Goal: Task Accomplishment & Management: Complete application form

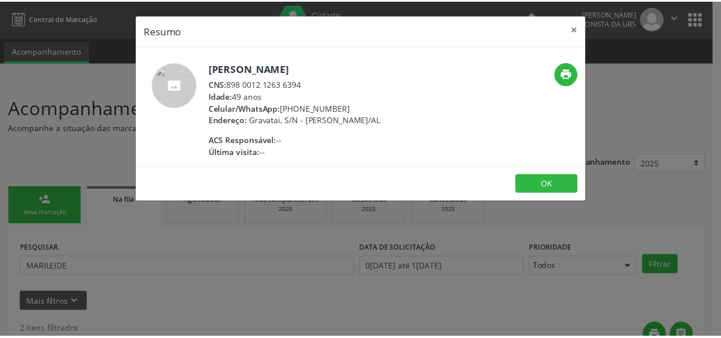
scroll to position [242, 0]
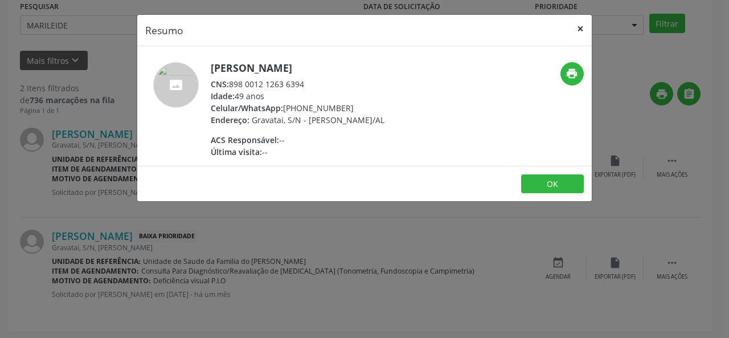
click at [580, 27] on button "×" at bounding box center [580, 29] width 23 height 28
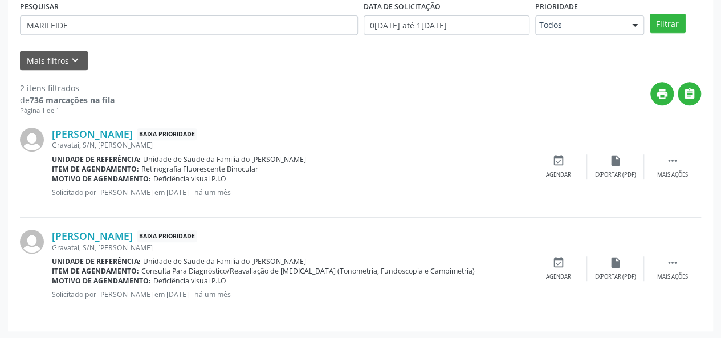
click at [390, 164] on div "Item de agendamento: Retinografia Fluorescente Binocular" at bounding box center [291, 169] width 478 height 10
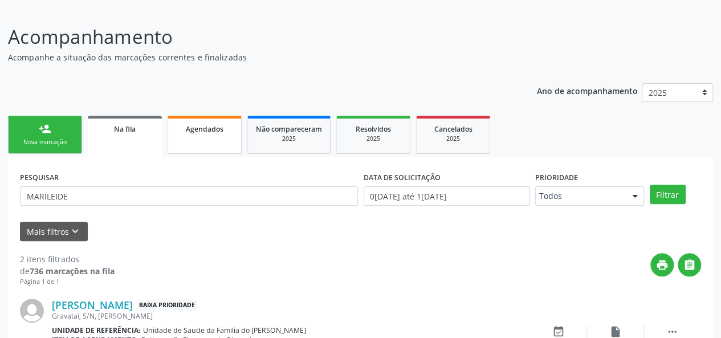
click at [193, 126] on span "Agendados" at bounding box center [205, 129] width 38 height 10
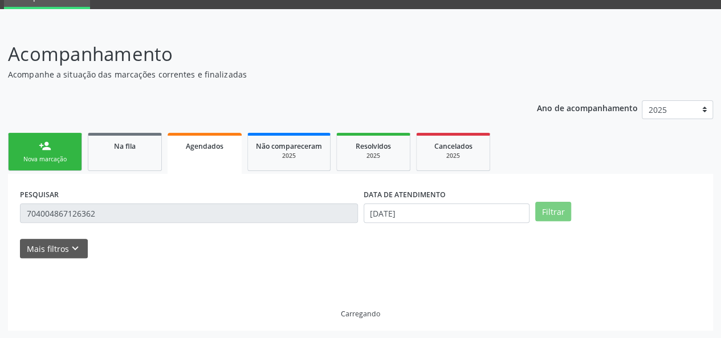
scroll to position [71, 0]
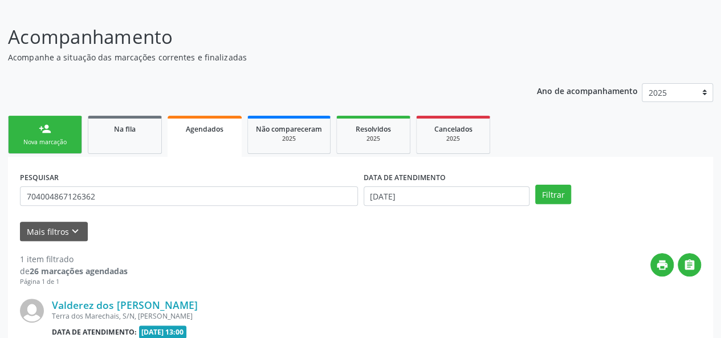
click at [50, 136] on link "person_add Nova marcação" at bounding box center [45, 135] width 74 height 38
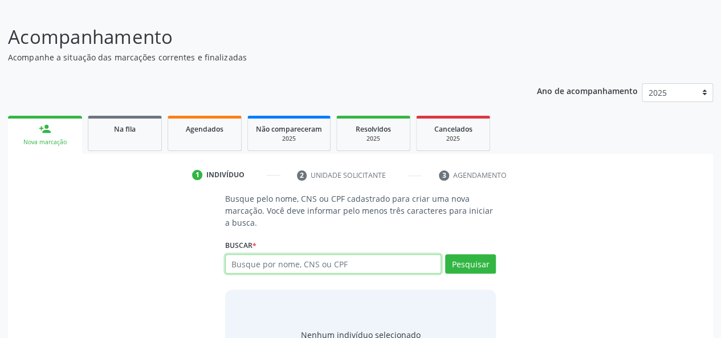
click at [311, 265] on input "text" at bounding box center [333, 263] width 217 height 19
type input "898005807246715"
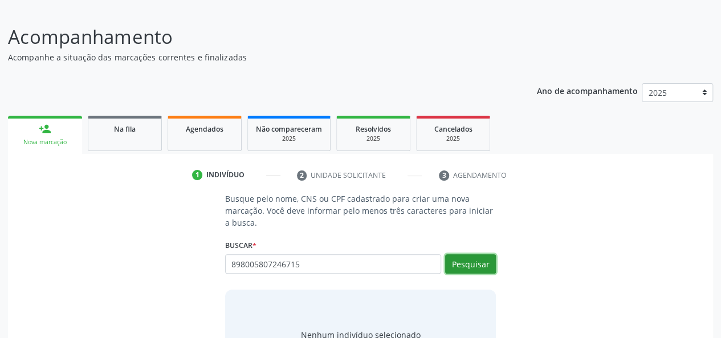
click at [458, 262] on button "Pesquisar" at bounding box center [470, 263] width 51 height 19
type input "898005807246715"
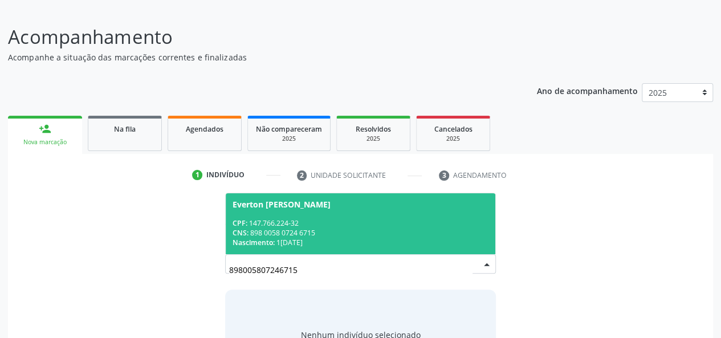
click at [350, 224] on div "CPF: 147.766.224-32" at bounding box center [360, 223] width 256 height 10
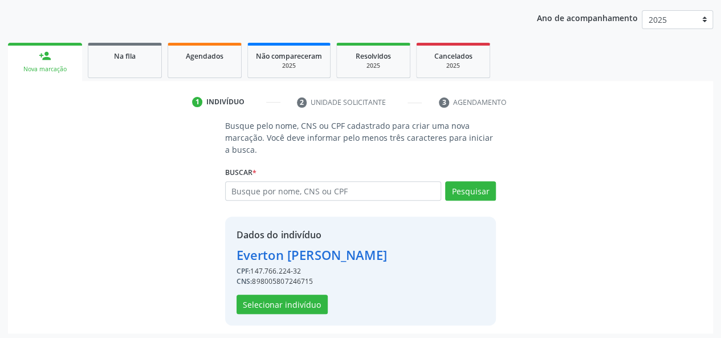
scroll to position [146, 0]
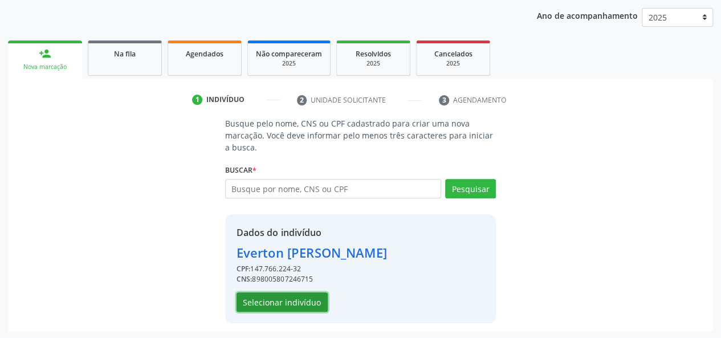
click at [300, 305] on button "Selecionar indivíduo" at bounding box center [281, 301] width 91 height 19
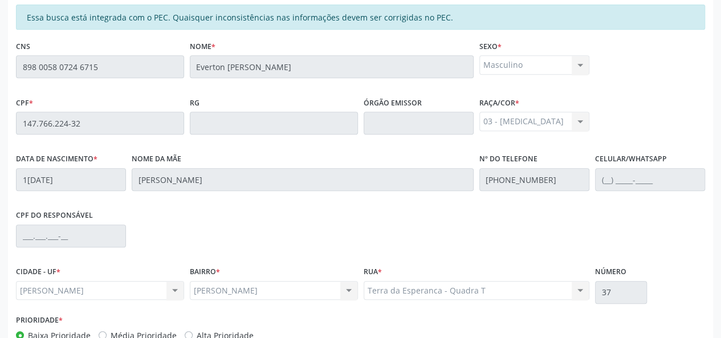
scroll to position [328, 0]
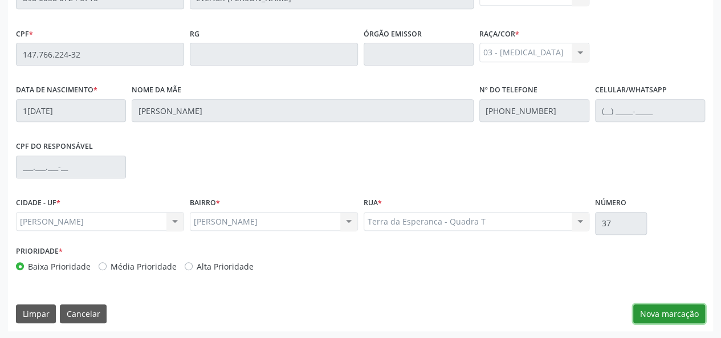
click at [679, 308] on button "Nova marcação" at bounding box center [669, 313] width 72 height 19
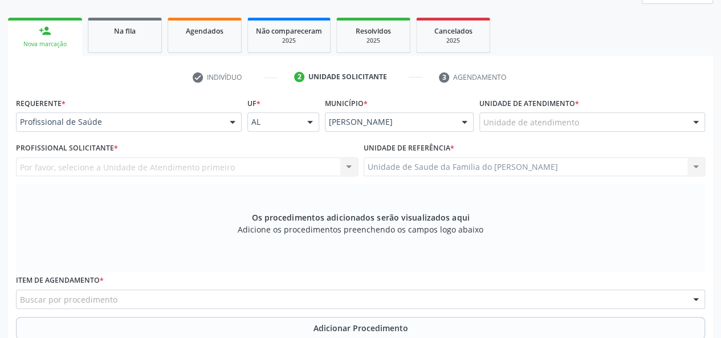
scroll to position [157, 0]
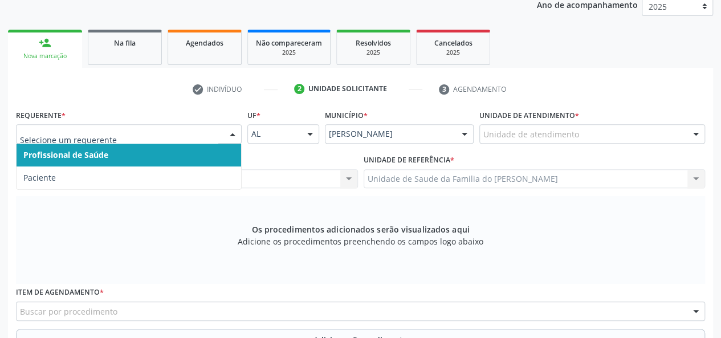
click at [196, 157] on span "Profissional de Saúde" at bounding box center [129, 155] width 224 height 23
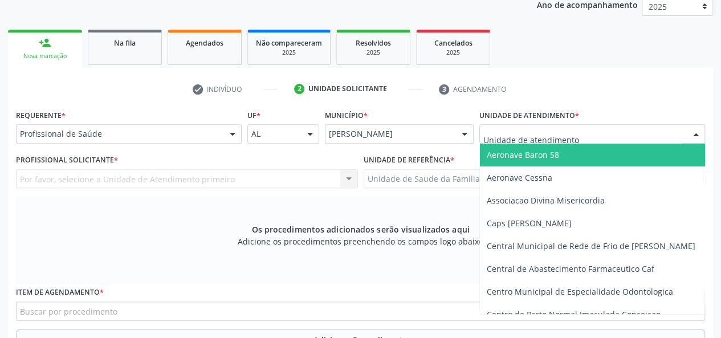
type input "j"
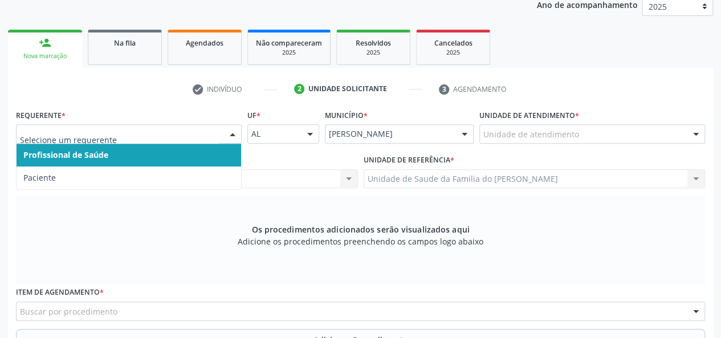
click at [230, 133] on div at bounding box center [232, 134] width 17 height 19
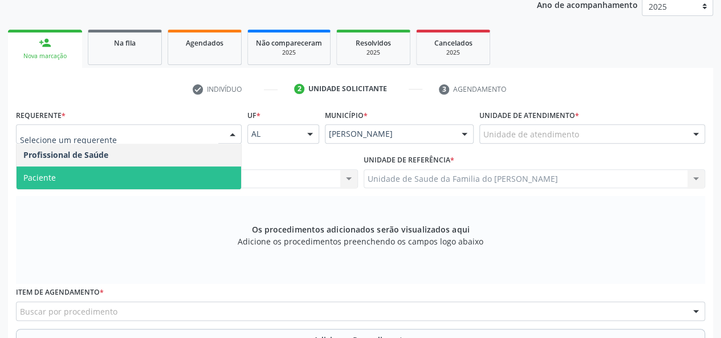
click at [146, 178] on span "Paciente" at bounding box center [129, 177] width 224 height 23
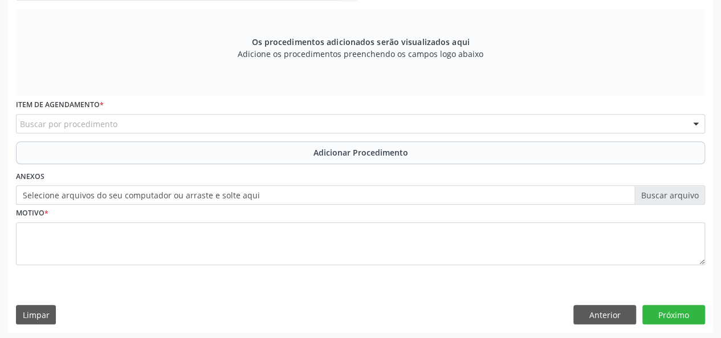
scroll to position [345, 0]
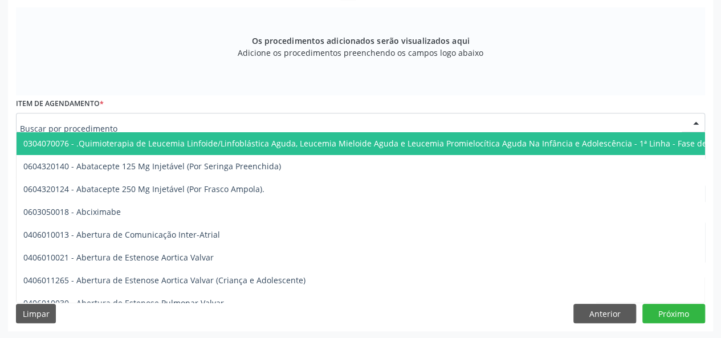
click at [154, 125] on div at bounding box center [360, 122] width 689 height 19
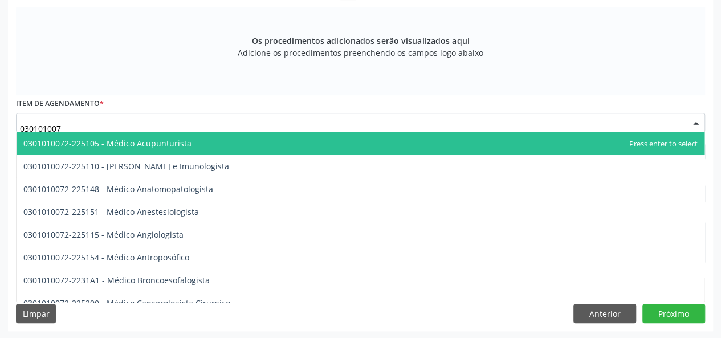
type input "0301010072"
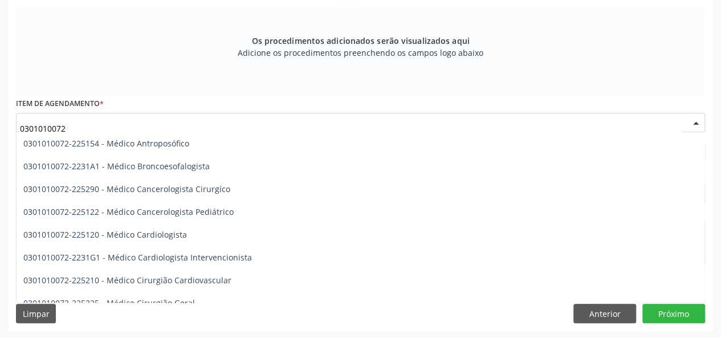
scroll to position [171, 0]
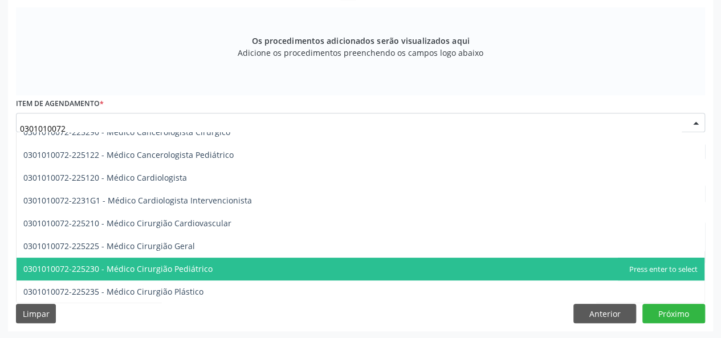
click at [213, 268] on span "0301010072-225230 - Médico Cirurgião Pediátrico" at bounding box center [361, 269] width 688 height 23
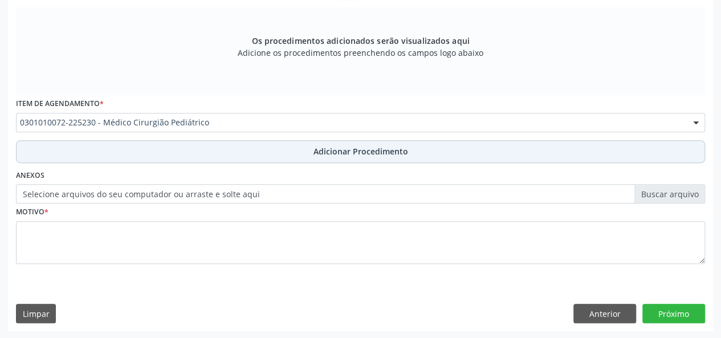
click at [215, 148] on button "Adicionar Procedimento" at bounding box center [360, 151] width 689 height 23
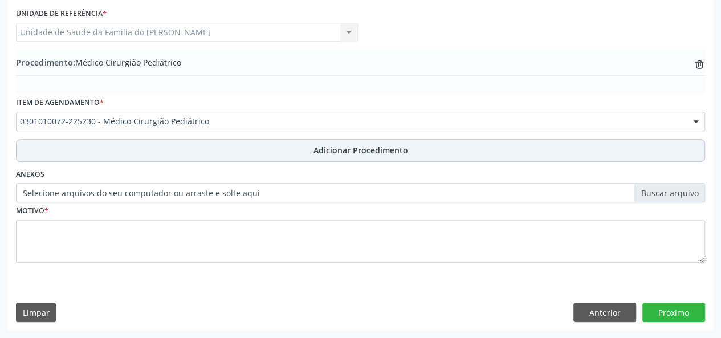
scroll to position [302, 0]
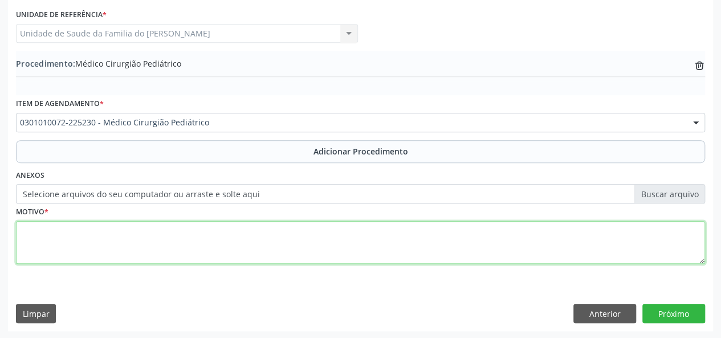
click at [193, 242] on textarea at bounding box center [360, 242] width 689 height 43
click at [57, 231] on textarea "ALTERACAO PENIANA" at bounding box center [360, 242] width 689 height 43
click at [93, 234] on textarea "ALTERAÇÃO PENIANA" at bounding box center [360, 242] width 689 height 43
drag, startPoint x: 93, startPoint y: 234, endPoint x: 312, endPoint y: 287, distance: 225.7
click at [281, 263] on textarea "ALTERAÇÃO PENIANA" at bounding box center [360, 242] width 689 height 43
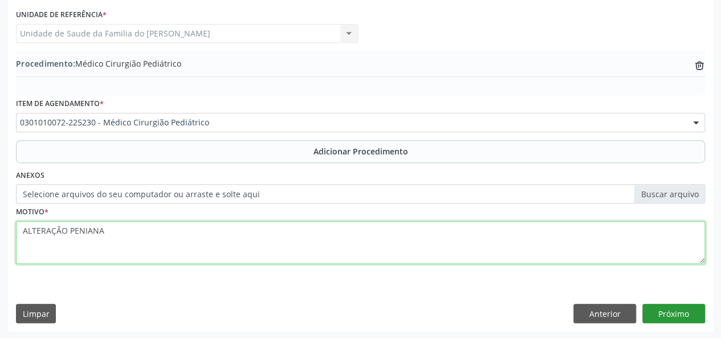
type textarea "ALTERAÇÃO PENIANA"
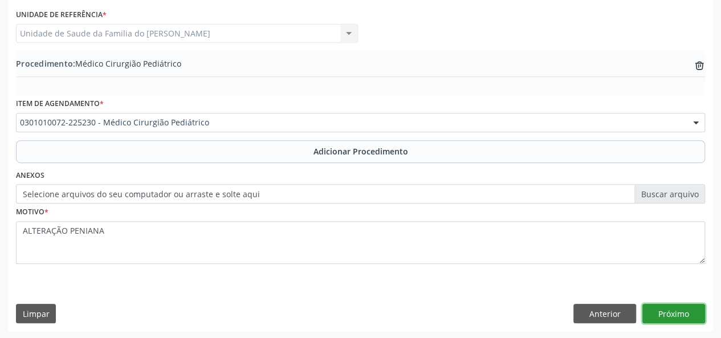
click at [671, 312] on button "Próximo" at bounding box center [673, 313] width 63 height 19
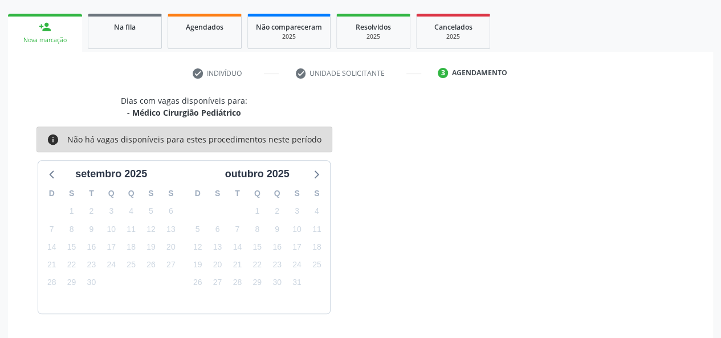
scroll to position [206, 0]
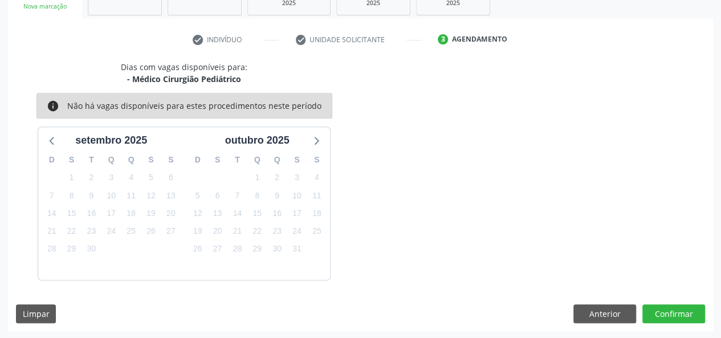
click at [617, 197] on div "Dias com vagas disponíveis para: - Médico Cirurgião Pediátrico info Não há vaga…" at bounding box center [360, 170] width 705 height 219
click at [660, 312] on button "Confirmar" at bounding box center [673, 313] width 63 height 19
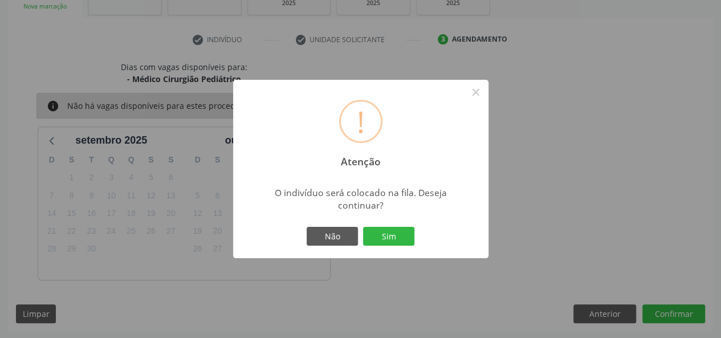
drag, startPoint x: 394, startPoint y: 230, endPoint x: 470, endPoint y: 275, distance: 88.4
click at [394, 232] on button "Sim" at bounding box center [388, 236] width 51 height 19
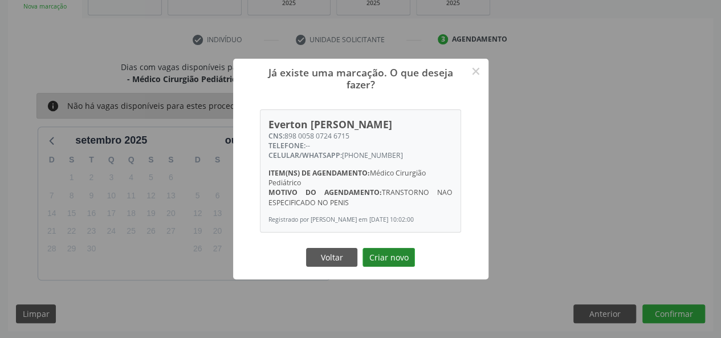
click at [402, 255] on button "Criar novo" at bounding box center [388, 257] width 52 height 19
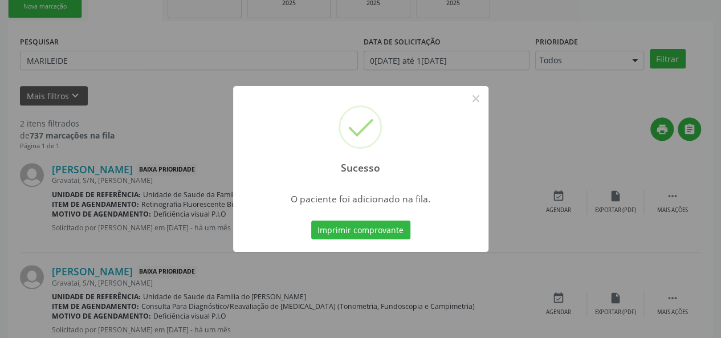
scroll to position [54, 0]
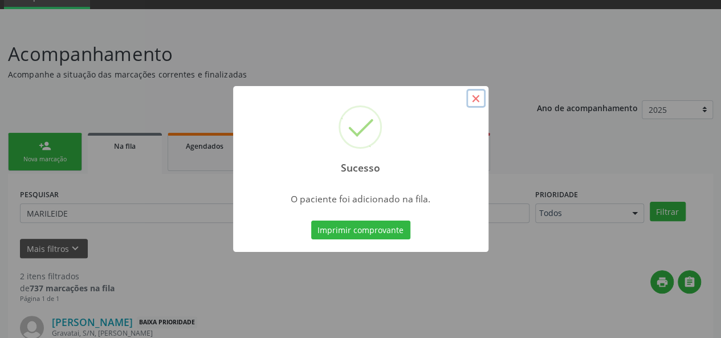
click at [480, 95] on button "×" at bounding box center [475, 98] width 19 height 19
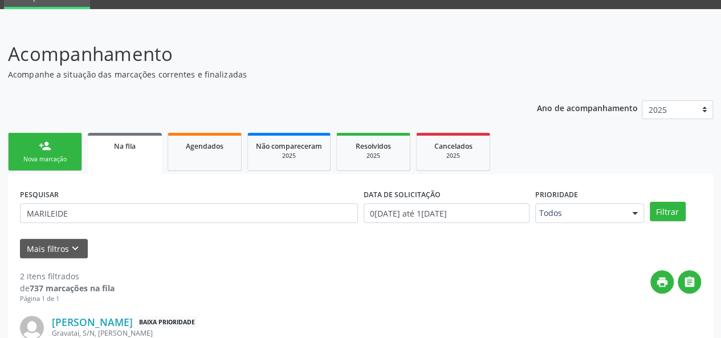
click at [130, 150] on div "Na fila" at bounding box center [125, 146] width 58 height 12
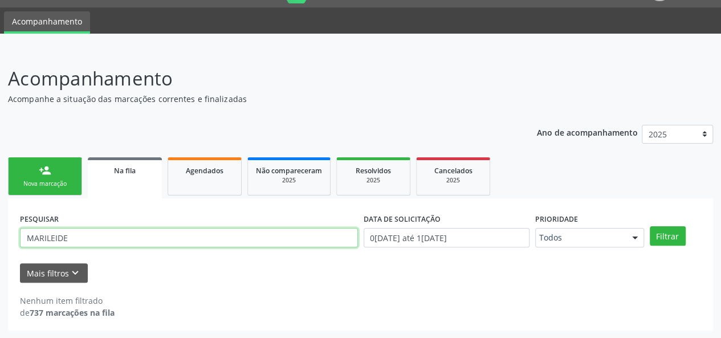
click at [98, 241] on input "MARILEIDE" at bounding box center [189, 237] width 338 height 19
type input "EVERTON"
click at [650, 226] on button "Filtrar" at bounding box center [668, 235] width 36 height 19
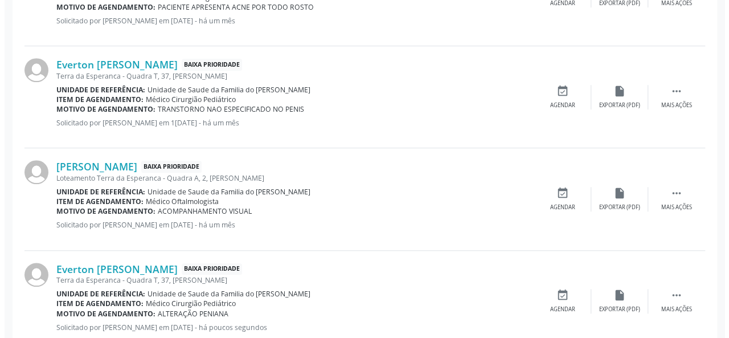
scroll to position [428, 0]
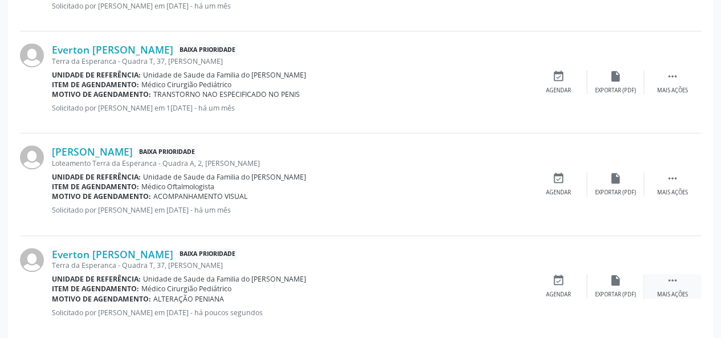
click at [680, 287] on div " Mais ações" at bounding box center [672, 286] width 57 height 25
click at [566, 287] on div "cancel Cancelar" at bounding box center [558, 286] width 57 height 25
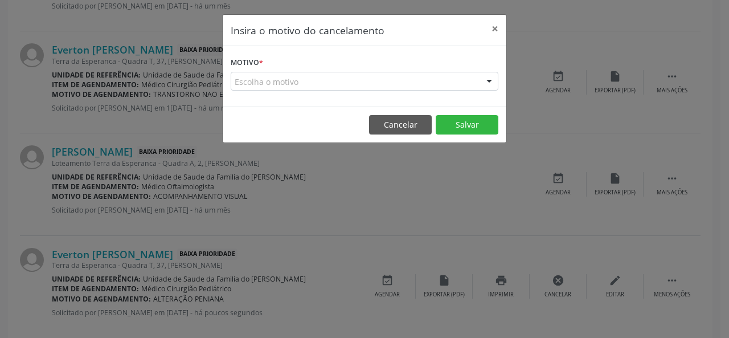
click at [297, 81] on div "Escolha o motivo" at bounding box center [365, 81] width 268 height 19
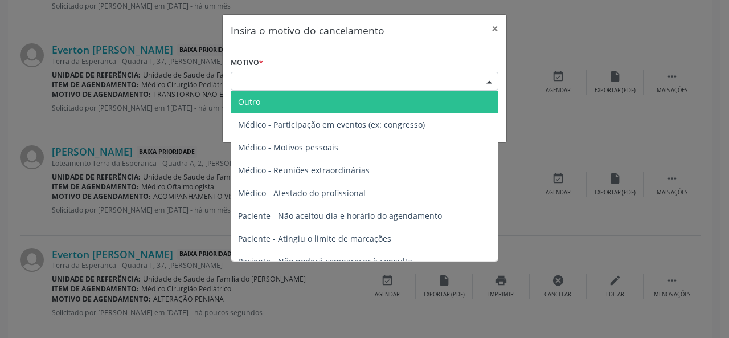
click at [278, 101] on span "Outro" at bounding box center [364, 102] width 267 height 23
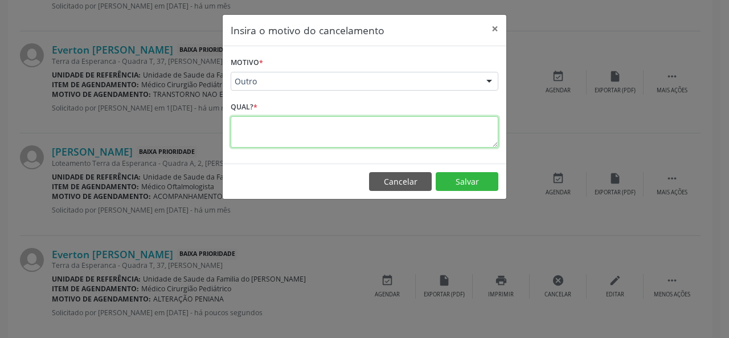
click at [297, 136] on textarea at bounding box center [365, 131] width 268 height 31
type textarea "DUPLICADO"
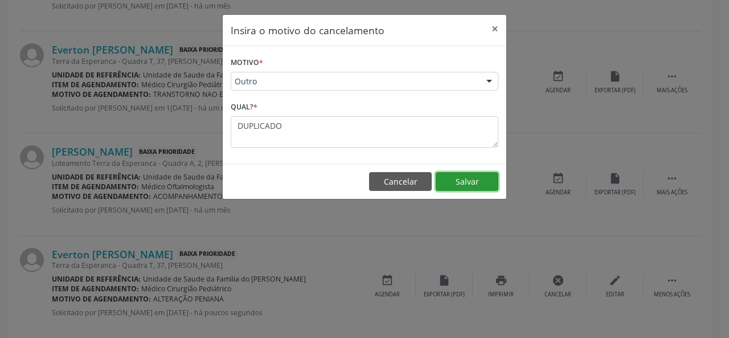
click at [488, 184] on button "Salvar" at bounding box center [467, 181] width 63 height 19
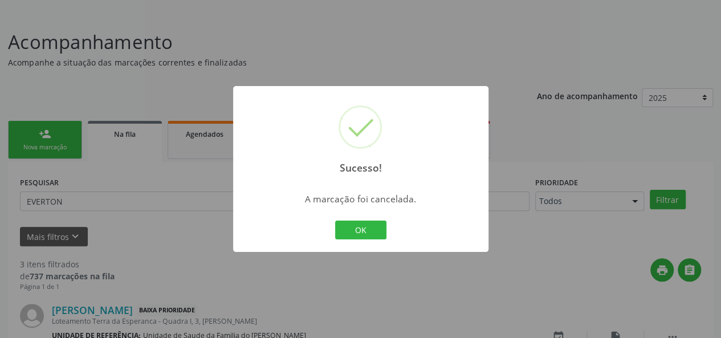
scroll to position [344, 0]
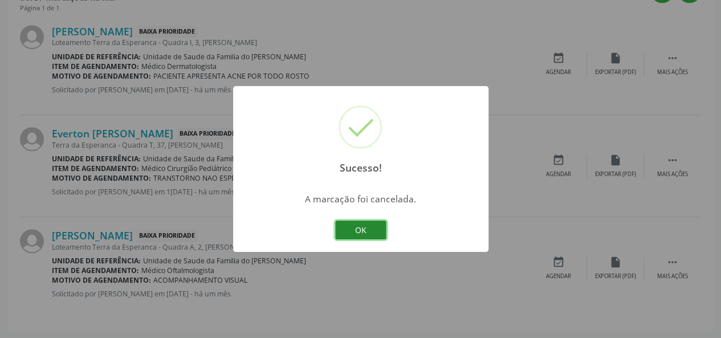
click at [375, 228] on button "OK" at bounding box center [360, 230] width 51 height 19
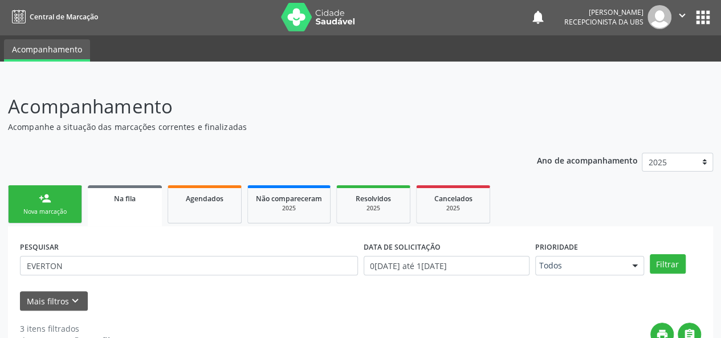
scroll to position [0, 0]
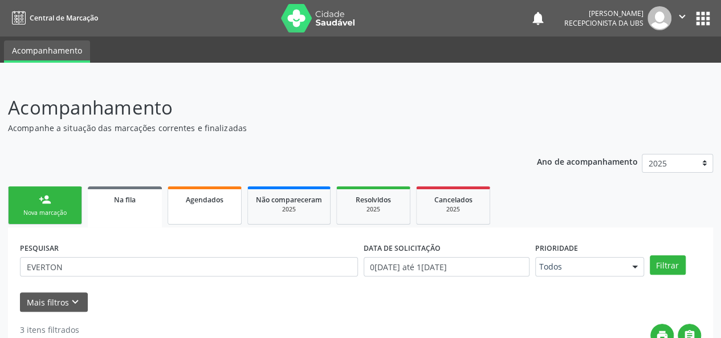
click at [182, 206] on link "Agendados" at bounding box center [205, 205] width 74 height 38
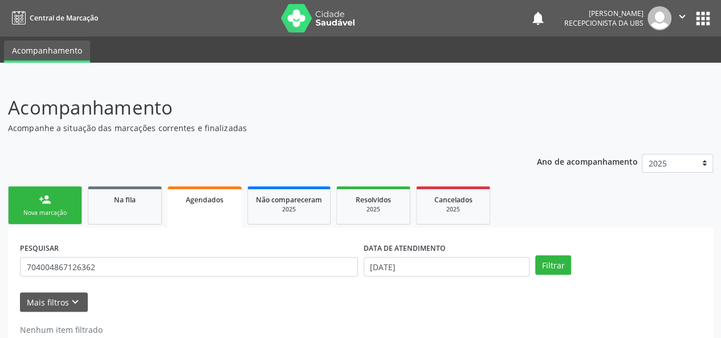
click at [33, 201] on link "person_add Nova marcação" at bounding box center [45, 205] width 74 height 38
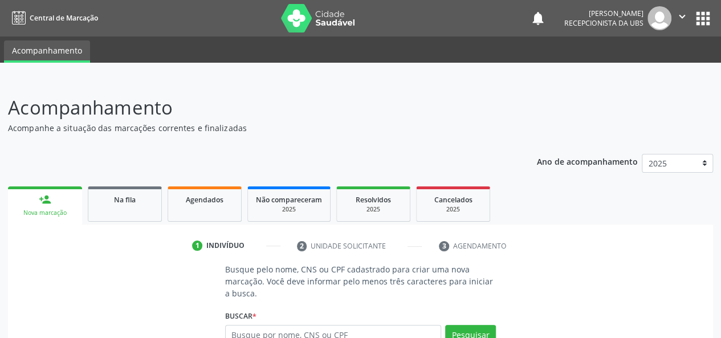
click at [46, 201] on div "person_add" at bounding box center [45, 199] width 13 height 13
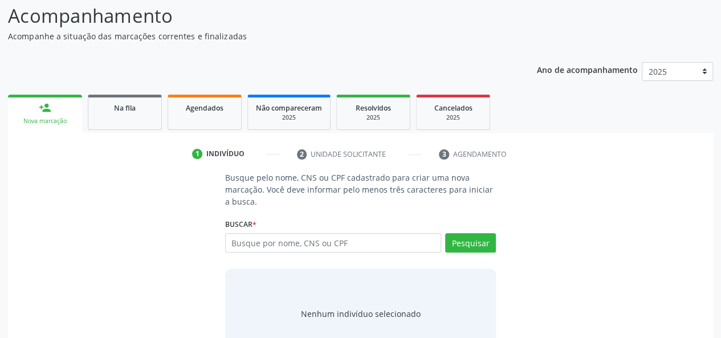
scroll to position [114, 0]
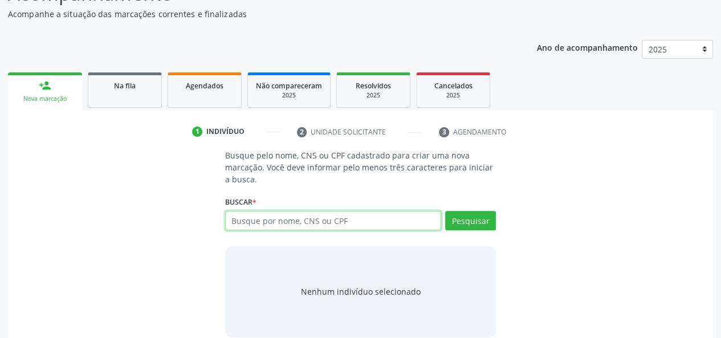
click at [267, 221] on input "text" at bounding box center [333, 220] width 217 height 19
type input "15003830408"
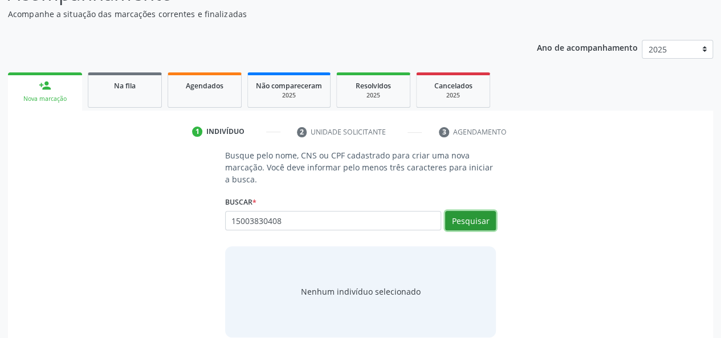
click at [476, 215] on button "Pesquisar" at bounding box center [470, 220] width 51 height 19
type input "15003830408"
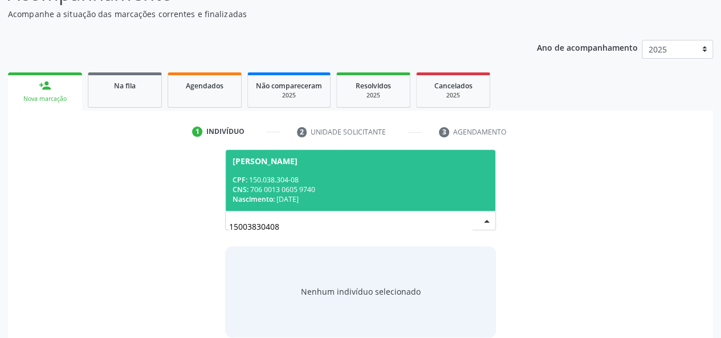
click at [338, 183] on div "CPF: 150.038.304-08" at bounding box center [360, 180] width 256 height 10
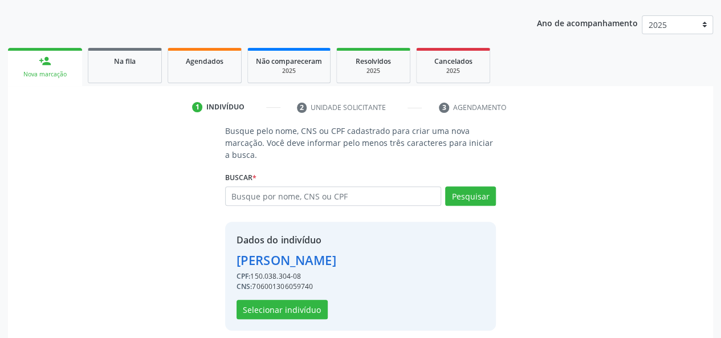
scroll to position [146, 0]
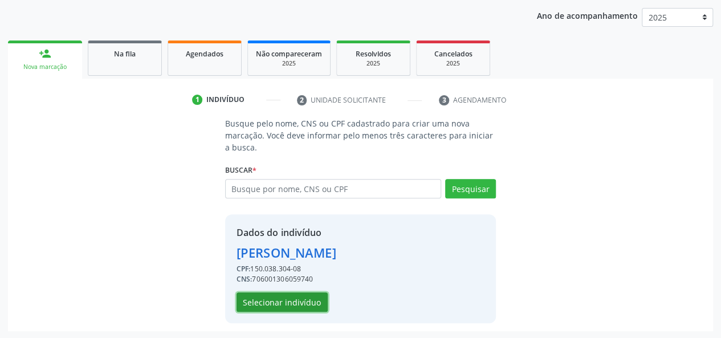
click at [275, 296] on button "Selecionar indivíduo" at bounding box center [281, 301] width 91 height 19
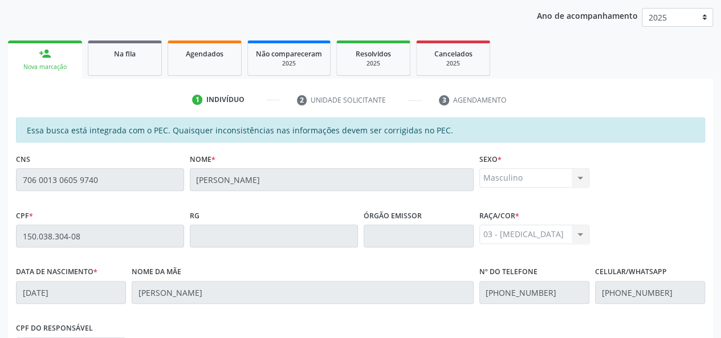
scroll to position [328, 0]
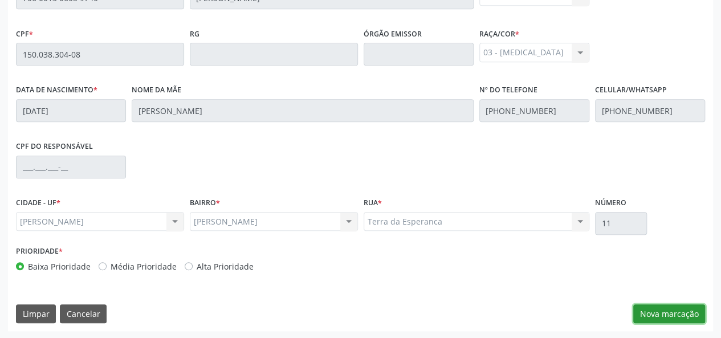
click at [676, 313] on button "Nova marcação" at bounding box center [669, 313] width 72 height 19
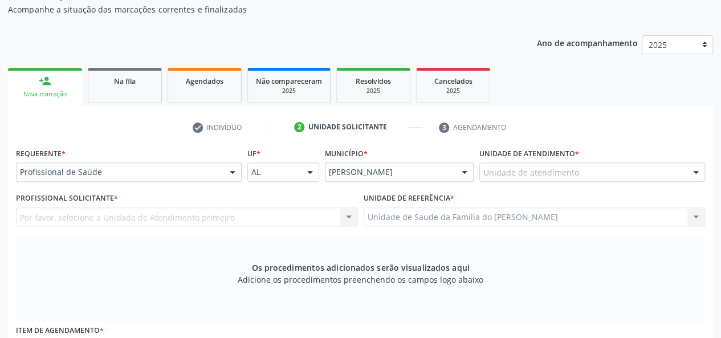
scroll to position [100, 0]
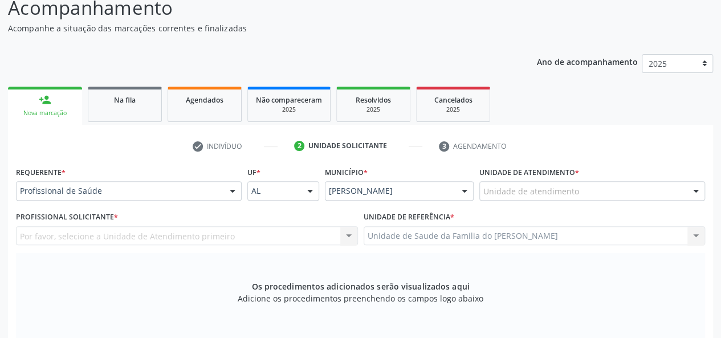
click at [236, 190] on div at bounding box center [232, 191] width 17 height 19
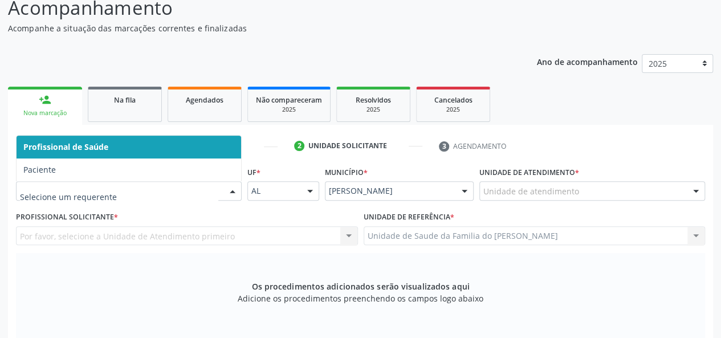
click at [197, 149] on span "Profissional de Saúde" at bounding box center [129, 147] width 224 height 23
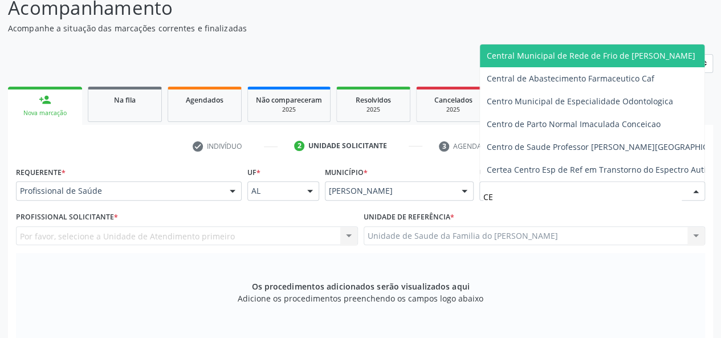
type input "C"
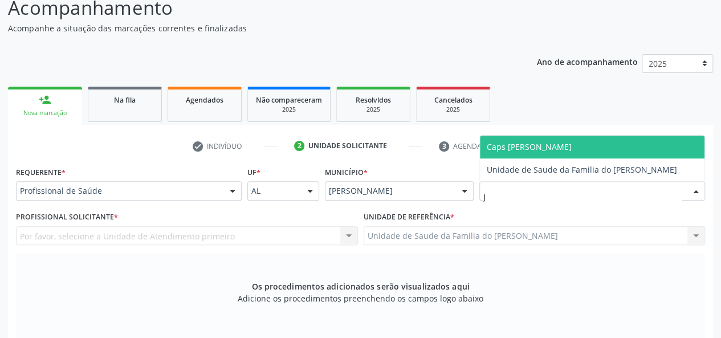
type input "[PERSON_NAME]"
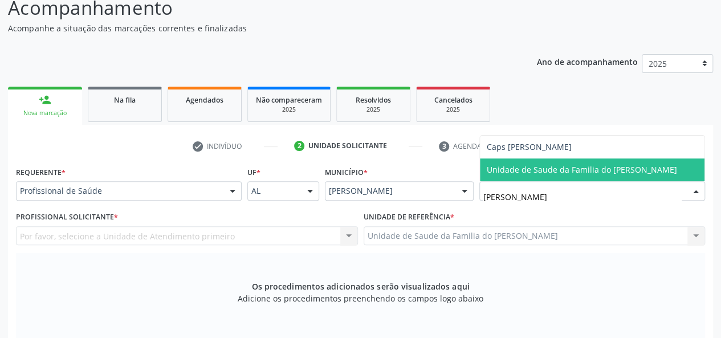
click at [552, 174] on span "Unidade de Saude da Familia do [PERSON_NAME]" at bounding box center [582, 169] width 190 height 11
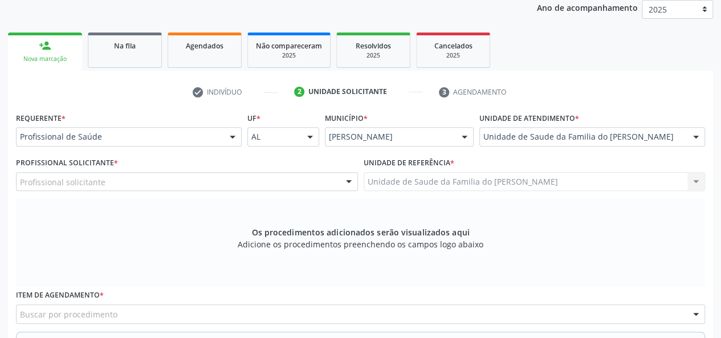
scroll to position [214, 0]
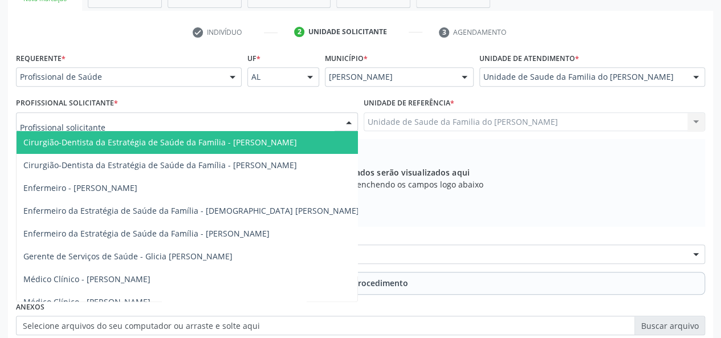
click at [330, 125] on div at bounding box center [187, 121] width 342 height 19
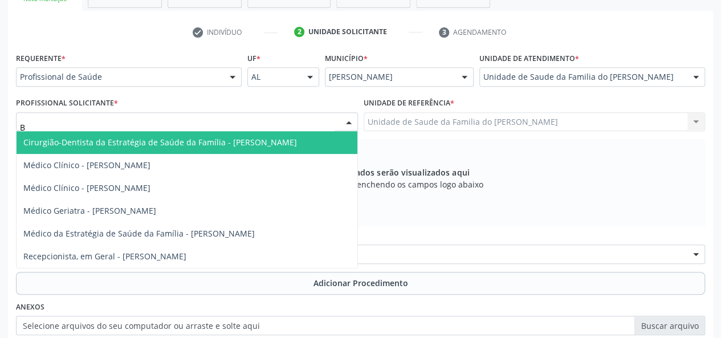
type input "BR"
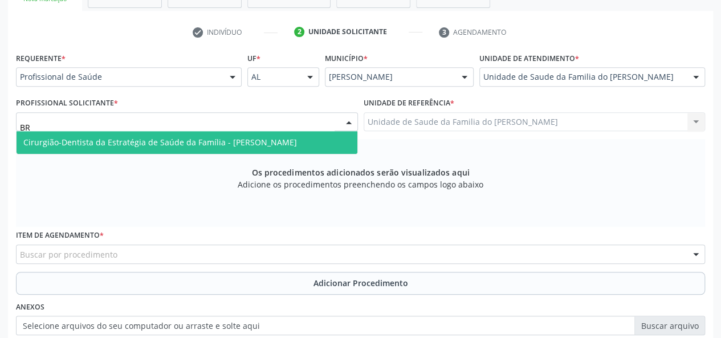
click at [293, 145] on span "Cirurgião-Dentista da Estratégia de Saúde da Família - [PERSON_NAME]" at bounding box center [160, 142] width 274 height 11
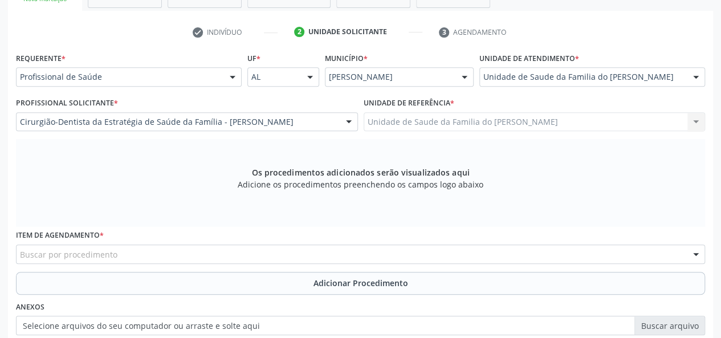
scroll to position [271, 0]
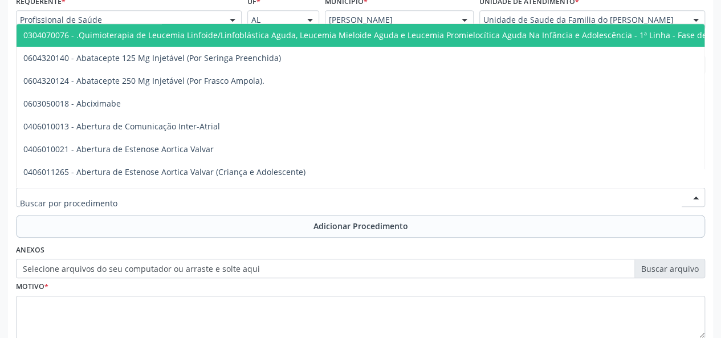
click at [160, 201] on div at bounding box center [360, 196] width 689 height 19
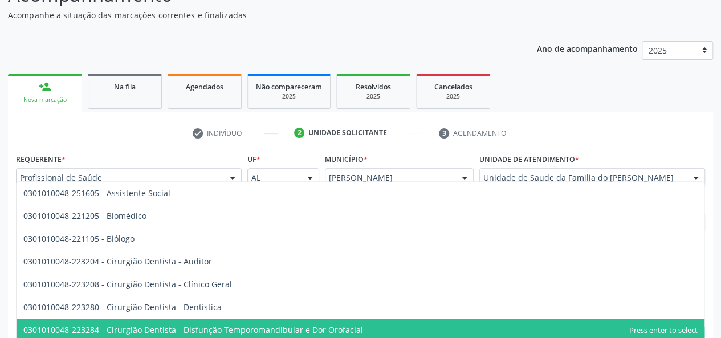
scroll to position [100, 0]
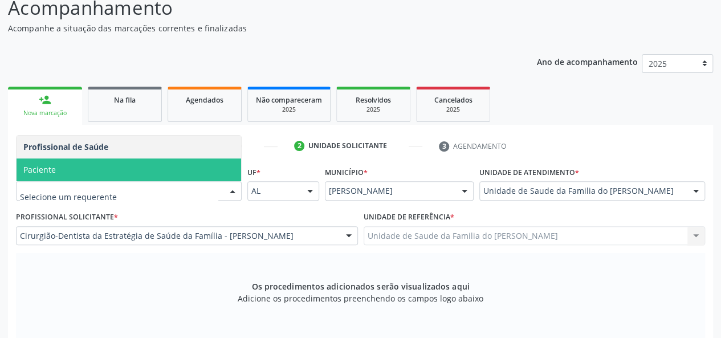
click at [228, 189] on div at bounding box center [232, 191] width 17 height 19
click at [115, 170] on span "Paciente" at bounding box center [129, 169] width 224 height 23
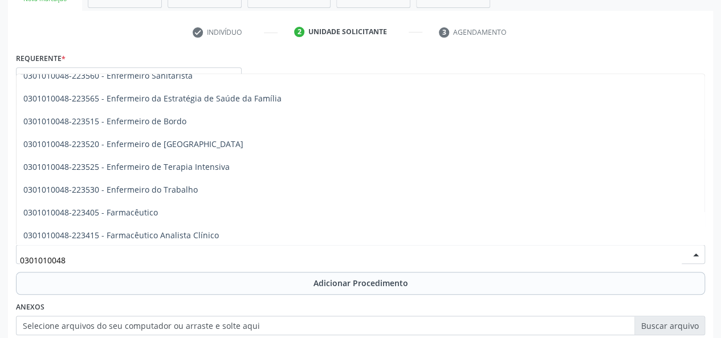
scroll to position [912, 0]
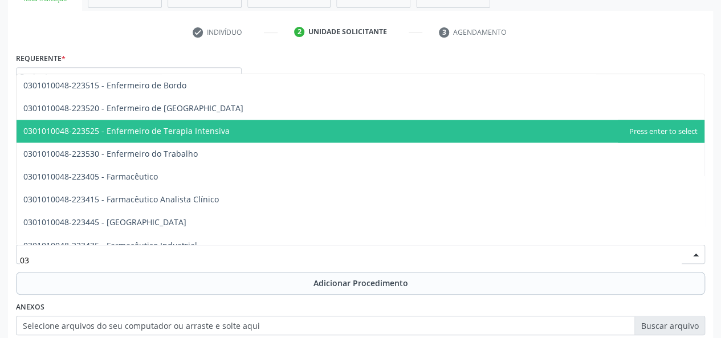
type input "0"
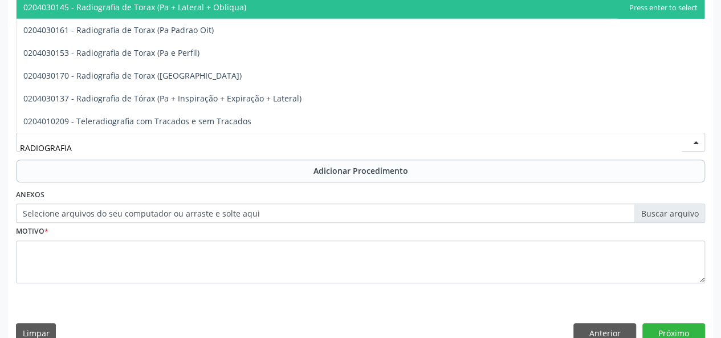
scroll to position [345, 0]
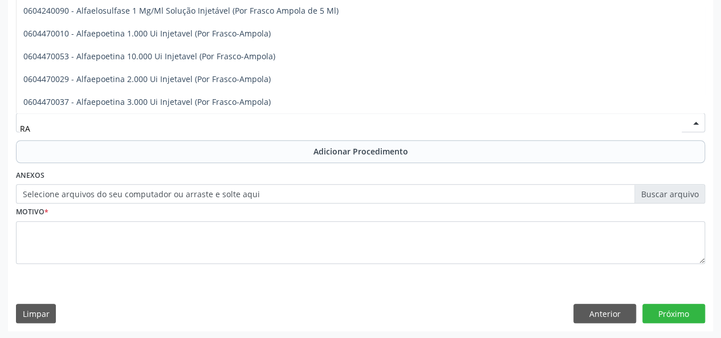
type input "R"
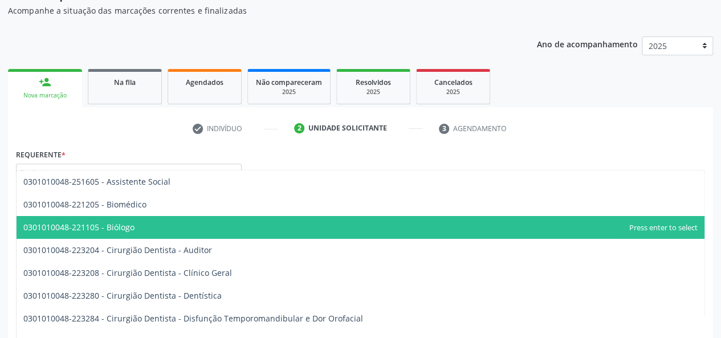
scroll to position [57, 0]
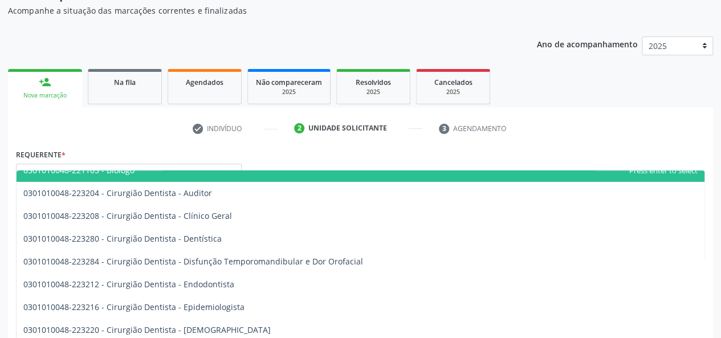
click at [287, 159] on div "Requerente * Paciente Profissional de Saúde Paciente Nenhum resultado encontrad…" at bounding box center [360, 168] width 695 height 44
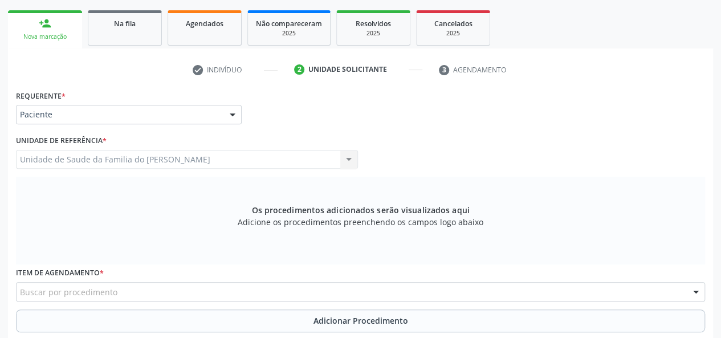
scroll to position [288, 0]
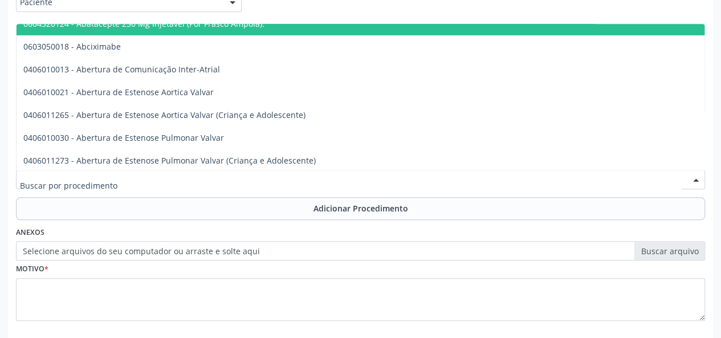
click at [201, 175] on div at bounding box center [360, 179] width 689 height 19
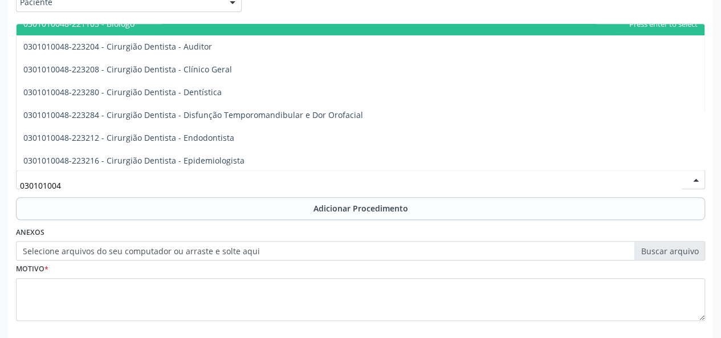
type input "0301010048"
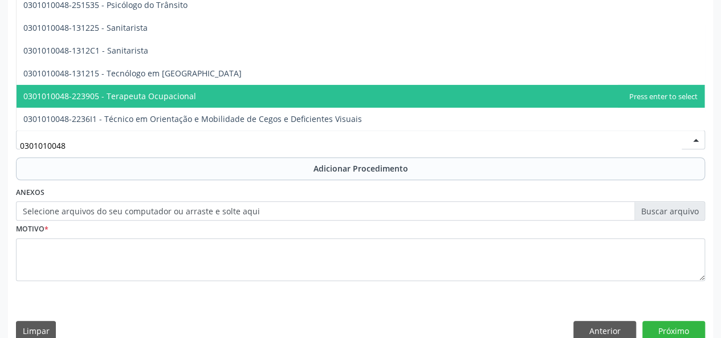
scroll to position [345, 0]
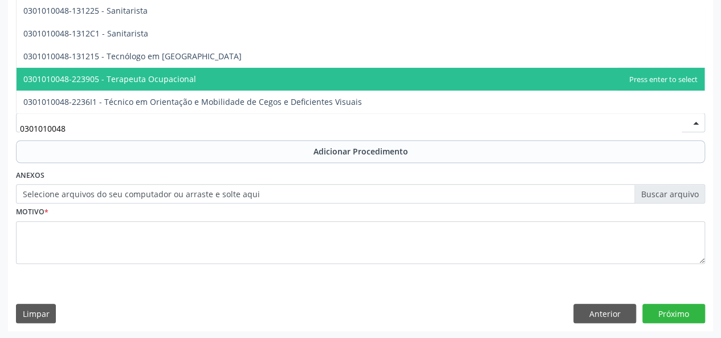
click at [232, 132] on input "0301010048" at bounding box center [351, 128] width 662 height 23
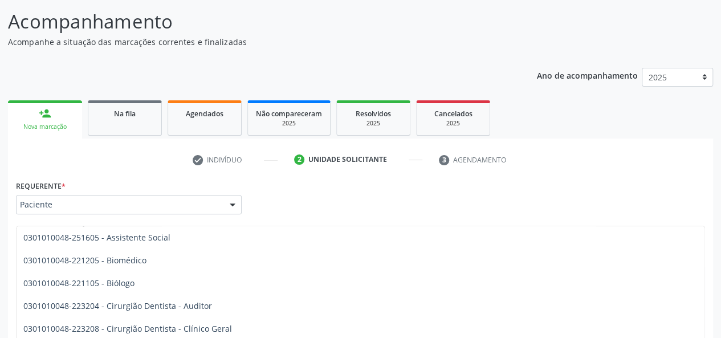
scroll to position [100, 0]
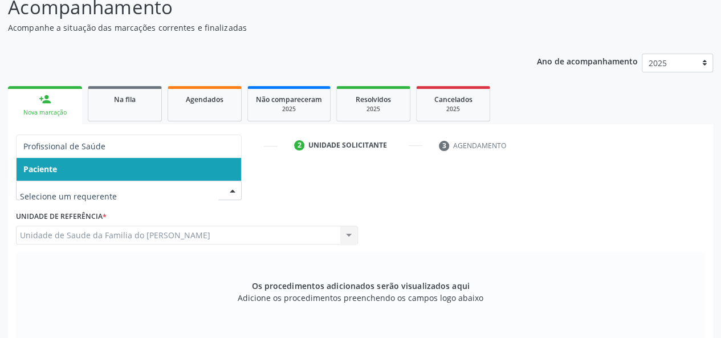
click at [228, 190] on div at bounding box center [232, 190] width 17 height 19
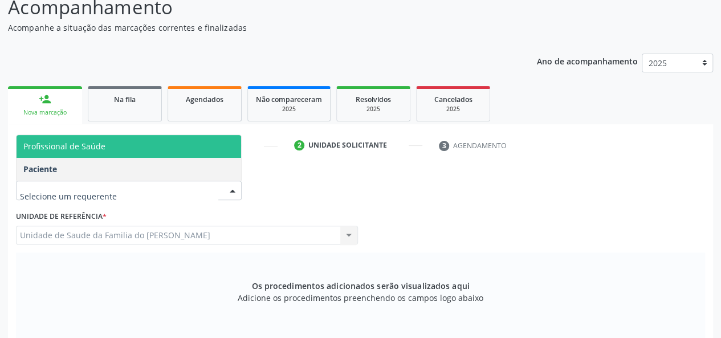
click at [145, 145] on span "Profissional de Saúde" at bounding box center [129, 146] width 224 height 23
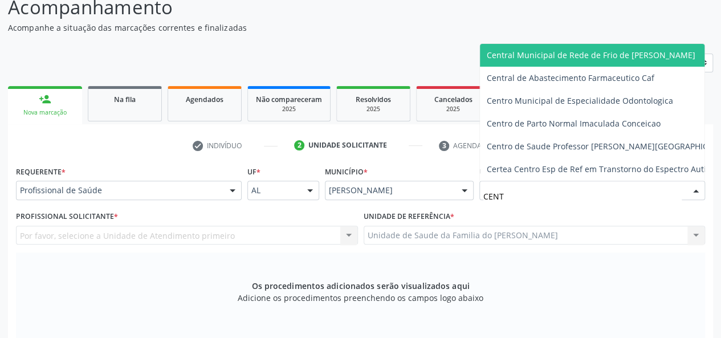
type input "CENTR"
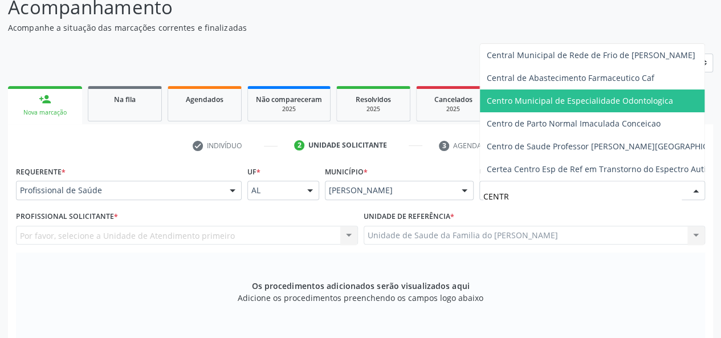
click at [570, 97] on span "Centro Municipal de Especialidade Odontologica" at bounding box center [611, 100] width 262 height 23
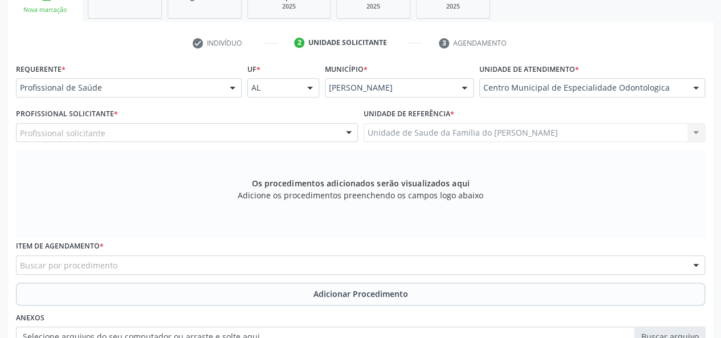
scroll to position [214, 0]
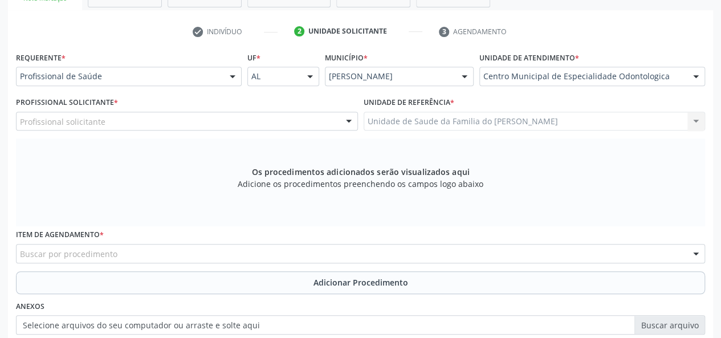
click at [350, 117] on div at bounding box center [348, 121] width 17 height 19
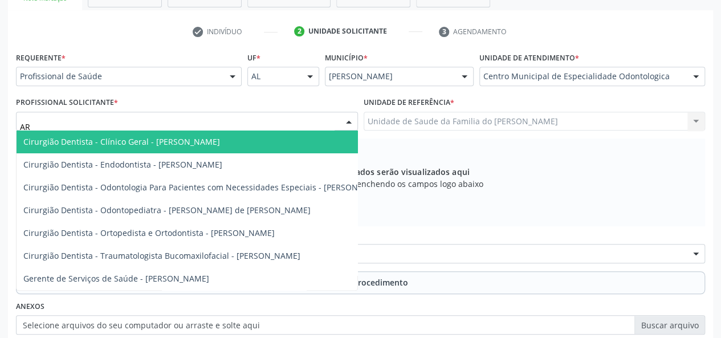
type input "A"
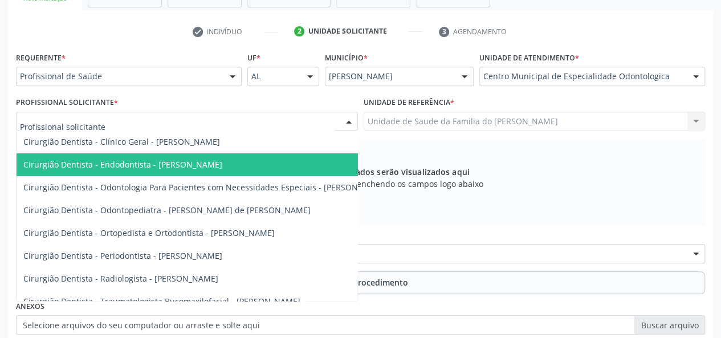
click at [190, 170] on span "Cirurgião Dentista - Endodontista - [PERSON_NAME]" at bounding box center [256, 164] width 478 height 23
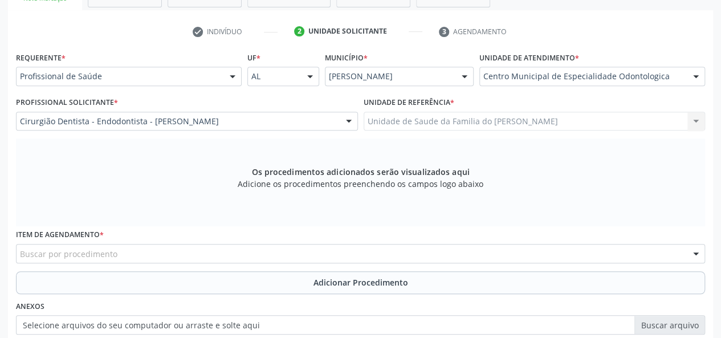
click at [187, 252] on div "Buscar por procedimento" at bounding box center [360, 253] width 689 height 19
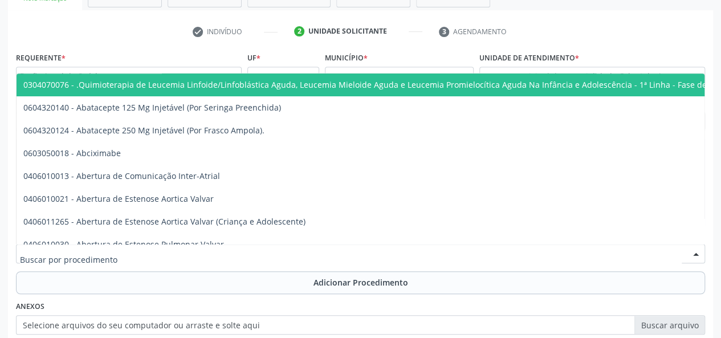
click at [642, 41] on div "check Indivíduo 2 Unidade solicitante 3 Agendamento Essa busca está integrada c…" at bounding box center [360, 242] width 705 height 440
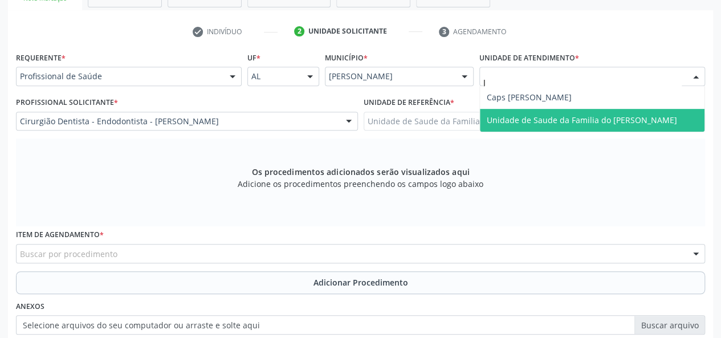
type input "[PERSON_NAME]"
click at [609, 119] on span "Unidade de Saude da Familia do [PERSON_NAME]" at bounding box center [582, 120] width 190 height 11
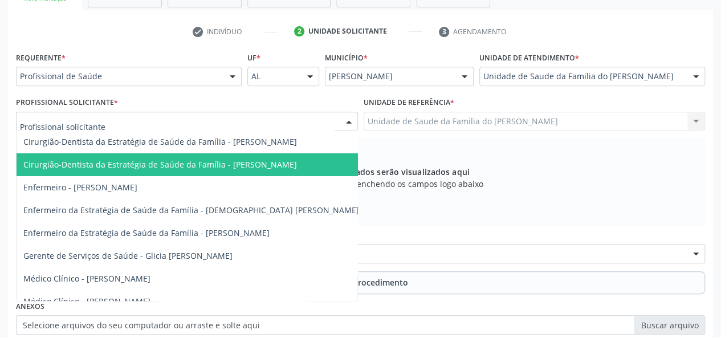
click at [348, 119] on div at bounding box center [348, 121] width 17 height 19
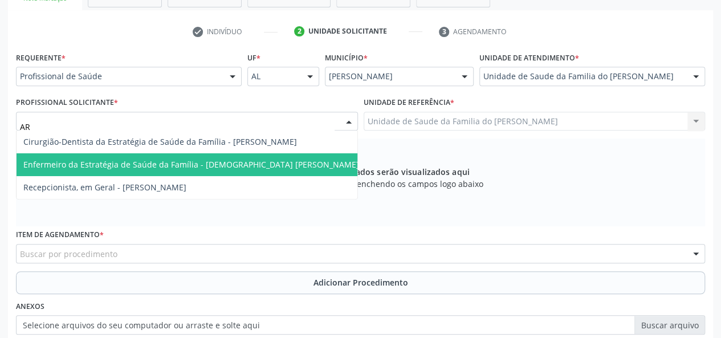
type input "ARI"
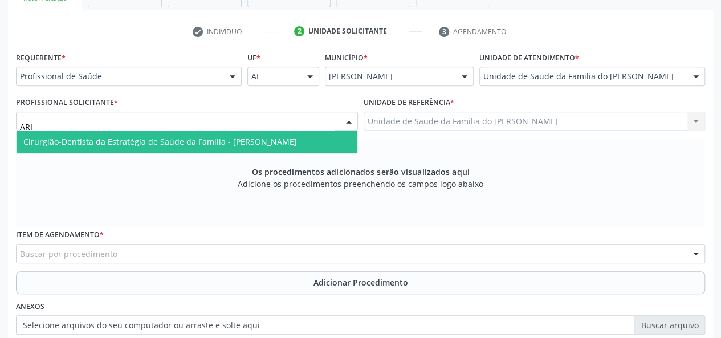
click at [270, 141] on span "Cirurgião-Dentista da Estratégia de Saúde da Família - [PERSON_NAME]" at bounding box center [160, 141] width 274 height 11
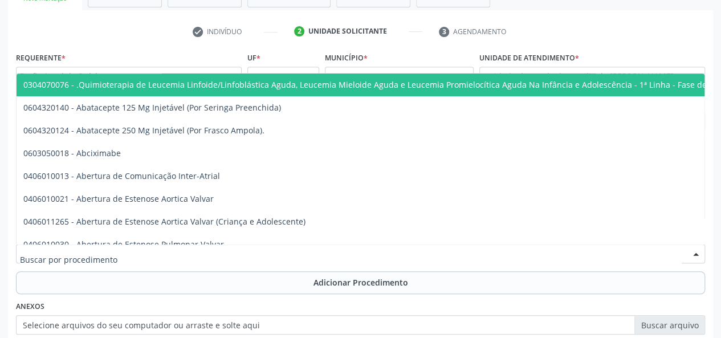
click at [125, 256] on div at bounding box center [360, 253] width 689 height 19
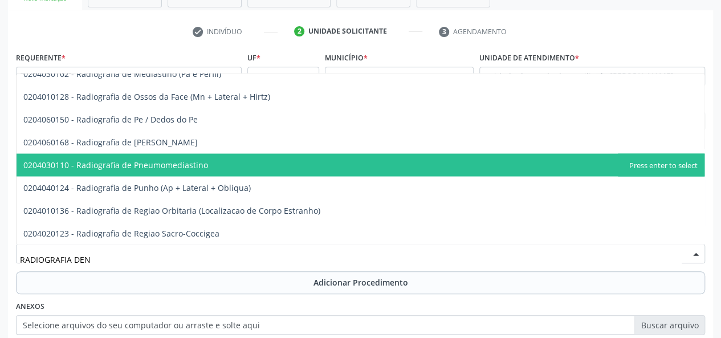
scroll to position [0, 0]
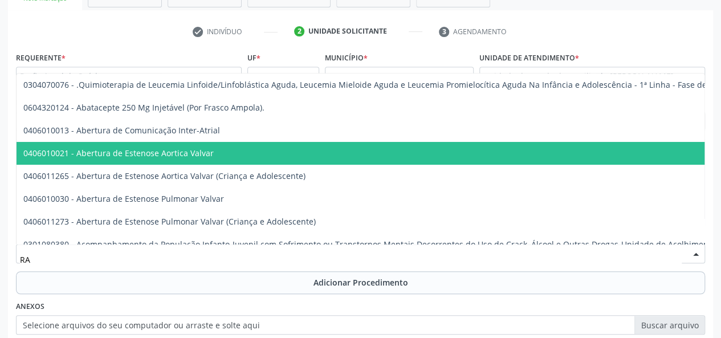
type input "R"
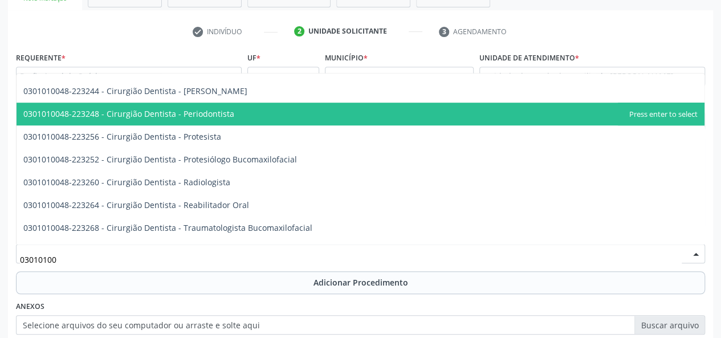
scroll to position [399, 0]
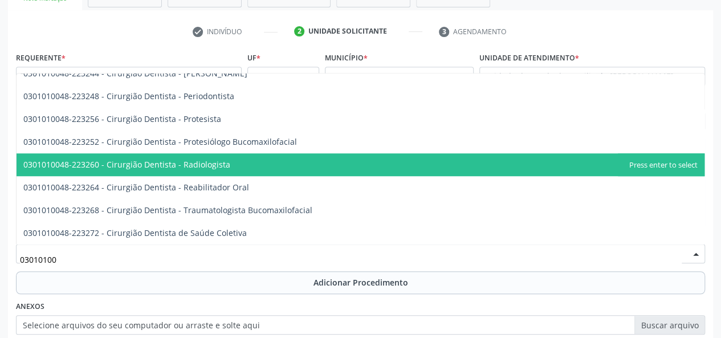
click at [173, 162] on span "0301010048-223260 - Cirurgião Dentista - Radiologista" at bounding box center [126, 164] width 207 height 11
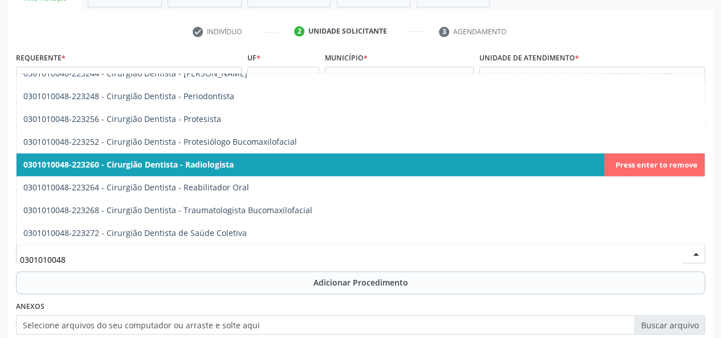
click at [640, 158] on span "0301010048-223260 - Cirurgião Dentista - Radiologista" at bounding box center [361, 164] width 688 height 23
type input "0301010048"
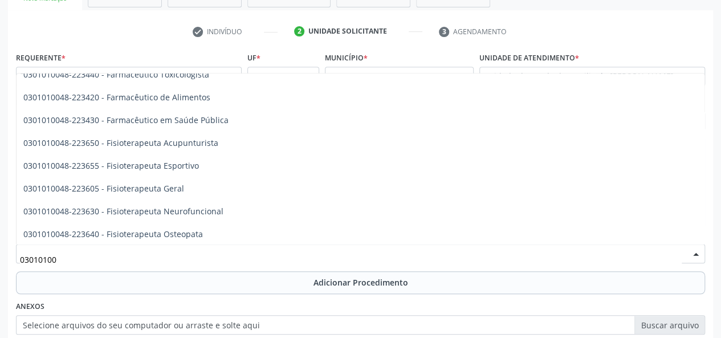
scroll to position [1185, 0]
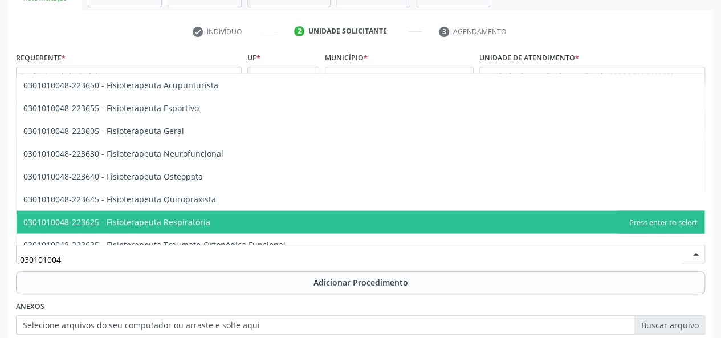
type input "0301010048"
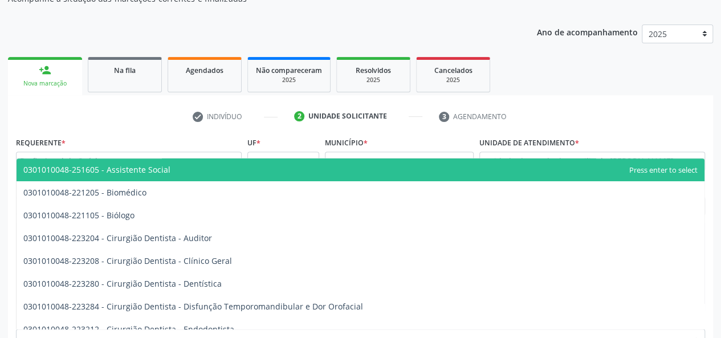
scroll to position [0, 0]
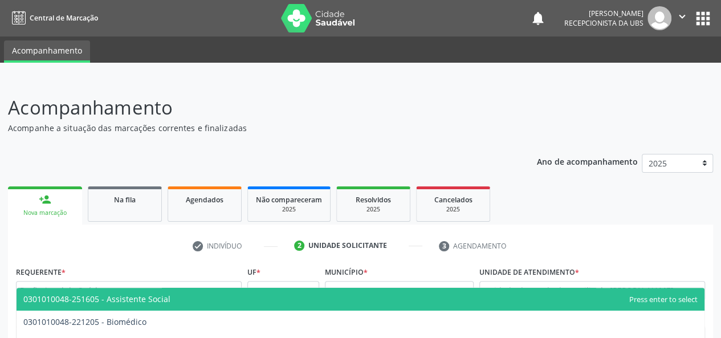
click at [36, 205] on link "person_add Nova marcação" at bounding box center [45, 205] width 74 height 38
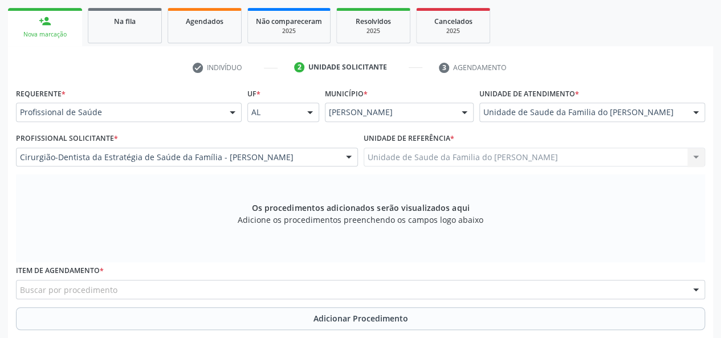
scroll to position [114, 0]
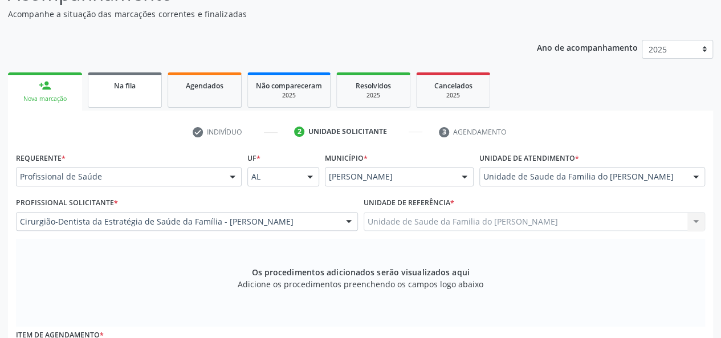
click at [99, 95] on link "Na fila" at bounding box center [125, 89] width 74 height 35
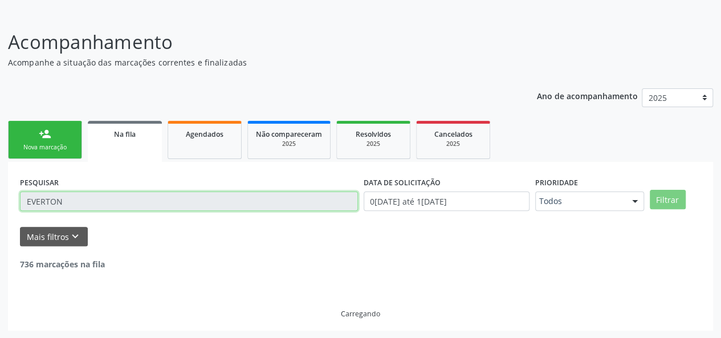
click at [38, 191] on input "EVERTON" at bounding box center [189, 200] width 338 height 19
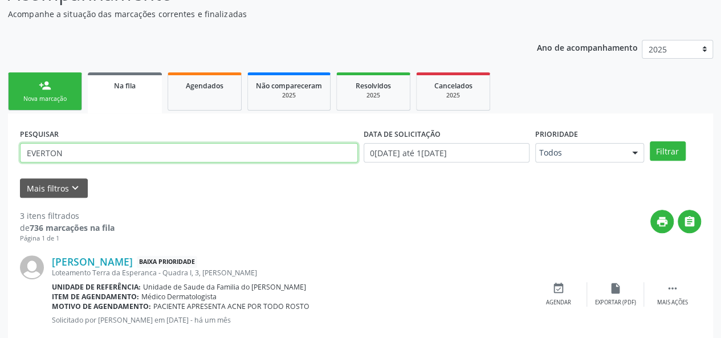
drag, startPoint x: 67, startPoint y: 152, endPoint x: 0, endPoint y: 152, distance: 67.2
click at [0, 152] on div "Acompanhamento Acompanhe a situação das marcações correntes e finalizadas Relat…" at bounding box center [360, 267] width 721 height 605
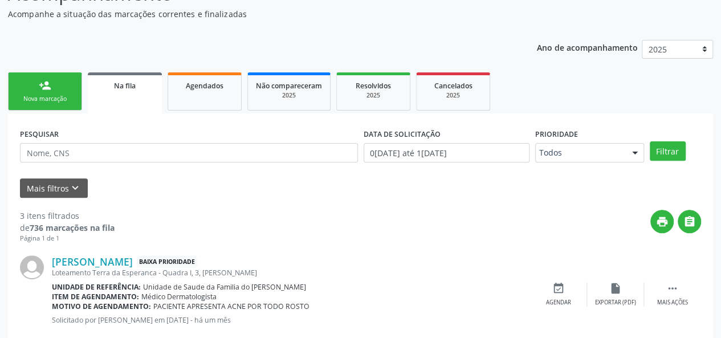
click at [36, 85] on link "person_add Nova marcação" at bounding box center [45, 91] width 74 height 38
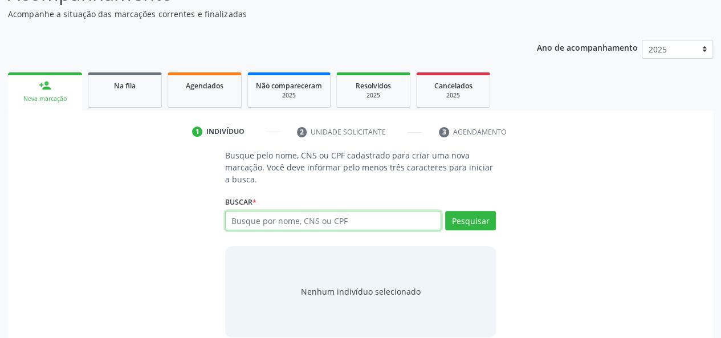
click at [250, 217] on input "text" at bounding box center [333, 220] width 217 height 19
type input "8"
type input "708902749472018"
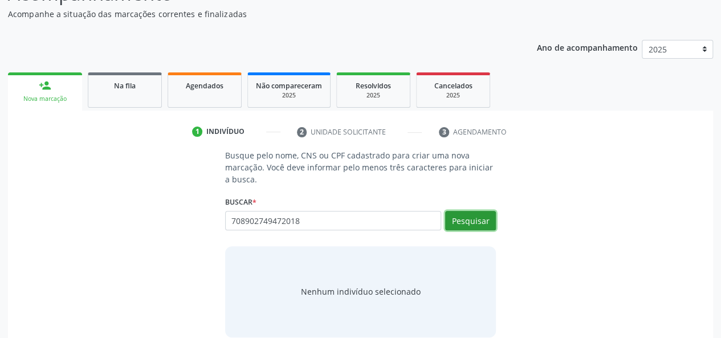
click at [463, 222] on button "Pesquisar" at bounding box center [470, 220] width 51 height 19
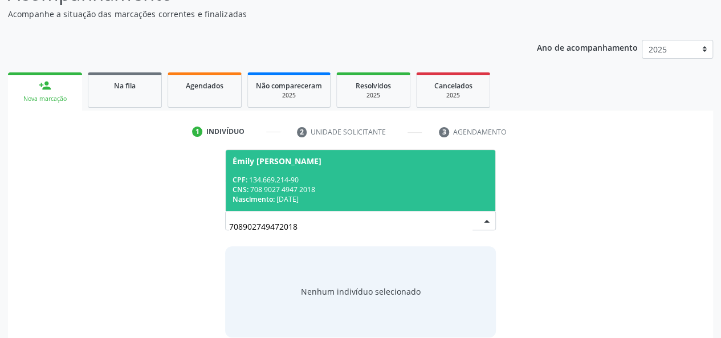
click at [271, 172] on span "Émily [PERSON_NAME] CPF: 134.669.214-90 CNS: 708 9027 4947 2018 Nascimento: [DA…" at bounding box center [361, 180] width 270 height 61
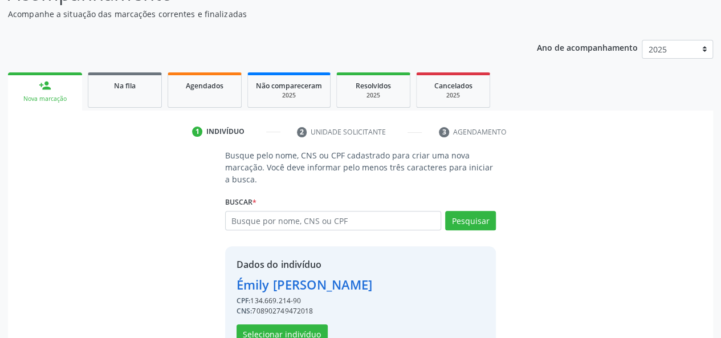
scroll to position [146, 0]
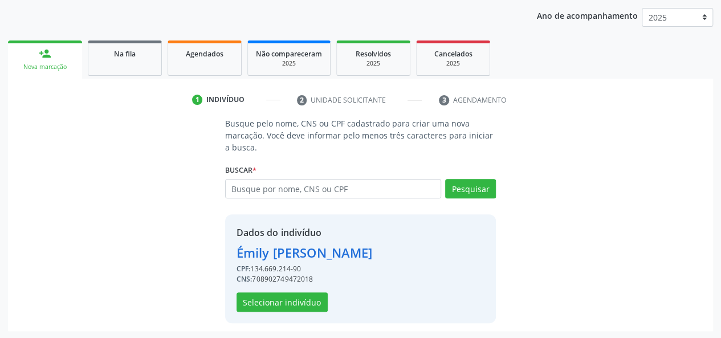
drag, startPoint x: 301, startPoint y: 268, endPoint x: 260, endPoint y: 271, distance: 41.2
click at [260, 271] on div "CPF: 134.669.214-90" at bounding box center [304, 269] width 136 height 10
click at [330, 280] on div "CNS: 708902749472018" at bounding box center [304, 279] width 136 height 10
drag, startPoint x: 316, startPoint y: 277, endPoint x: 254, endPoint y: 279, distance: 62.1
click at [254, 279] on div "CNS: 708902749472018" at bounding box center [304, 279] width 136 height 10
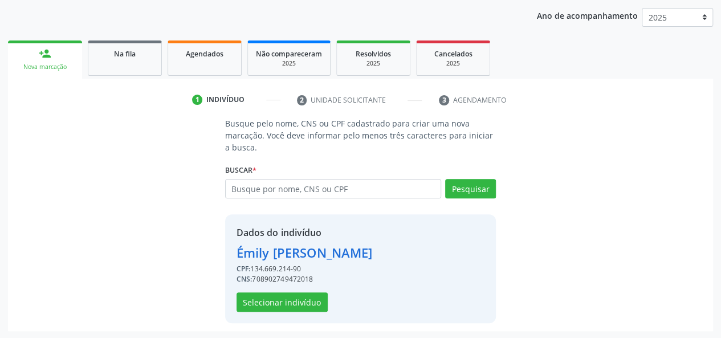
copy div "708902749472018"
click at [292, 300] on button "Selecionar indivíduo" at bounding box center [281, 301] width 91 height 19
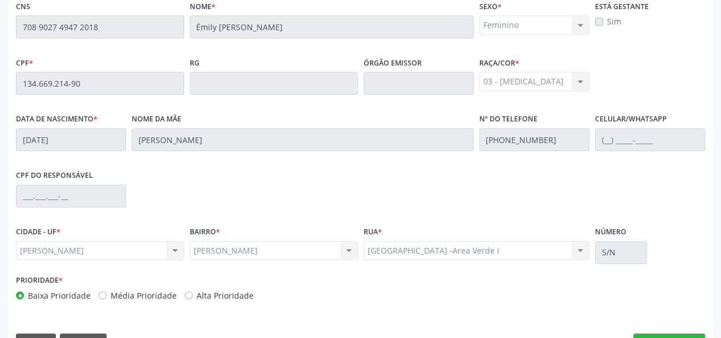
scroll to position [328, 0]
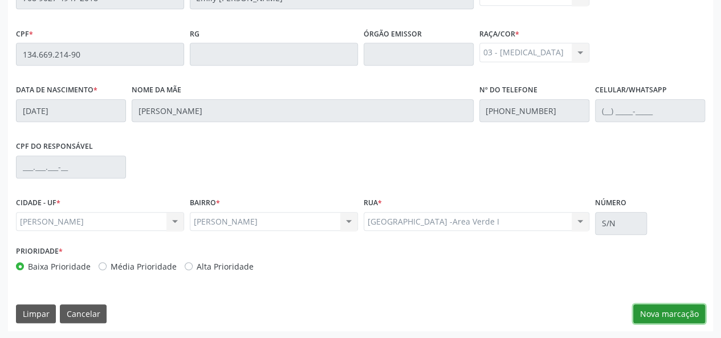
click at [646, 316] on button "Nova marcação" at bounding box center [669, 313] width 72 height 19
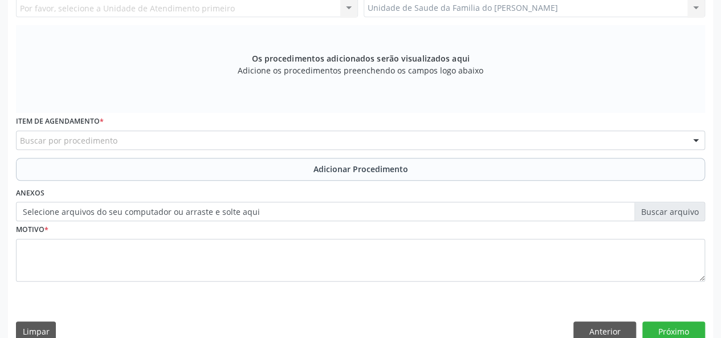
scroll to position [157, 0]
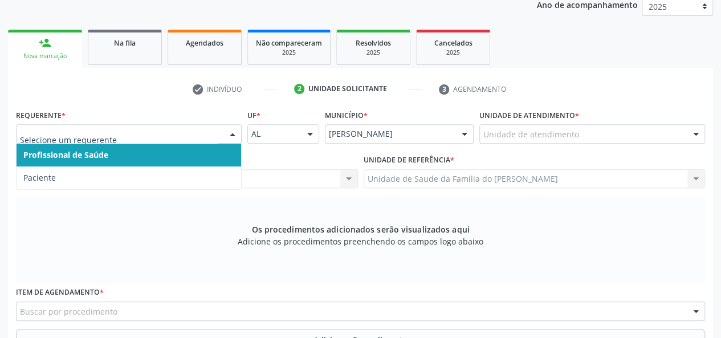
click at [193, 154] on span "Profissional de Saúde" at bounding box center [129, 155] width 224 height 23
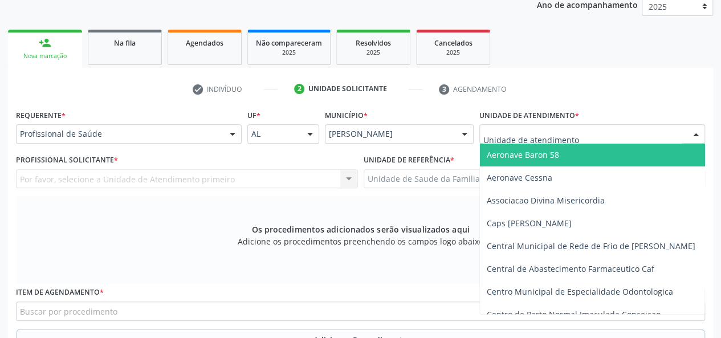
click at [597, 134] on div at bounding box center [592, 133] width 226 height 19
type input "J"
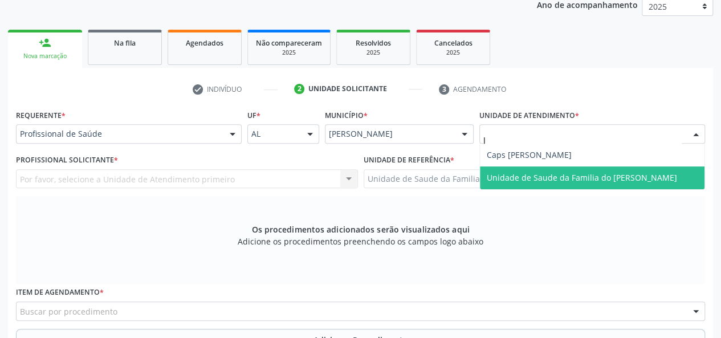
click at [597, 175] on span "Unidade de Saude da Familia do [PERSON_NAME]" at bounding box center [582, 177] width 190 height 11
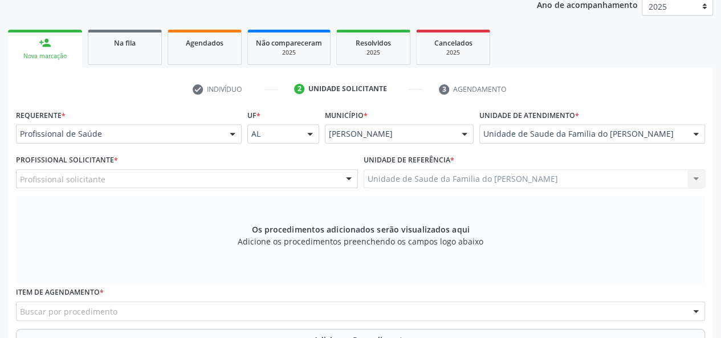
click at [344, 178] on div at bounding box center [348, 179] width 17 height 19
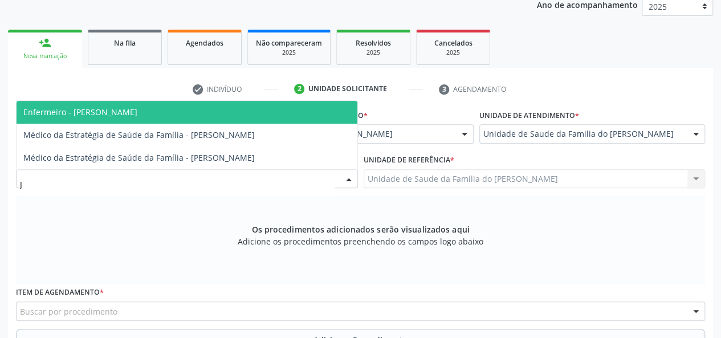
type input "[PERSON_NAME]"
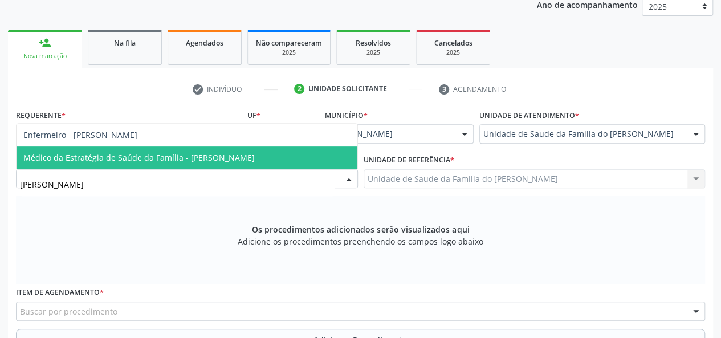
click at [255, 160] on span "Médico da Estratégia de Saúde da Família - [PERSON_NAME]" at bounding box center [138, 157] width 231 height 11
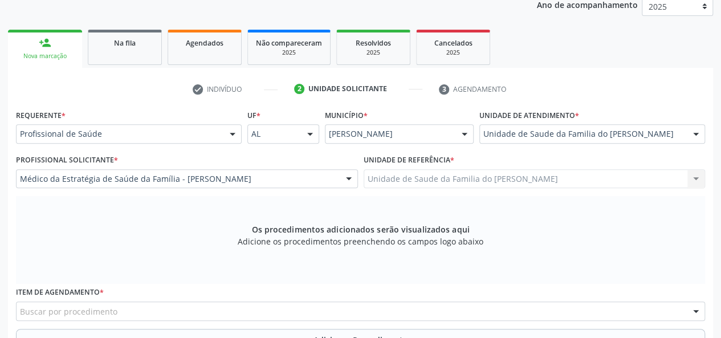
scroll to position [271, 0]
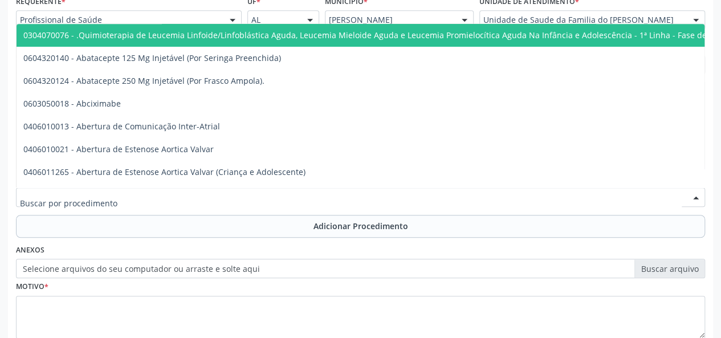
click at [259, 199] on div at bounding box center [360, 196] width 689 height 19
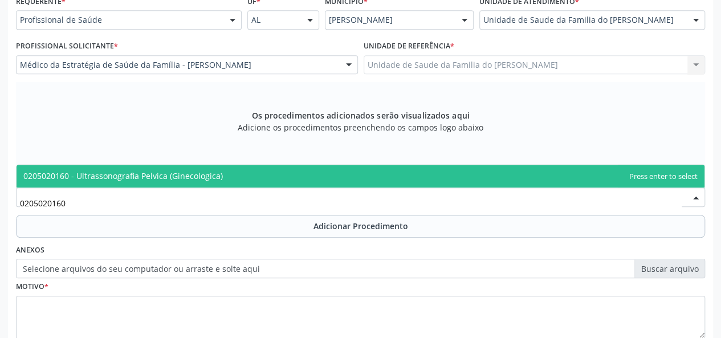
click at [259, 178] on span "0205020160 - Ultrassonografia Pelvica (Ginecologica)" at bounding box center [361, 176] width 688 height 23
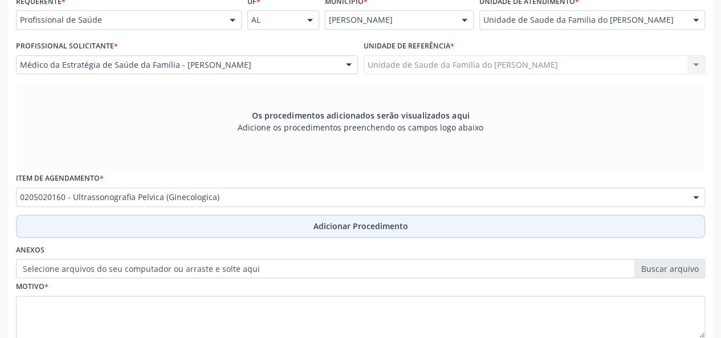
click at [250, 220] on button "Adicionar Procedimento" at bounding box center [360, 226] width 689 height 23
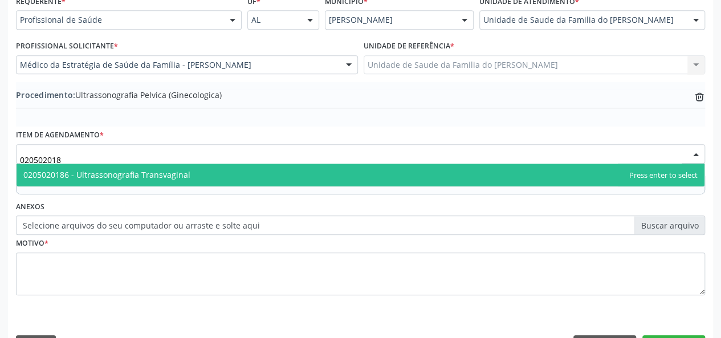
type input "0205020186"
click at [176, 171] on span "0205020186 - Ultrassonografia Transvaginal" at bounding box center [106, 174] width 167 height 11
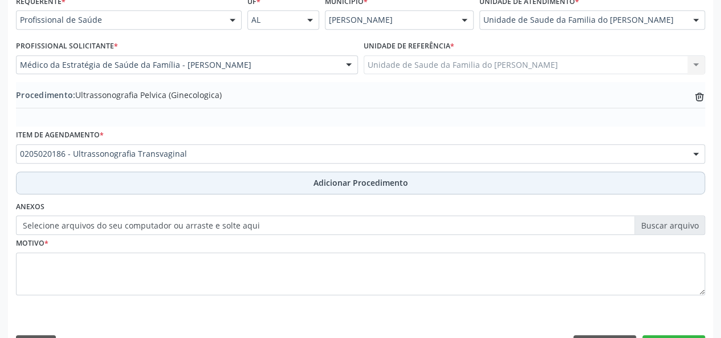
click at [202, 187] on button "Adicionar Procedimento" at bounding box center [360, 183] width 689 height 23
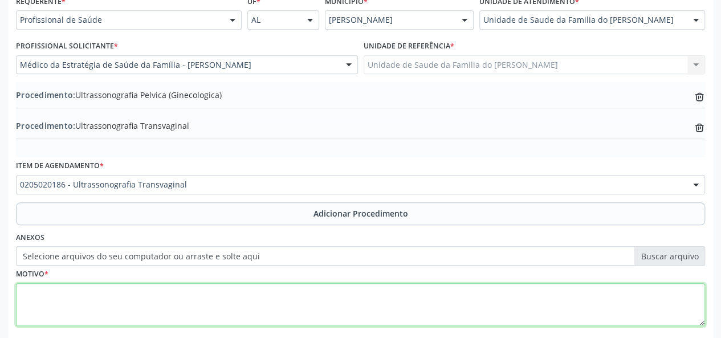
click at [172, 311] on textarea at bounding box center [360, 304] width 689 height 43
click at [52, 296] on textarea "AVALIACAO" at bounding box center [360, 304] width 689 height 43
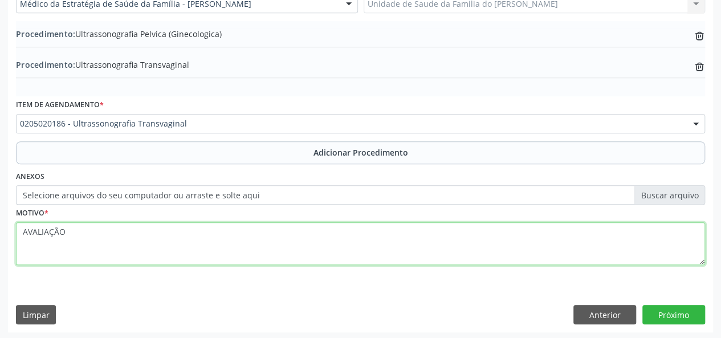
scroll to position [332, 0]
type textarea "AVALIAÇÃO"
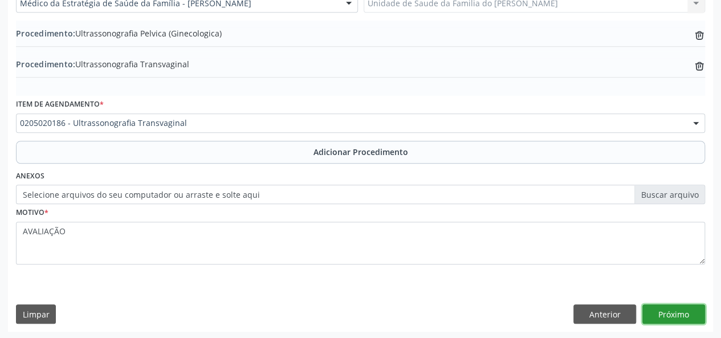
click at [665, 309] on button "Próximo" at bounding box center [673, 313] width 63 height 19
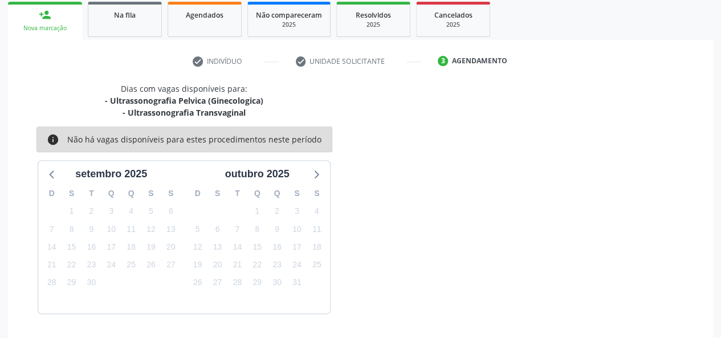
scroll to position [218, 0]
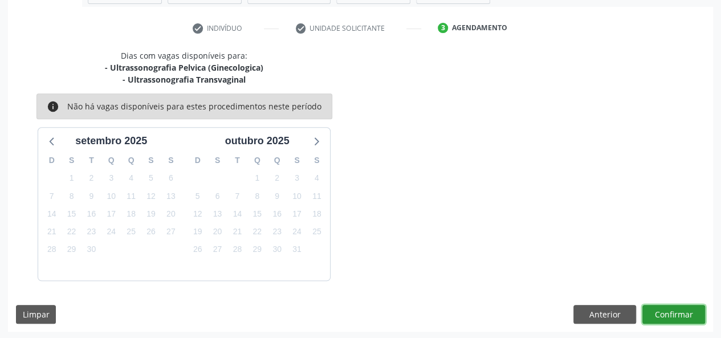
click at [671, 313] on button "Confirmar" at bounding box center [673, 314] width 63 height 19
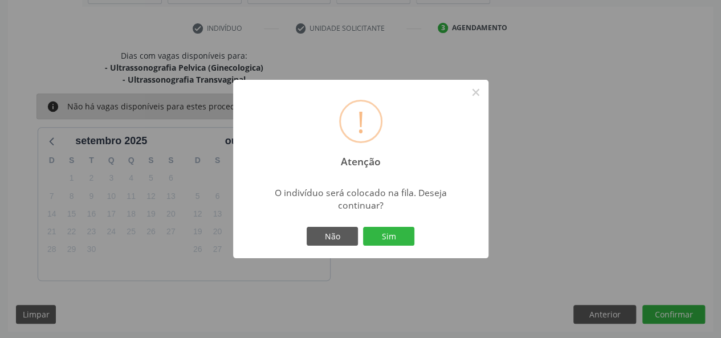
drag, startPoint x: 407, startPoint y: 238, endPoint x: 408, endPoint y: 257, distance: 18.8
click at [411, 238] on button "Sim" at bounding box center [388, 236] width 51 height 19
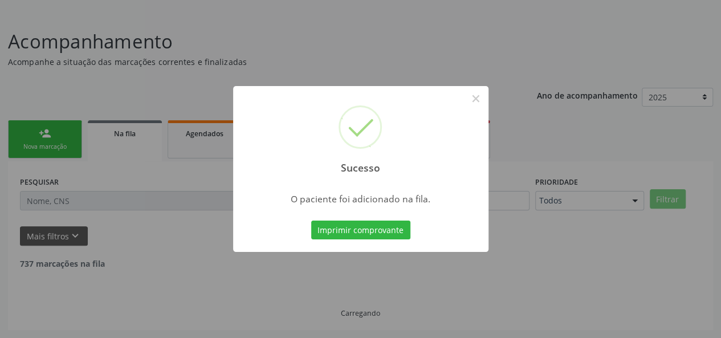
scroll to position [54, 0]
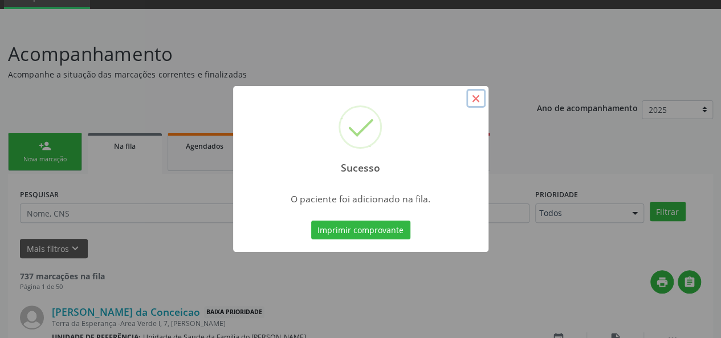
click at [476, 98] on button "×" at bounding box center [475, 98] width 19 height 19
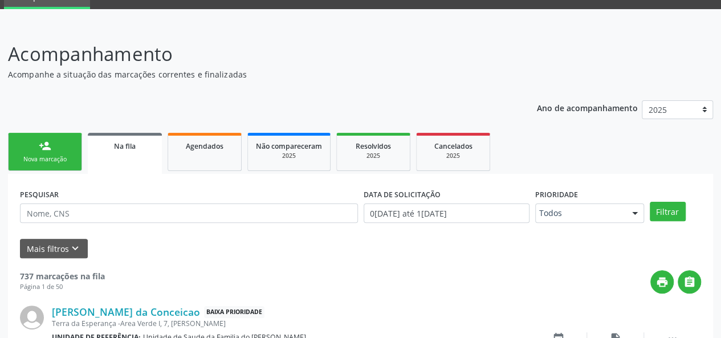
click at [70, 156] on div "Nova marcação" at bounding box center [45, 159] width 57 height 9
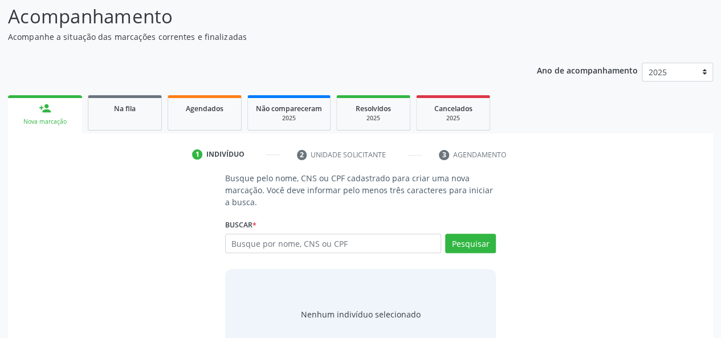
scroll to position [129, 0]
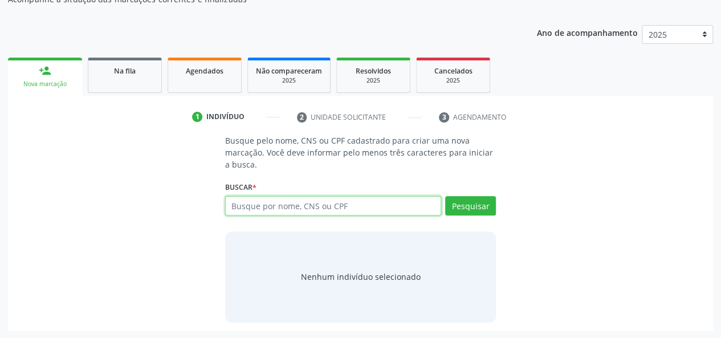
paste input "708902749472018"
type input "708902749472018"
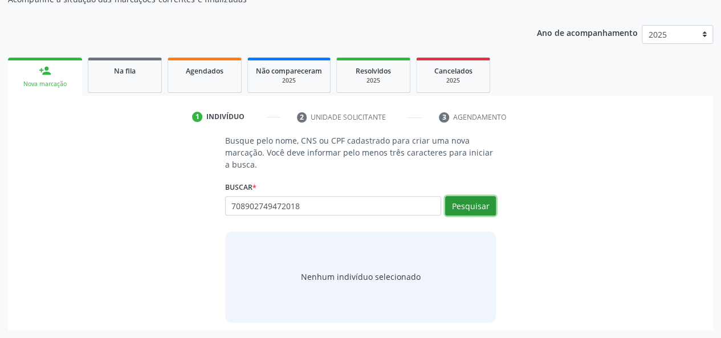
click at [473, 206] on button "Pesquisar" at bounding box center [470, 205] width 51 height 19
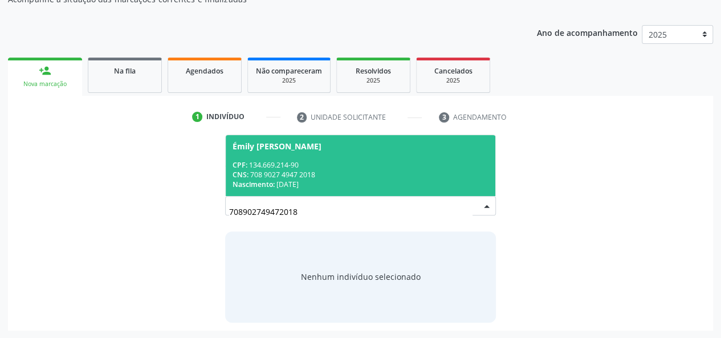
click at [428, 165] on div "CPF: 134.669.214-90" at bounding box center [360, 165] width 256 height 10
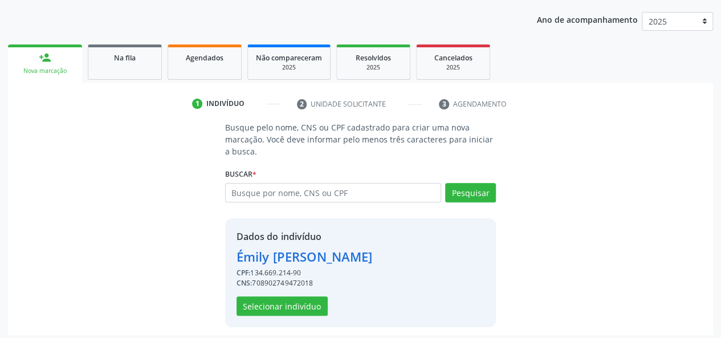
scroll to position [146, 0]
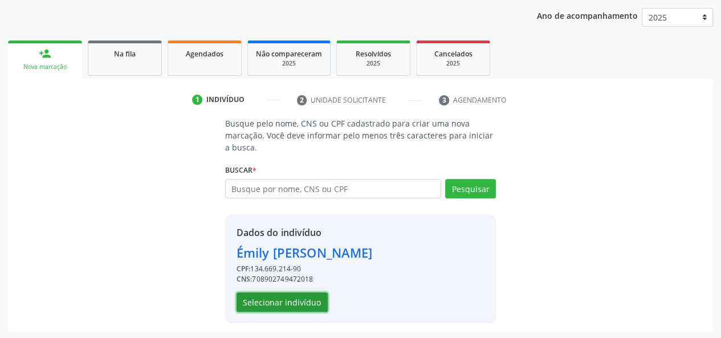
click at [264, 301] on button "Selecionar indivíduo" at bounding box center [281, 301] width 91 height 19
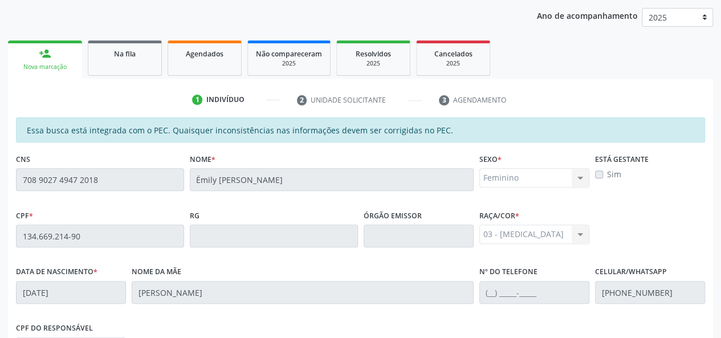
scroll to position [328, 0]
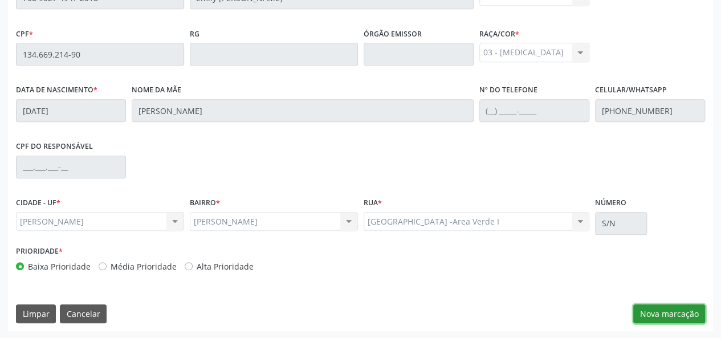
click at [650, 314] on button "Nova marcação" at bounding box center [669, 313] width 72 height 19
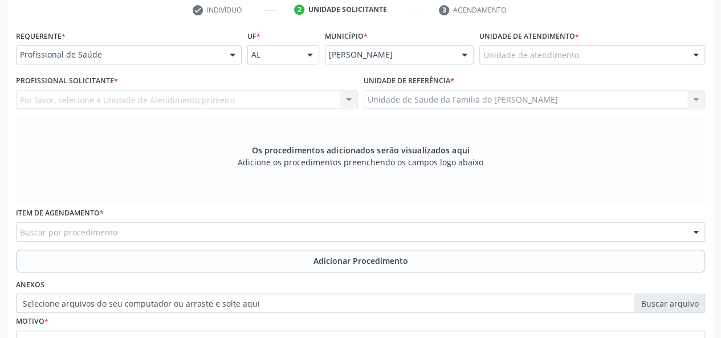
scroll to position [100, 0]
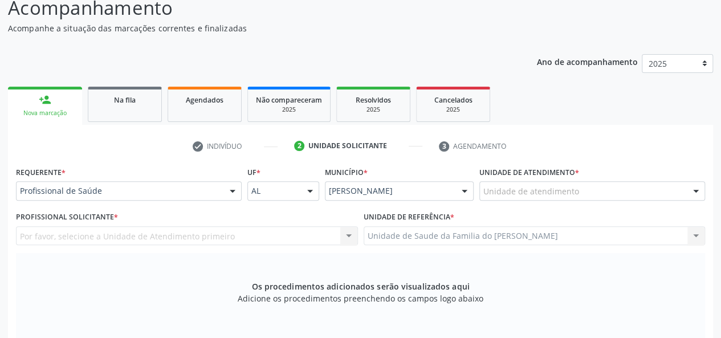
click at [234, 186] on div at bounding box center [232, 191] width 17 height 19
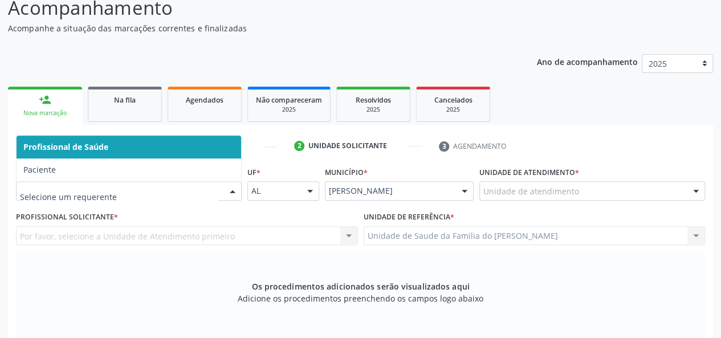
click at [209, 149] on span "Profissional de Saúde" at bounding box center [129, 147] width 224 height 23
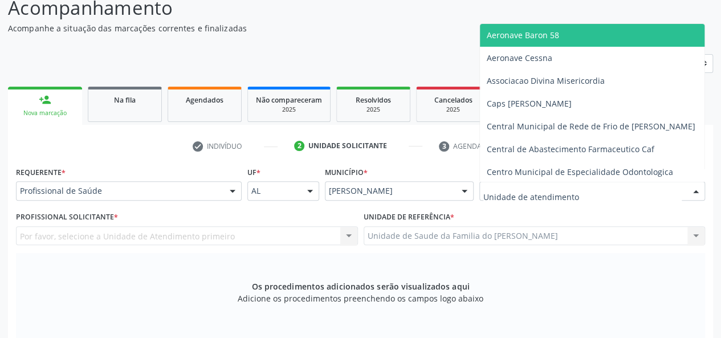
type input "J"
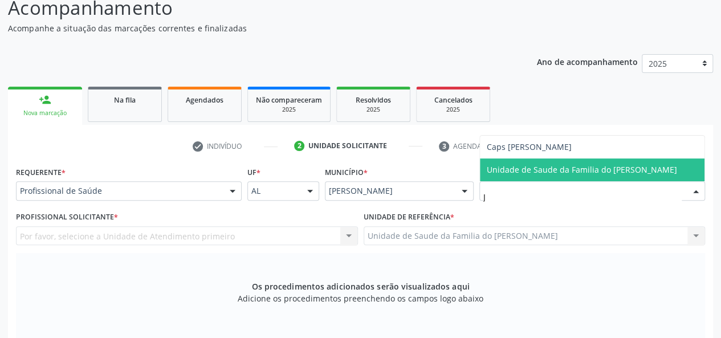
click at [579, 174] on span "Unidade de Saude da Familia do [PERSON_NAME]" at bounding box center [582, 169] width 190 height 11
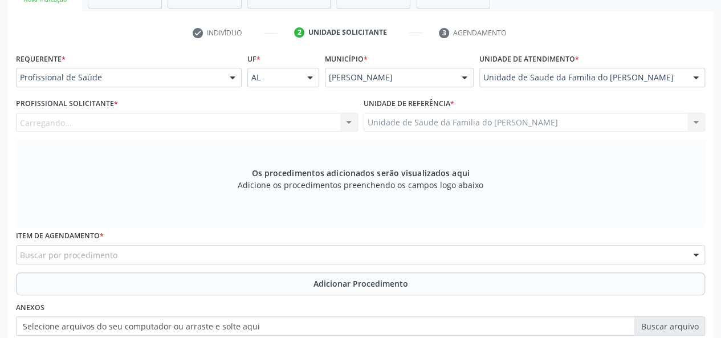
scroll to position [214, 0]
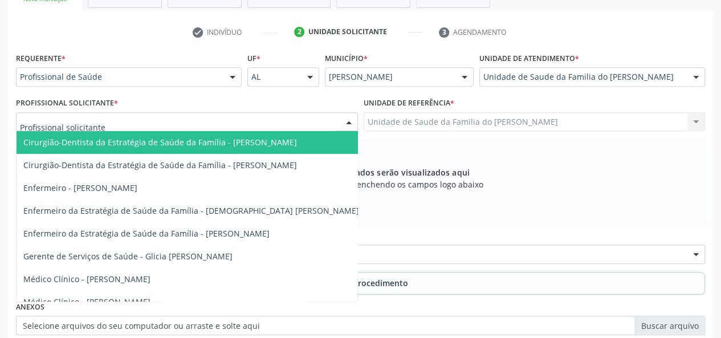
click at [347, 124] on div at bounding box center [348, 122] width 17 height 19
click at [301, 119] on input "text" at bounding box center [177, 127] width 315 height 23
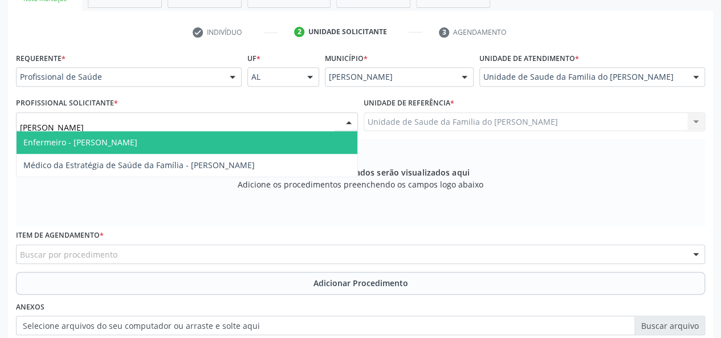
type input "JOR"
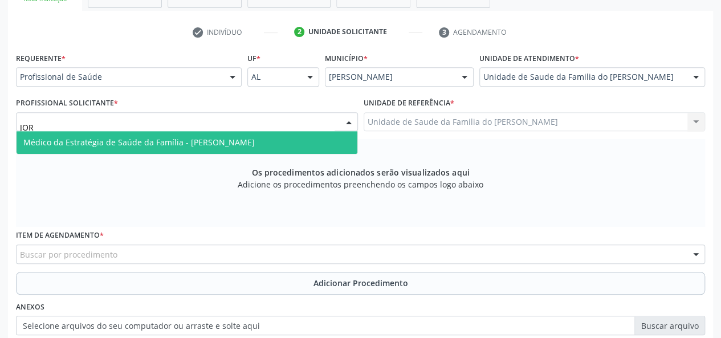
click at [255, 141] on span "Médico da Estratégia de Saúde da Família - [PERSON_NAME]" at bounding box center [138, 142] width 231 height 11
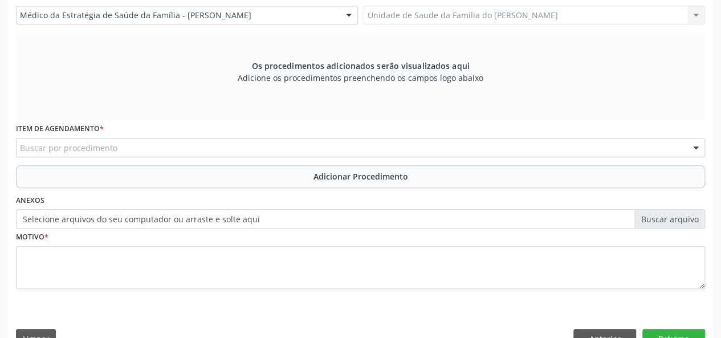
scroll to position [345, 0]
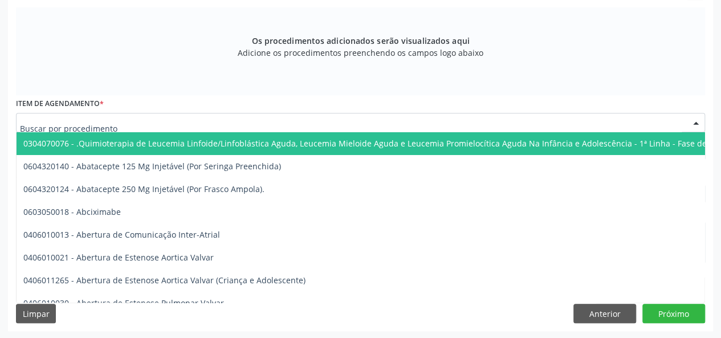
click at [161, 123] on div at bounding box center [360, 122] width 689 height 19
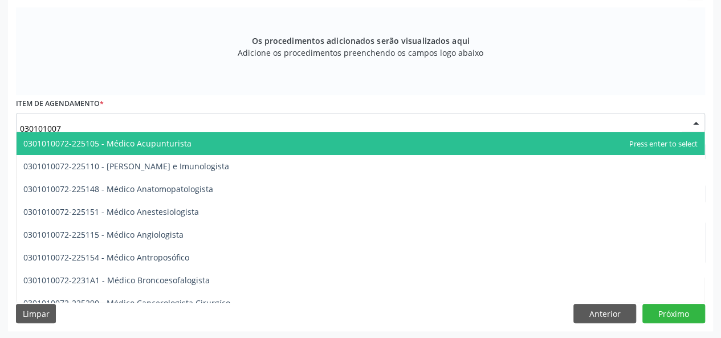
type input "0301010072"
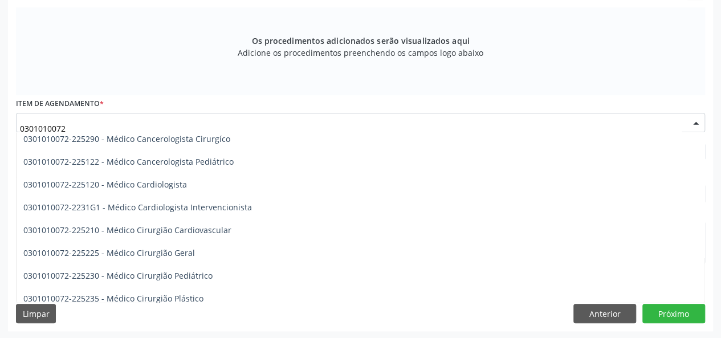
scroll to position [171, 0]
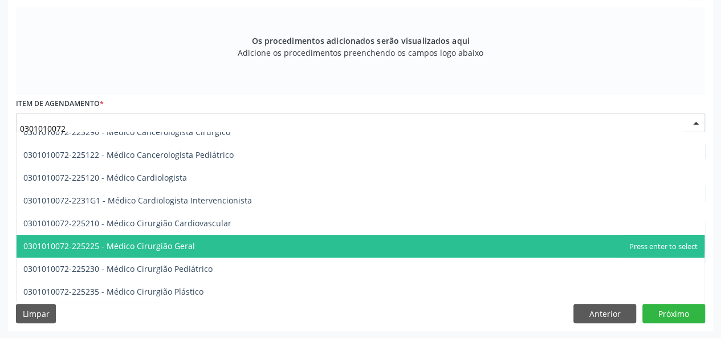
click at [203, 242] on span "0301010072-225225 - Médico Cirurgião Geral" at bounding box center [361, 246] width 688 height 23
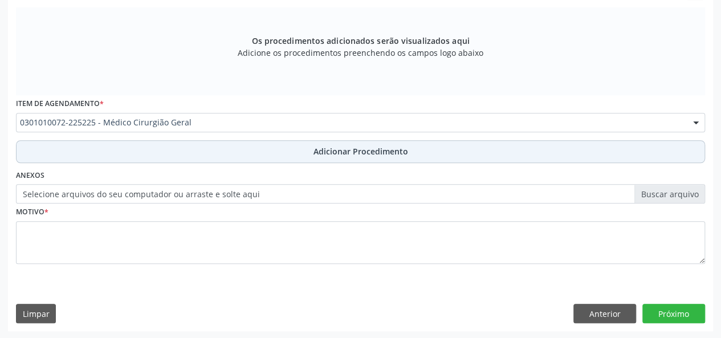
click at [208, 157] on button "Adicionar Procedimento" at bounding box center [360, 151] width 689 height 23
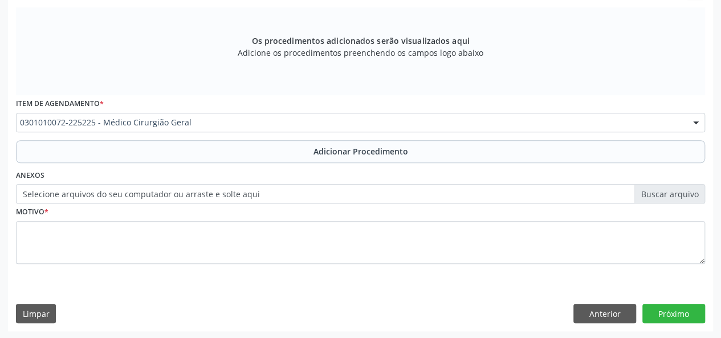
scroll to position [302, 0]
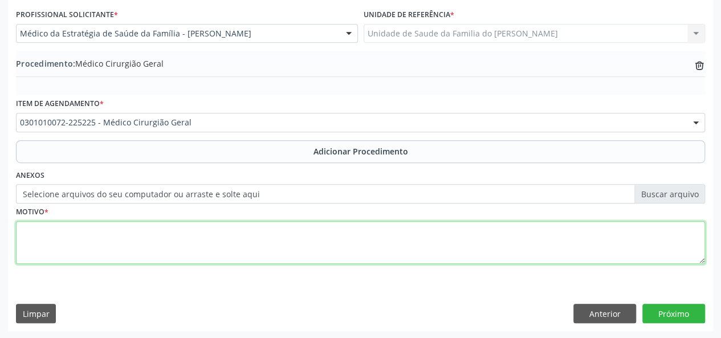
click at [270, 248] on textarea at bounding box center [360, 242] width 689 height 43
click at [271, 248] on textarea "EXPELIU ESPONTANEAMENTE O DIU E TEM CONTRA INDICACAO" at bounding box center [360, 242] width 689 height 43
click at [230, 227] on textarea "EXPELIU ESPONTANEAMENTE O DIU E TEM CONTRA INDICACAO" at bounding box center [360, 242] width 689 height 43
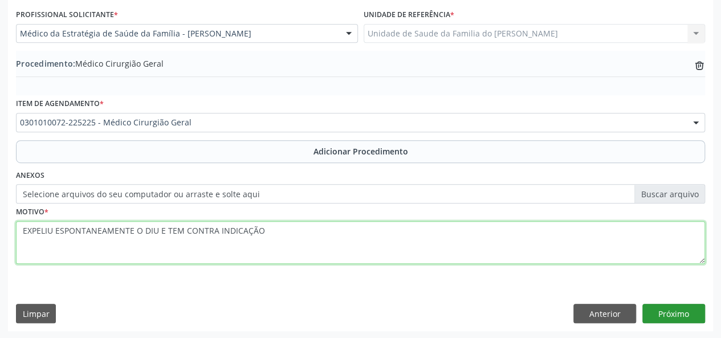
type textarea "EXPELIU ESPONTANEAMENTE O DIU E TEM CONTRA INDICAÇÃO"
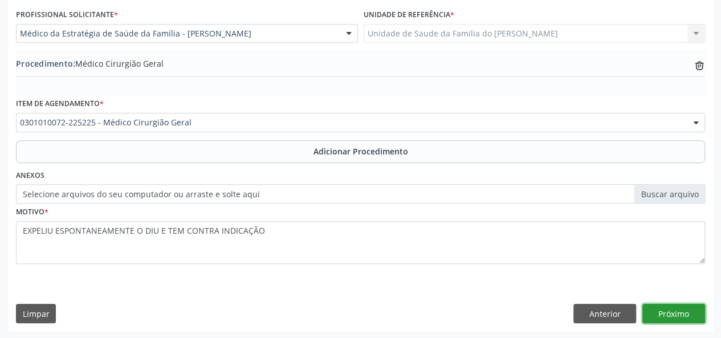
click at [682, 316] on button "Próximo" at bounding box center [673, 313] width 63 height 19
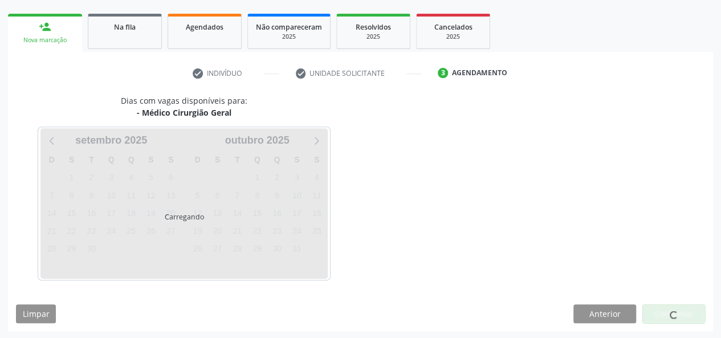
scroll to position [206, 0]
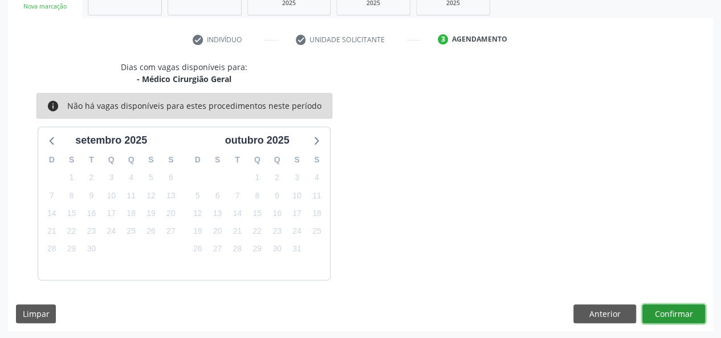
click at [675, 308] on button "Confirmar" at bounding box center [673, 313] width 63 height 19
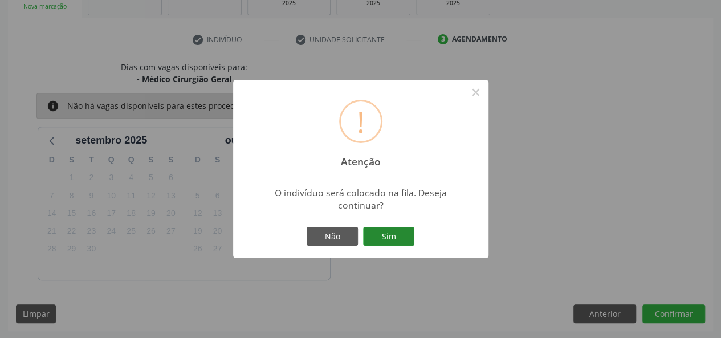
click at [385, 236] on button "Sim" at bounding box center [388, 236] width 51 height 19
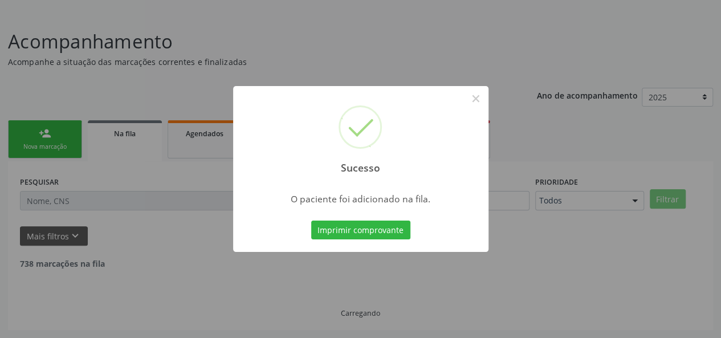
scroll to position [54, 0]
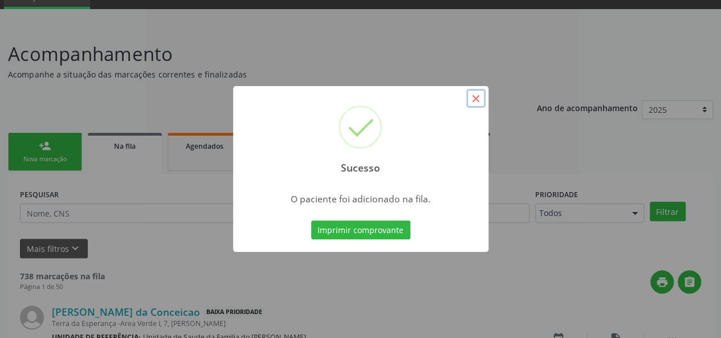
click at [480, 101] on button "×" at bounding box center [475, 98] width 19 height 19
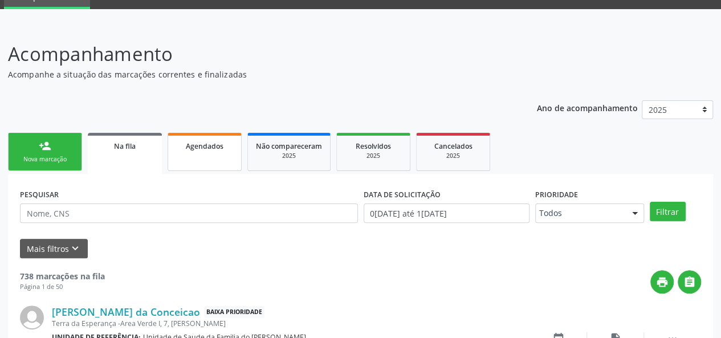
click at [210, 152] on link "Agendados" at bounding box center [205, 152] width 74 height 38
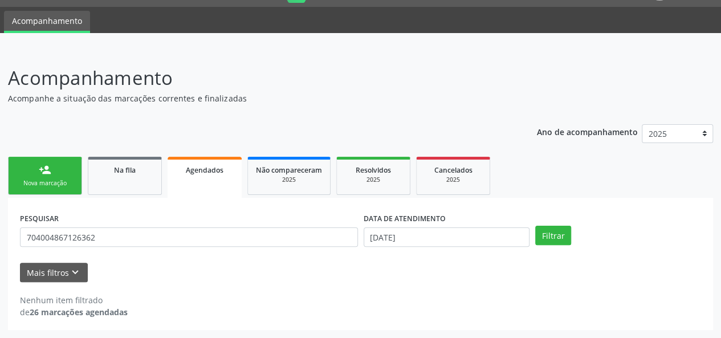
scroll to position [29, 0]
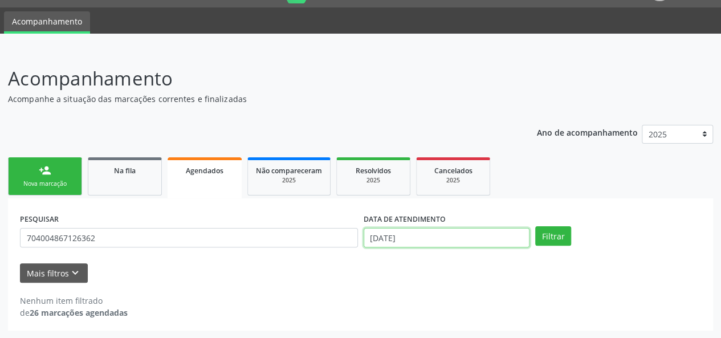
click at [422, 236] on input "[DATE]" at bounding box center [447, 237] width 166 height 19
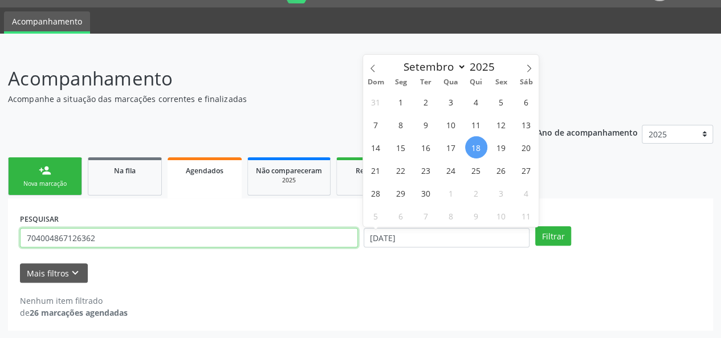
select select "8"
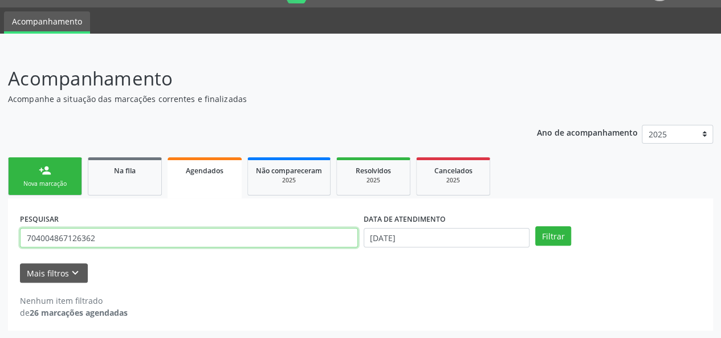
drag, startPoint x: 143, startPoint y: 239, endPoint x: 0, endPoint y: 236, distance: 143.0
click at [0, 236] on div "Acompanhamento Acompanhe a situação das marcações correntes e finalizadas Relat…" at bounding box center [360, 194] width 721 height 289
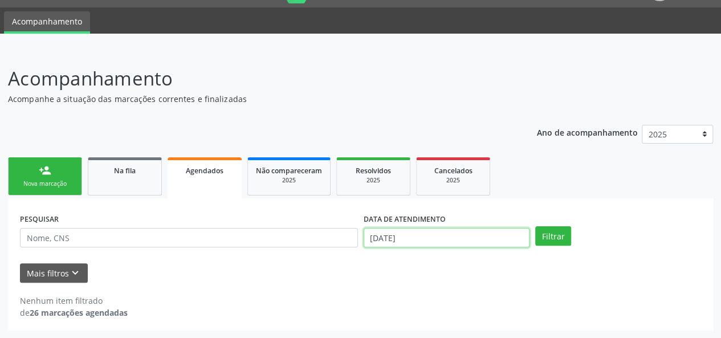
click at [410, 240] on input "[DATE]" at bounding box center [447, 237] width 166 height 19
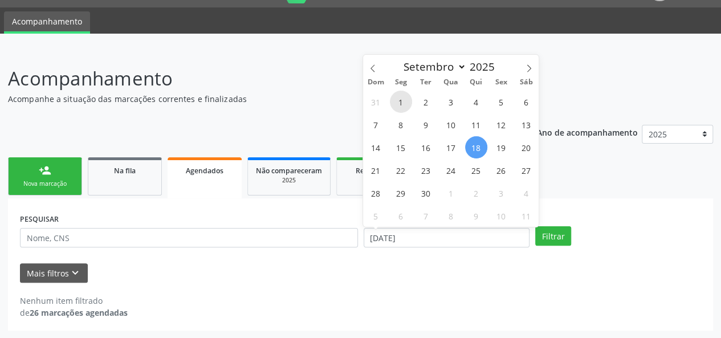
drag, startPoint x: 402, startPoint y: 104, endPoint x: 402, endPoint y: 112, distance: 8.5
click at [402, 112] on span "1" at bounding box center [401, 102] width 22 height 22
type input "0[DATE]"
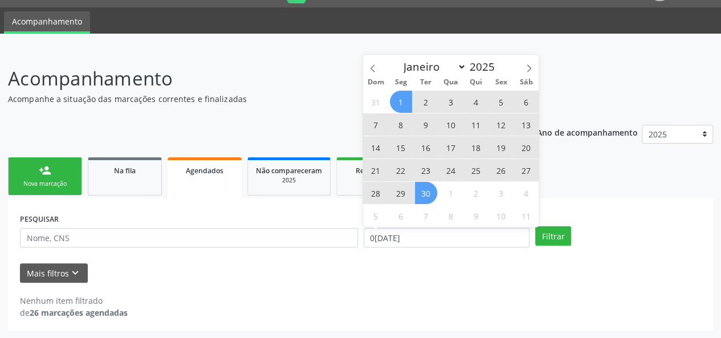
click at [431, 190] on span "30" at bounding box center [426, 193] width 22 height 22
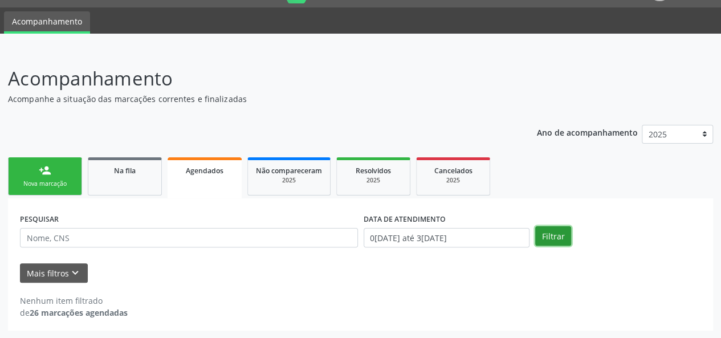
click at [563, 239] on button "Filtrar" at bounding box center [553, 235] width 36 height 19
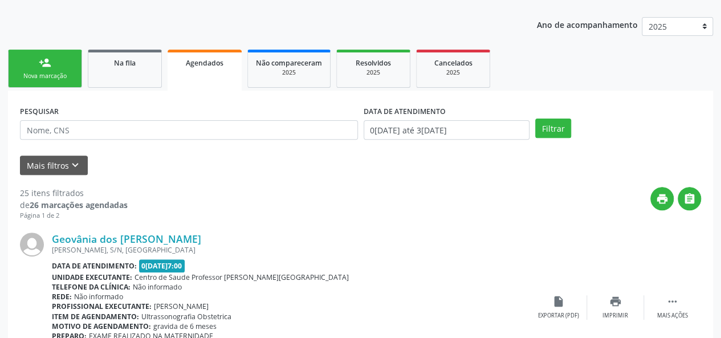
scroll to position [143, 0]
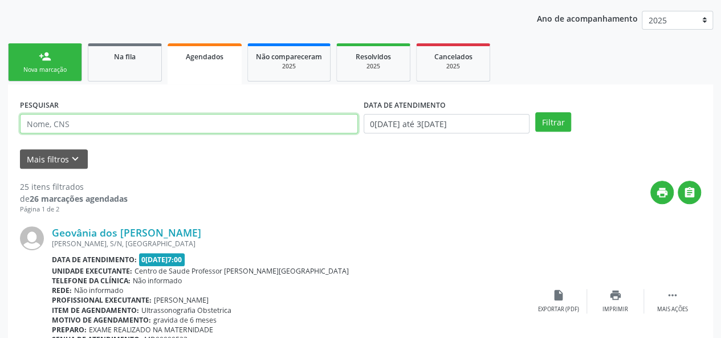
click at [153, 123] on input "text" at bounding box center [189, 123] width 338 height 19
click at [535, 112] on button "Filtrar" at bounding box center [553, 121] width 36 height 19
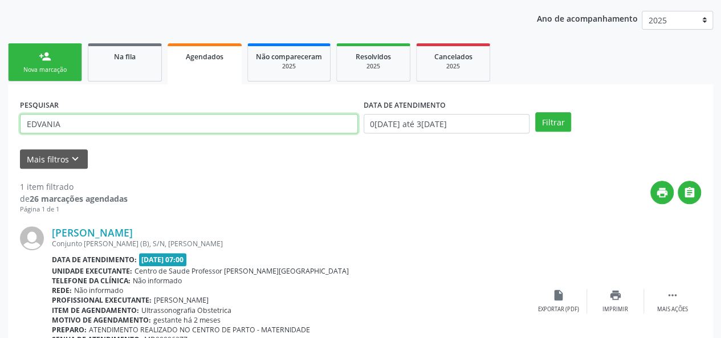
click at [153, 123] on input "EDVANIA" at bounding box center [189, 123] width 338 height 19
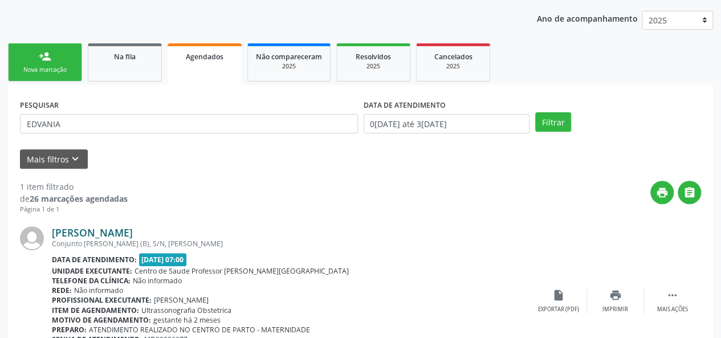
click at [79, 228] on link "[PERSON_NAME]" at bounding box center [92, 232] width 81 height 13
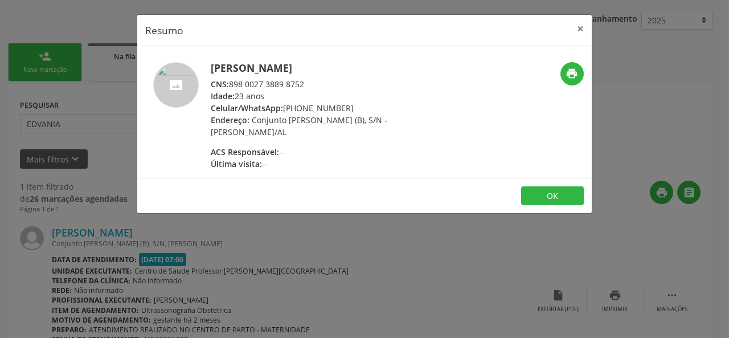
drag, startPoint x: 314, startPoint y: 83, endPoint x: 231, endPoint y: 84, distance: 82.6
click at [231, 84] on div "CNS: 898 0027 3889 8752" at bounding box center [322, 84] width 222 height 12
copy div "898 0027 3889 8752"
click at [581, 26] on button "×" at bounding box center [580, 29] width 23 height 28
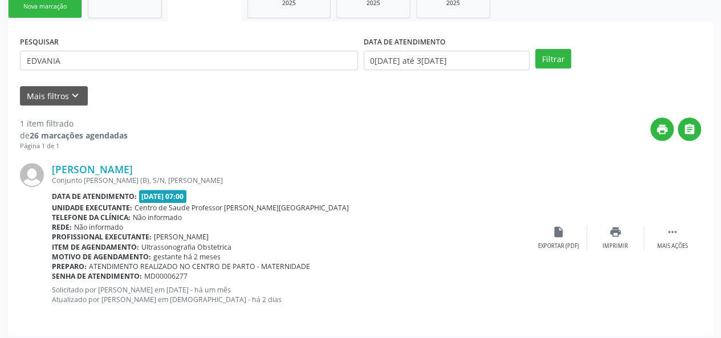
scroll to position [212, 0]
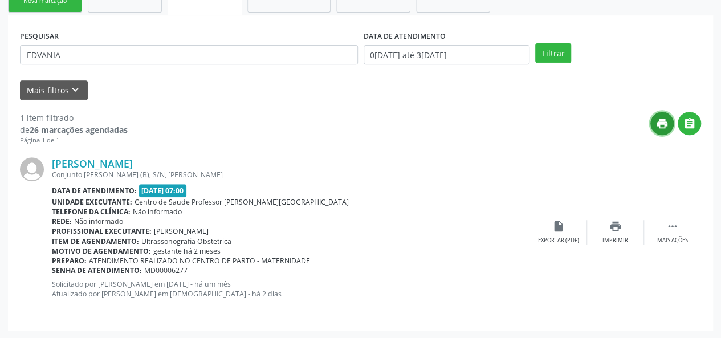
click at [657, 124] on icon "print" at bounding box center [662, 123] width 13 height 13
click at [599, 231] on div "print Imprimir" at bounding box center [615, 232] width 57 height 25
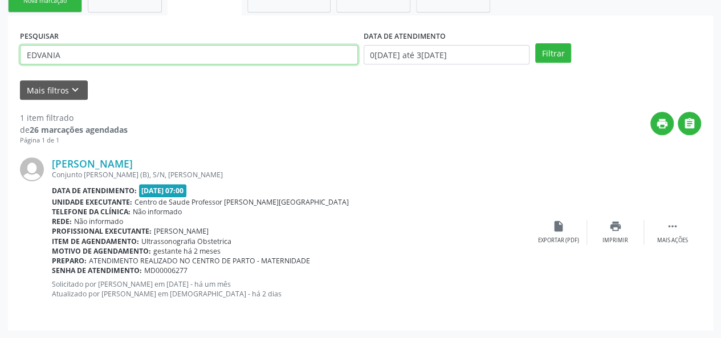
click at [83, 57] on input "EDVANIA" at bounding box center [189, 54] width 338 height 19
type input "E"
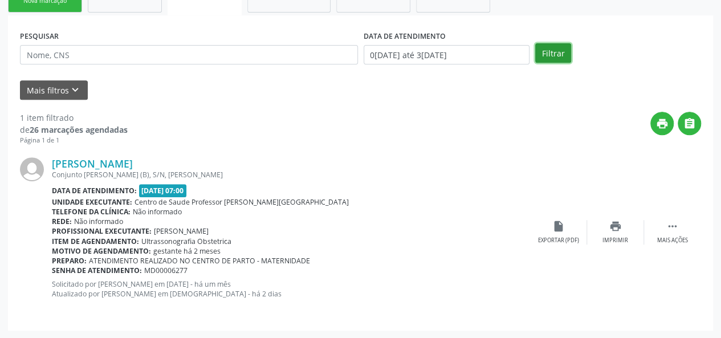
drag, startPoint x: 557, startPoint y: 53, endPoint x: 546, endPoint y: 83, distance: 31.5
click at [557, 54] on button "Filtrar" at bounding box center [553, 52] width 36 height 19
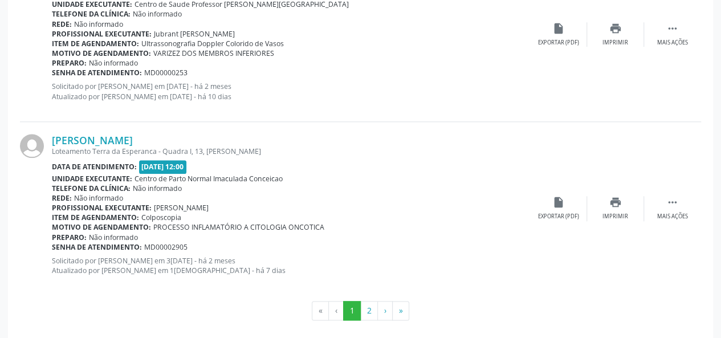
scroll to position [2677, 0]
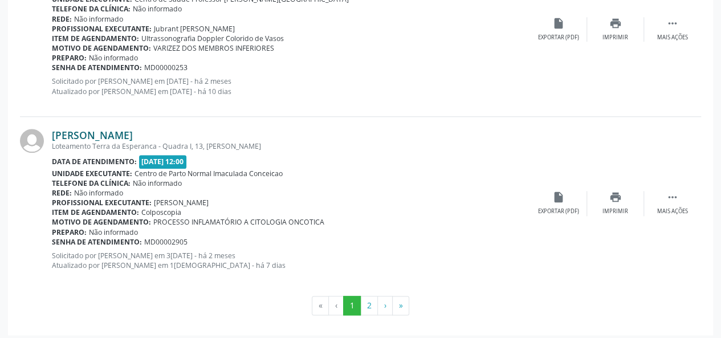
click at [99, 131] on link "[PERSON_NAME]" at bounding box center [92, 135] width 81 height 13
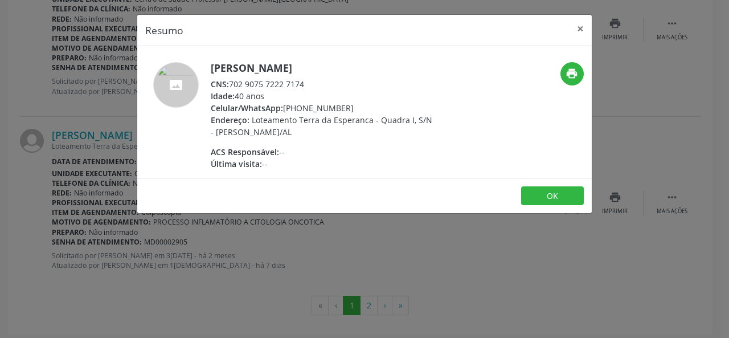
drag, startPoint x: 313, startPoint y: 85, endPoint x: 232, endPoint y: 86, distance: 80.9
click at [232, 86] on div "CNS: 702 9075 7222 7174" at bounding box center [322, 84] width 222 height 12
copy div "702 9075 7222 7174"
click at [577, 26] on button "×" at bounding box center [580, 29] width 23 height 28
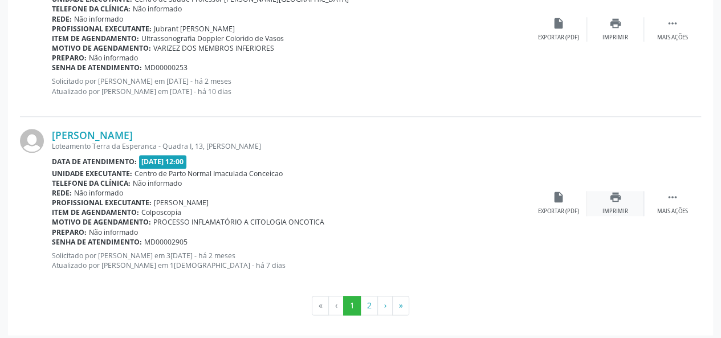
click at [620, 201] on div "print Imprimir" at bounding box center [615, 203] width 57 height 25
click at [370, 301] on button "2" at bounding box center [369, 305] width 18 height 19
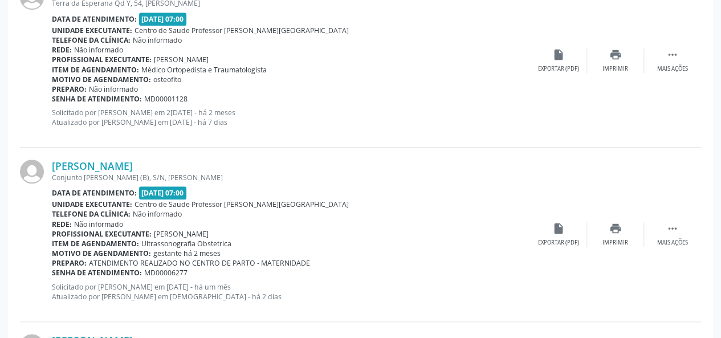
scroll to position [440, 0]
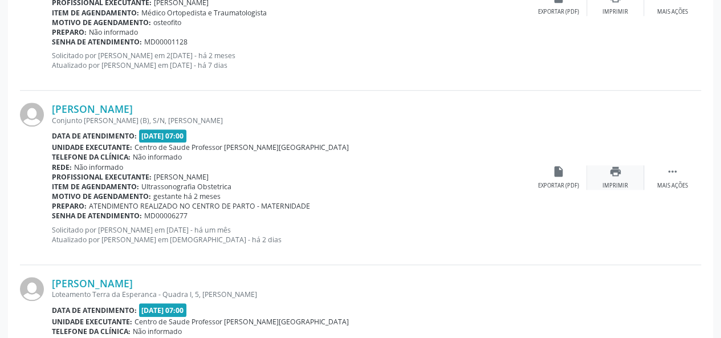
click at [619, 179] on div "print Imprimir" at bounding box center [615, 177] width 57 height 25
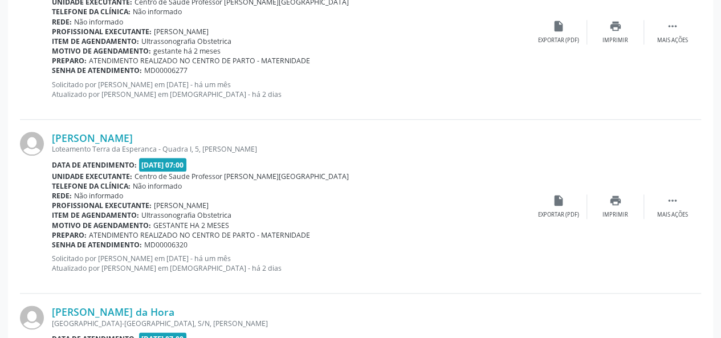
scroll to position [611, 0]
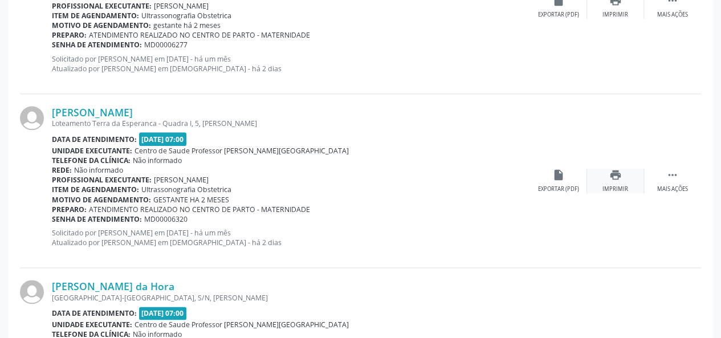
click at [616, 187] on div "Imprimir" at bounding box center [615, 189] width 26 height 8
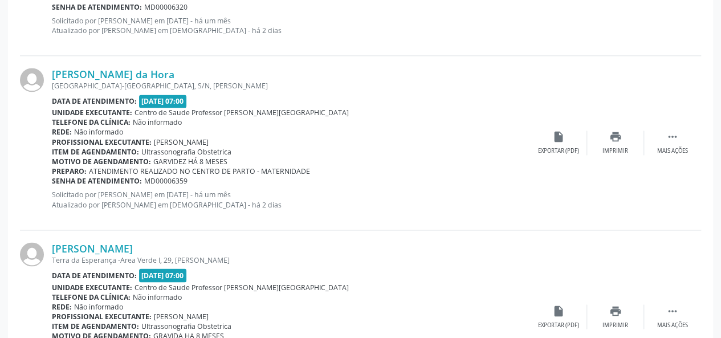
scroll to position [839, 0]
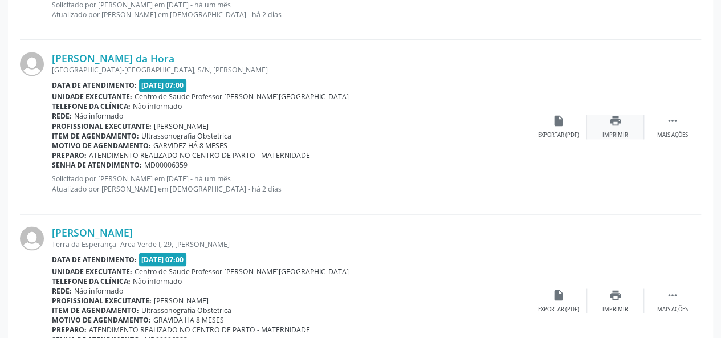
click at [603, 131] on div "Imprimir" at bounding box center [615, 135] width 26 height 8
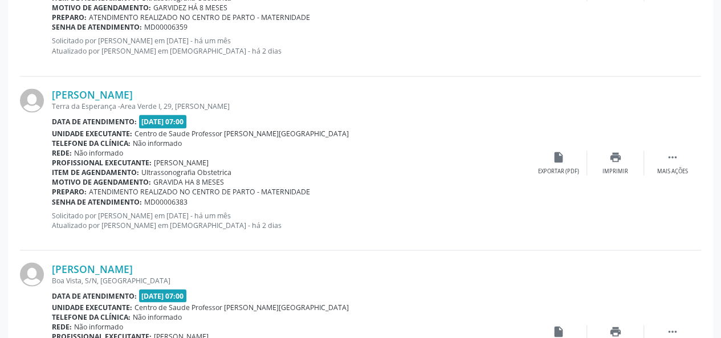
scroll to position [1010, 0]
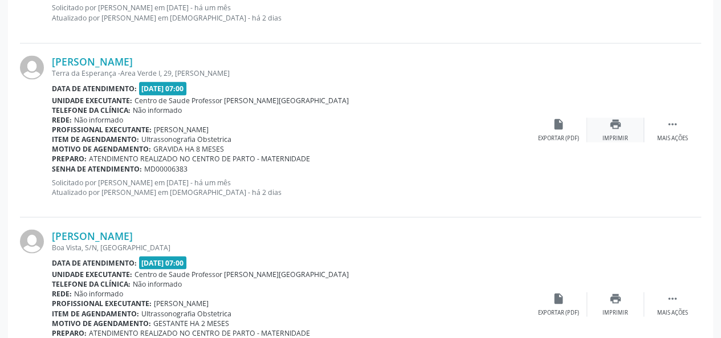
click at [618, 137] on div "Imprimir" at bounding box center [615, 138] width 26 height 8
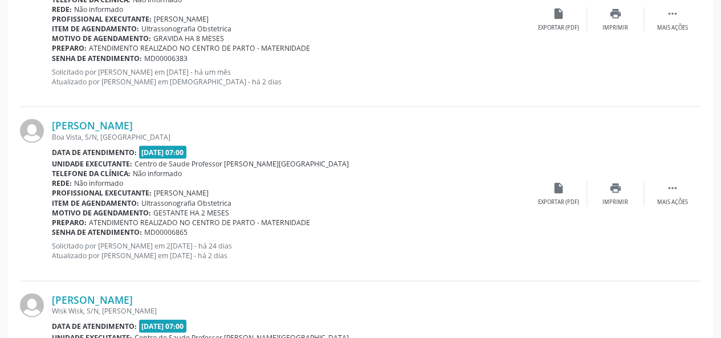
scroll to position [1181, 0]
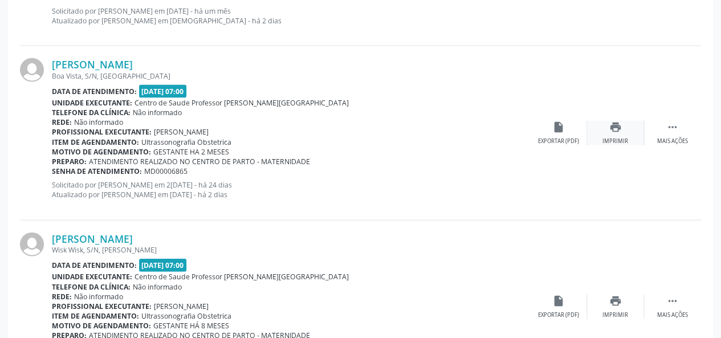
click at [605, 134] on div "print Imprimir" at bounding box center [615, 133] width 57 height 25
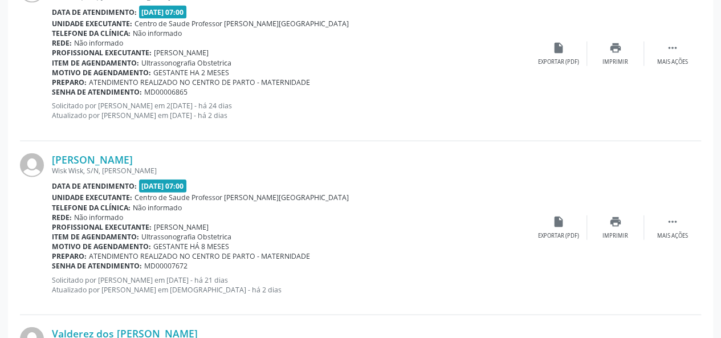
scroll to position [1295, 0]
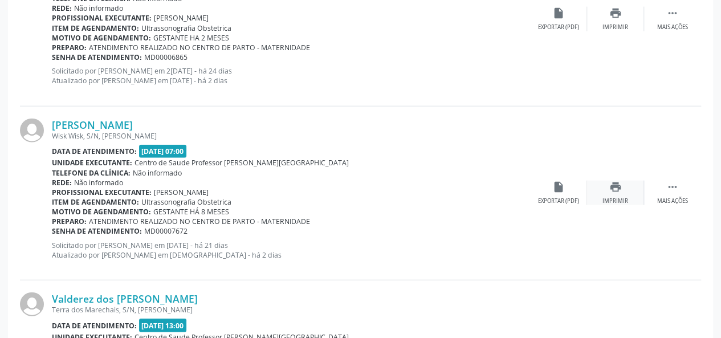
click at [613, 191] on icon "print" at bounding box center [615, 187] width 13 height 13
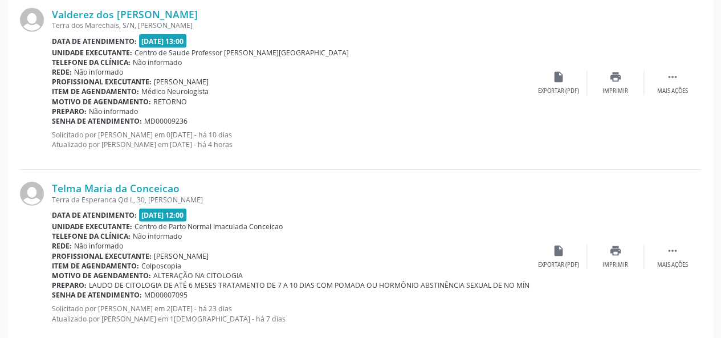
scroll to position [1580, 0]
click at [618, 80] on div "print Imprimir" at bounding box center [615, 82] width 57 height 25
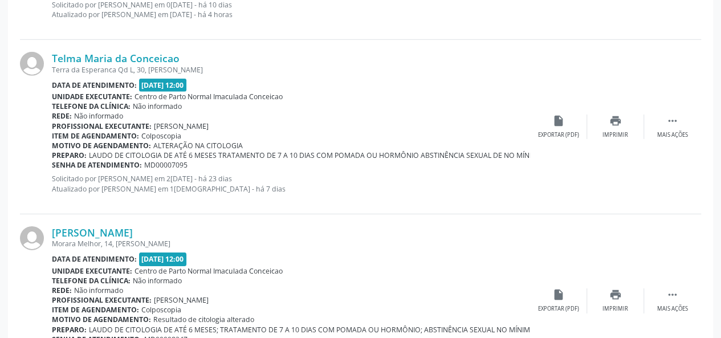
scroll to position [1751, 0]
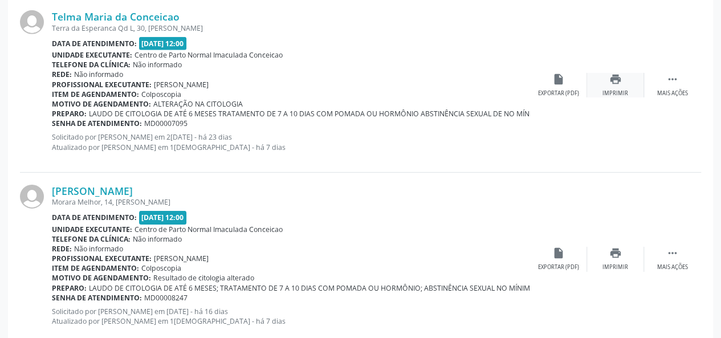
click at [622, 84] on div "print Imprimir" at bounding box center [615, 85] width 57 height 25
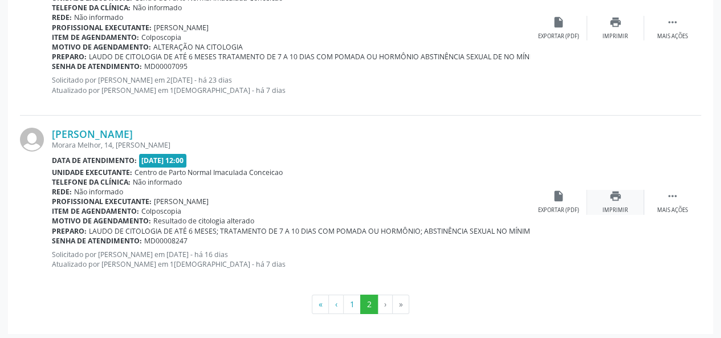
click at [611, 199] on icon "print" at bounding box center [615, 196] width 13 height 13
click at [385, 304] on li "›" at bounding box center [385, 304] width 15 height 19
click at [126, 133] on link "[PERSON_NAME]" at bounding box center [92, 134] width 81 height 13
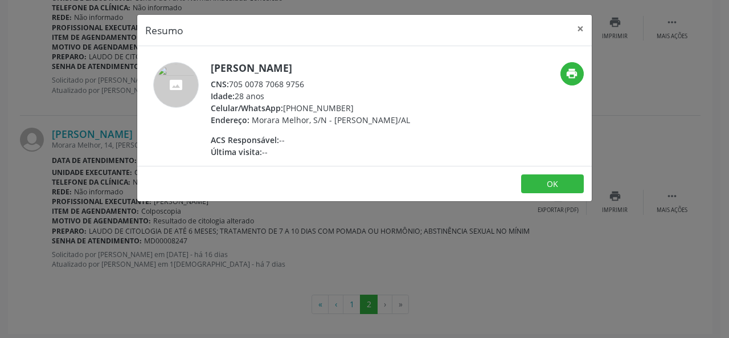
drag, startPoint x: 317, startPoint y: 81, endPoint x: 232, endPoint y: 83, distance: 84.9
click at [232, 83] on div "CNS: 705 0078 7068 9756" at bounding box center [310, 84] width 199 height 12
copy div "705 0078 7068 9756"
click at [582, 25] on button "×" at bounding box center [580, 29] width 23 height 28
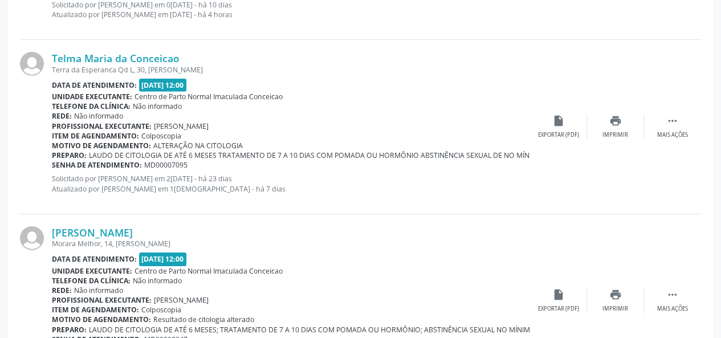
scroll to position [1694, 0]
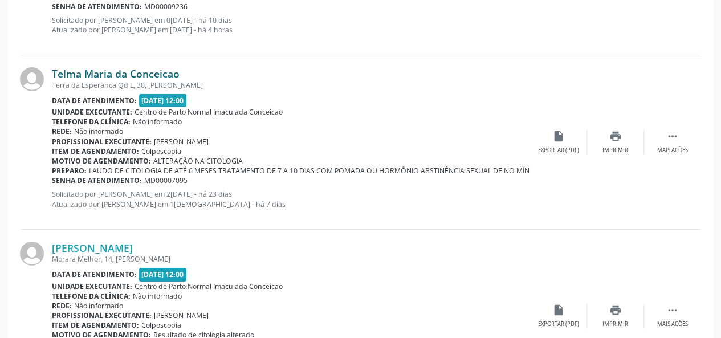
click at [130, 72] on link "Telma Maria da Conceicao" at bounding box center [116, 73] width 128 height 13
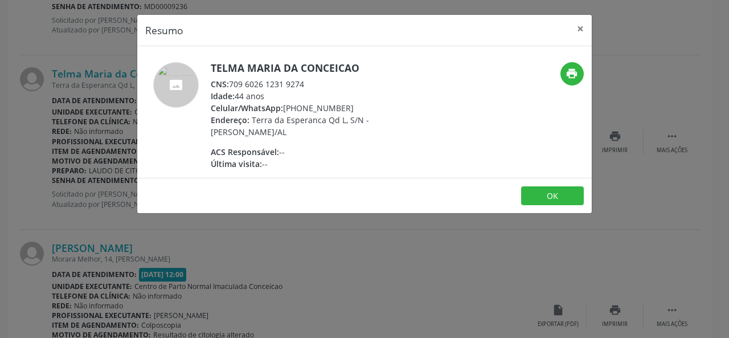
drag, startPoint x: 309, startPoint y: 85, endPoint x: 228, endPoint y: 83, distance: 81.5
click at [228, 83] on div "CNS: 709 6026 1231 9274" at bounding box center [322, 84] width 222 height 12
copy div "709 6026 1231 9274"
click at [574, 28] on button "×" at bounding box center [580, 29] width 23 height 28
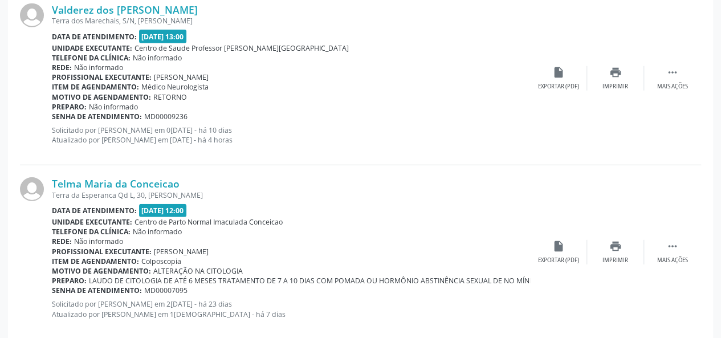
scroll to position [1523, 0]
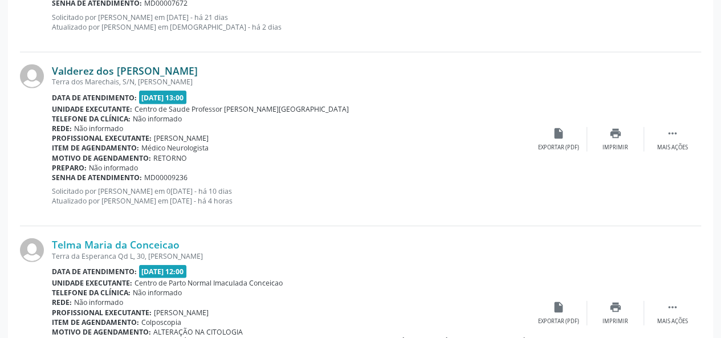
click at [145, 67] on link "Valderez dos [PERSON_NAME]" at bounding box center [125, 70] width 146 height 13
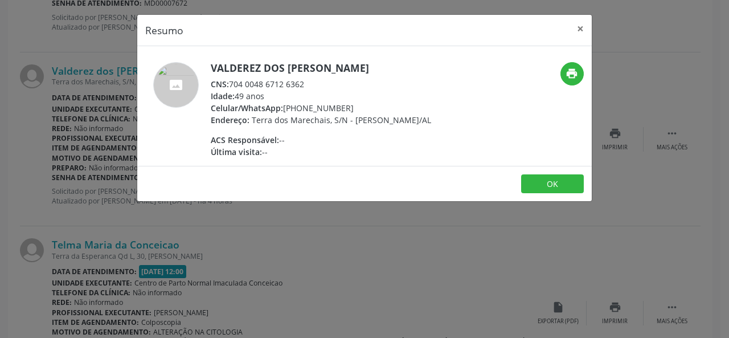
drag, startPoint x: 314, startPoint y: 82, endPoint x: 232, endPoint y: 81, distance: 81.5
click at [232, 81] on div "CNS: 704 0048 6712 6362" at bounding box center [321, 84] width 221 height 12
copy div "704 0048 6712 6362"
click at [579, 27] on button "×" at bounding box center [580, 29] width 23 height 28
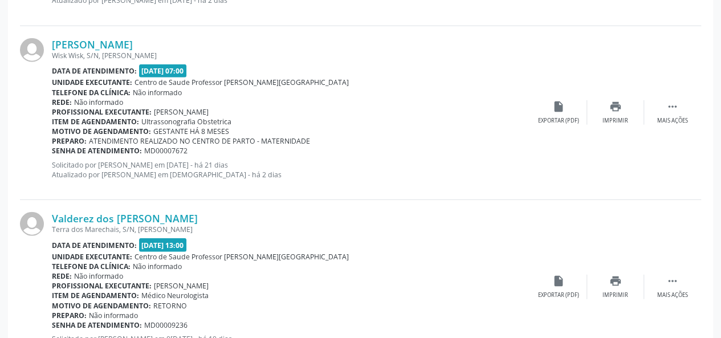
scroll to position [1352, 0]
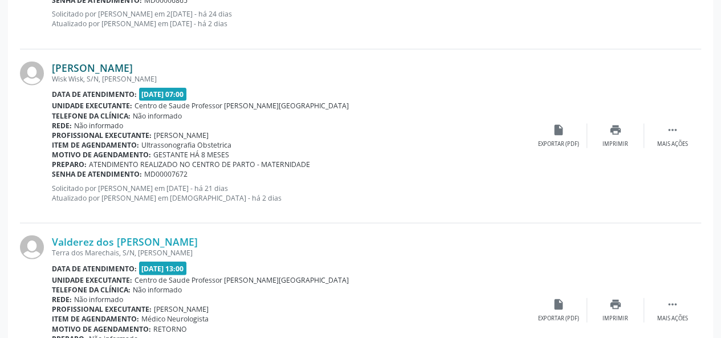
click at [119, 66] on link "[PERSON_NAME]" at bounding box center [92, 68] width 81 height 13
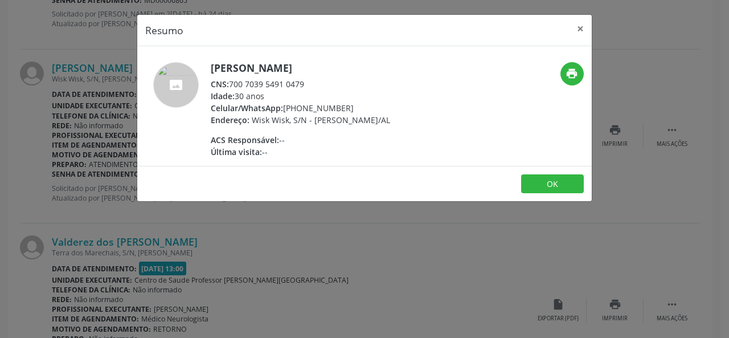
click at [316, 66] on h5 "[PERSON_NAME]" at bounding box center [300, 68] width 179 height 12
click at [579, 26] on button "×" at bounding box center [580, 29] width 23 height 28
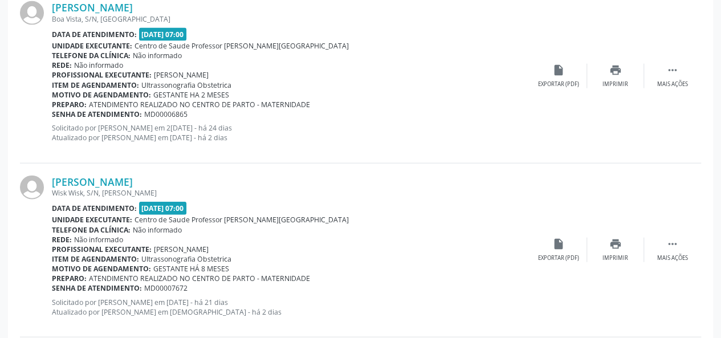
scroll to position [1181, 0]
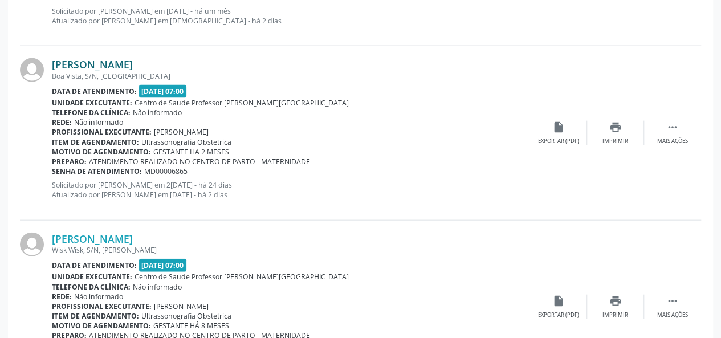
click at [125, 58] on link "[PERSON_NAME]" at bounding box center [92, 64] width 81 height 13
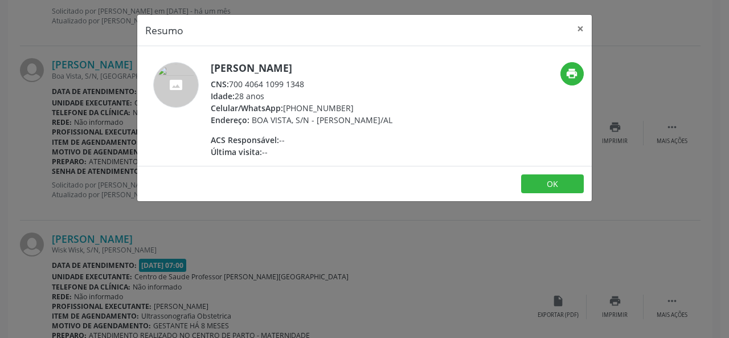
drag, startPoint x: 311, startPoint y: 84, endPoint x: 230, endPoint y: 81, distance: 80.4
click at [230, 81] on div "CNS: 700 4064 1099 1348" at bounding box center [302, 84] width 182 height 12
copy div "700 4064 1099 1348"
click at [582, 28] on button "×" at bounding box center [580, 29] width 23 height 28
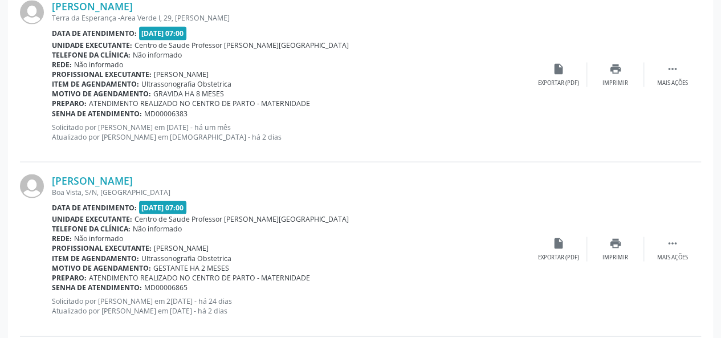
scroll to position [1010, 0]
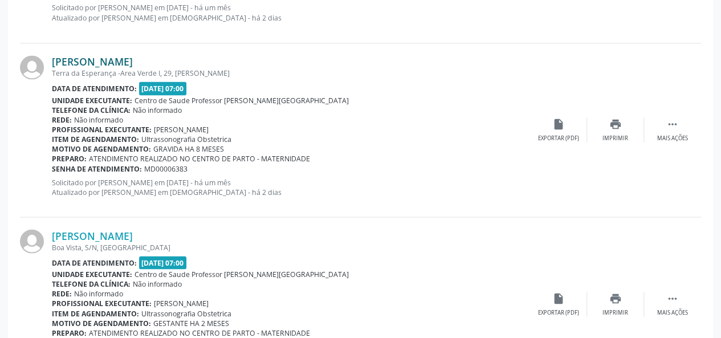
click at [115, 60] on link "[PERSON_NAME]" at bounding box center [92, 61] width 81 height 13
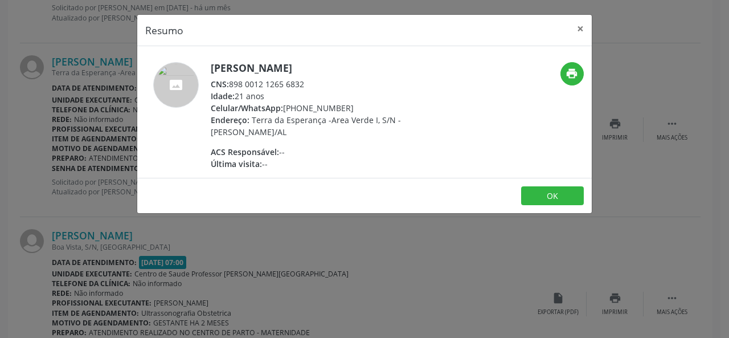
drag, startPoint x: 313, startPoint y: 85, endPoint x: 230, endPoint y: 86, distance: 83.2
click at [230, 86] on div "CNS: 898 0012 1265 6832" at bounding box center [322, 84] width 222 height 12
copy div "898 0012 1265 6832"
click at [581, 29] on button "×" at bounding box center [580, 29] width 23 height 28
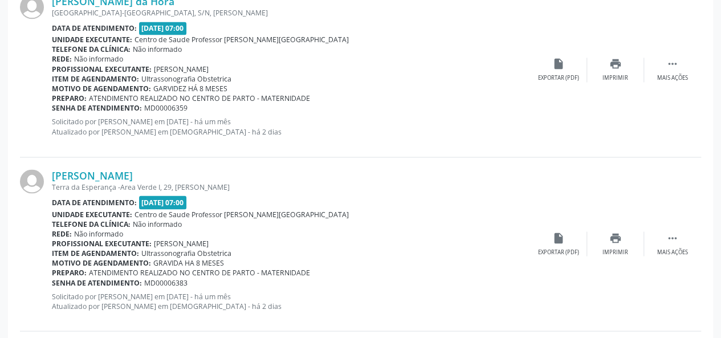
scroll to position [839, 0]
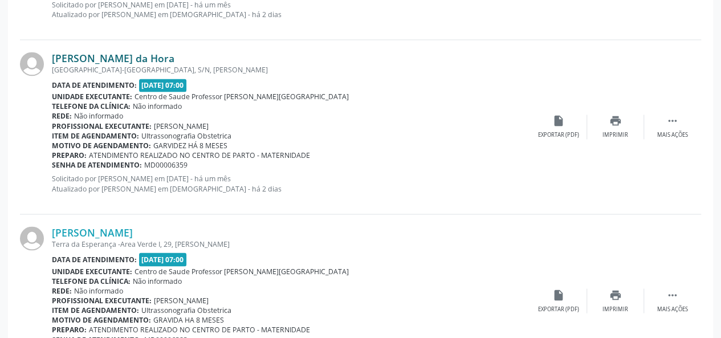
click at [138, 58] on link "[PERSON_NAME] da Hora" at bounding box center [113, 58] width 123 height 13
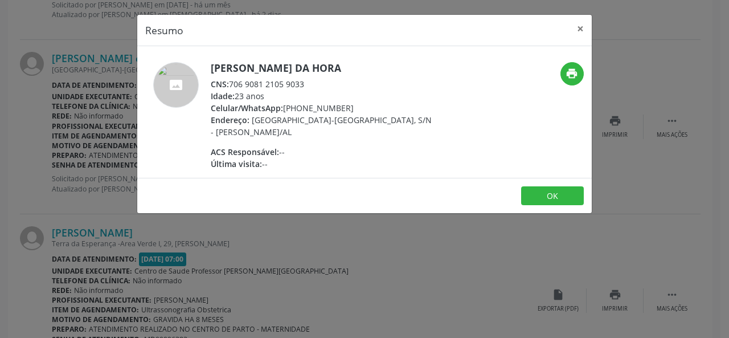
drag, startPoint x: 317, startPoint y: 85, endPoint x: 230, endPoint y: 85, distance: 87.2
click at [230, 85] on div "CNS: 706 9081 2105 9033" at bounding box center [322, 84] width 222 height 12
copy div "706 9081 2105 9033"
click at [582, 29] on button "×" at bounding box center [580, 29] width 23 height 28
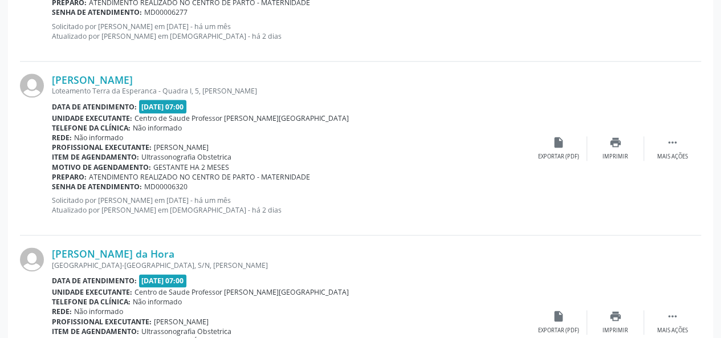
scroll to position [611, 0]
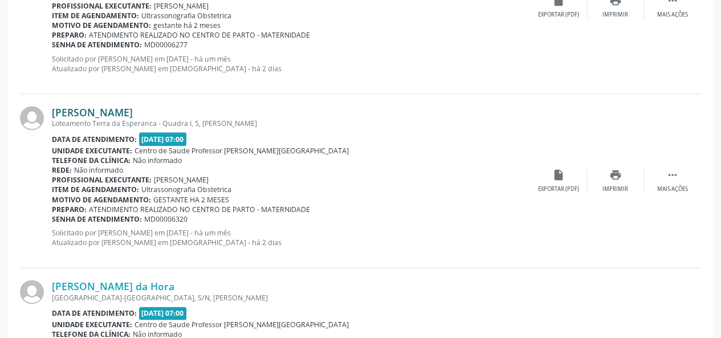
click at [131, 111] on link "[PERSON_NAME]" at bounding box center [92, 112] width 81 height 13
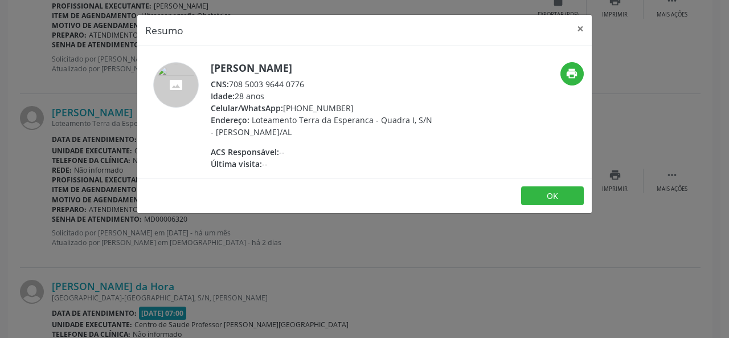
drag, startPoint x: 305, startPoint y: 83, endPoint x: 232, endPoint y: 81, distance: 72.9
click at [232, 81] on div "CNS: 708 5003 9644 0776" at bounding box center [322, 84] width 222 height 12
copy div "708 5003 9644 0776"
click at [579, 26] on button "×" at bounding box center [580, 29] width 23 height 28
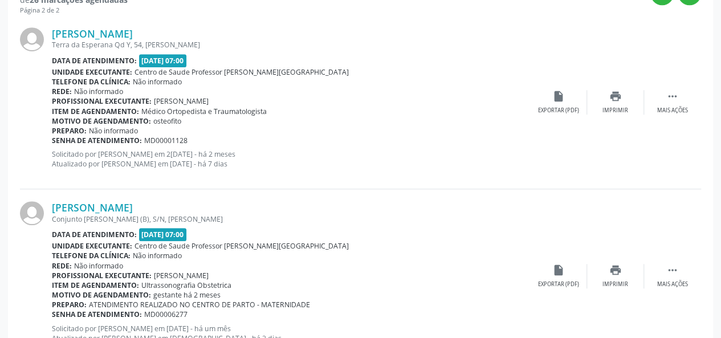
scroll to position [326, 0]
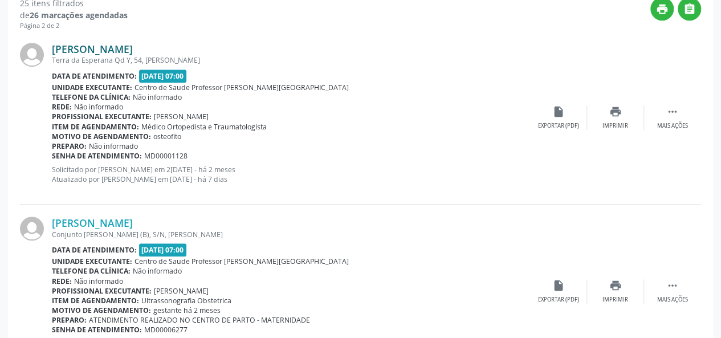
click at [133, 52] on link "[PERSON_NAME]" at bounding box center [92, 49] width 81 height 13
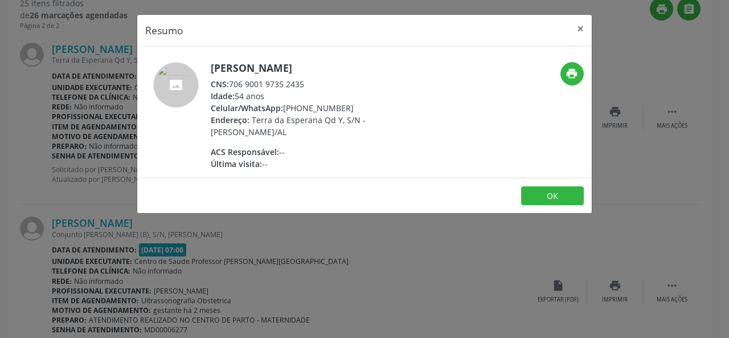
drag, startPoint x: 312, startPoint y: 79, endPoint x: 229, endPoint y: 82, distance: 82.7
click at [229, 82] on div "CNS: 706 9001 9735 2435" at bounding box center [322, 84] width 222 height 12
click at [578, 28] on button "×" at bounding box center [580, 29] width 23 height 28
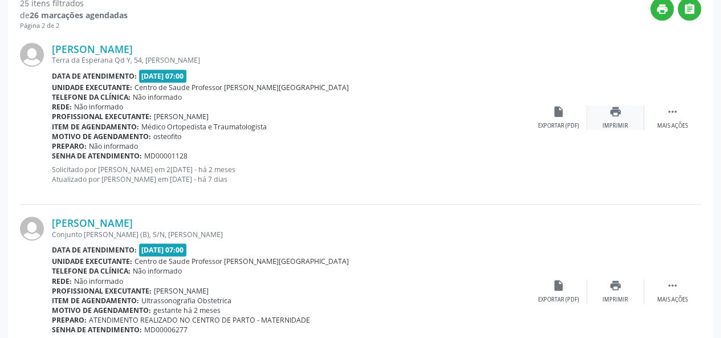
click at [608, 124] on div "Imprimir" at bounding box center [615, 126] width 26 height 8
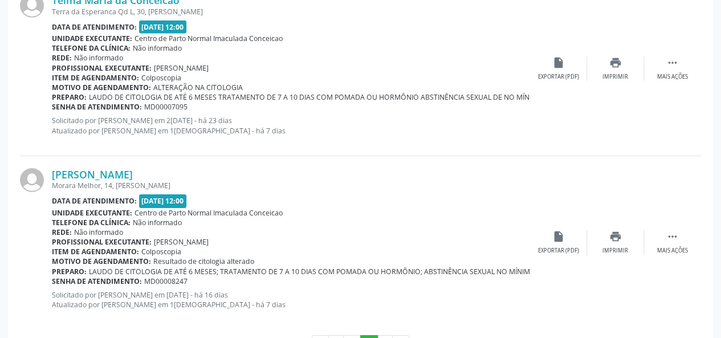
scroll to position [1808, 0]
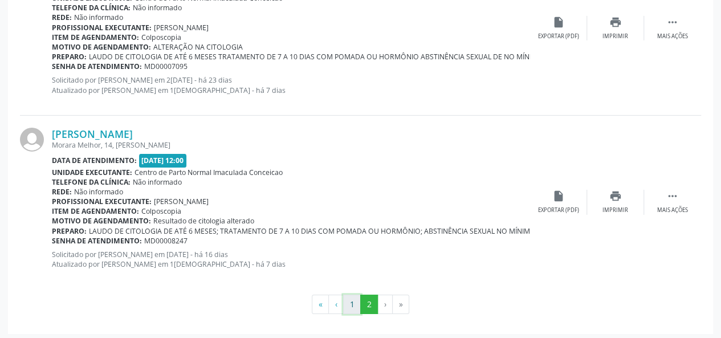
click at [358, 299] on button "1" at bounding box center [352, 304] width 18 height 19
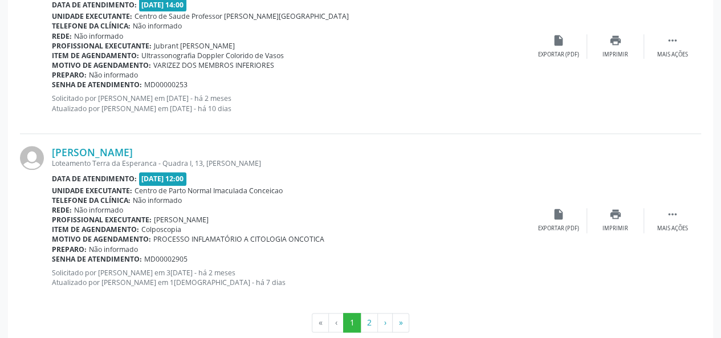
scroll to position [2677, 0]
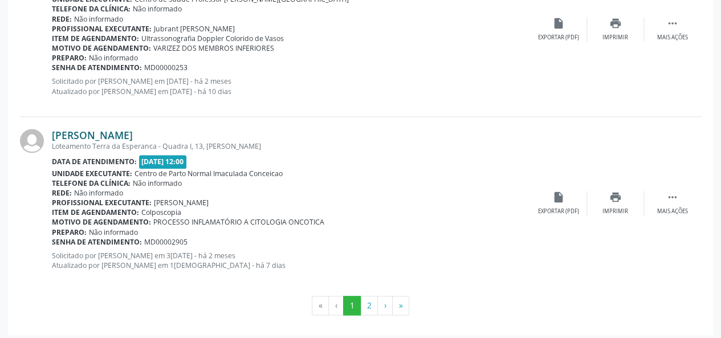
click at [126, 135] on link "[PERSON_NAME]" at bounding box center [92, 135] width 81 height 13
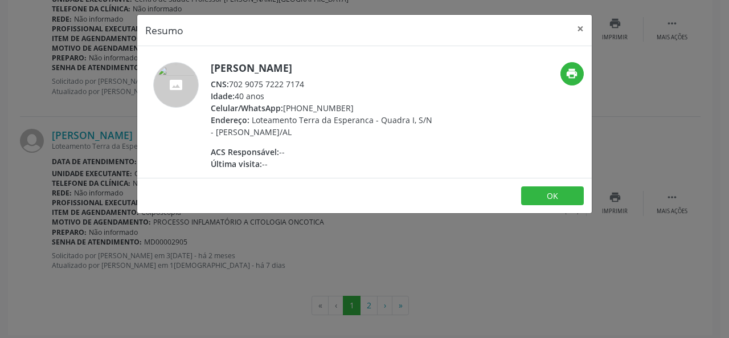
drag, startPoint x: 306, startPoint y: 79, endPoint x: 232, endPoint y: 80, distance: 73.5
click at [232, 80] on div "CNS: 702 9075 7222 7174" at bounding box center [322, 84] width 222 height 12
click at [584, 27] on button "×" at bounding box center [580, 29] width 23 height 28
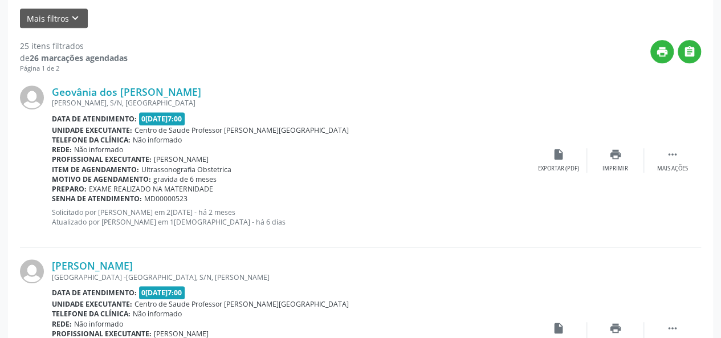
scroll to position [0, 0]
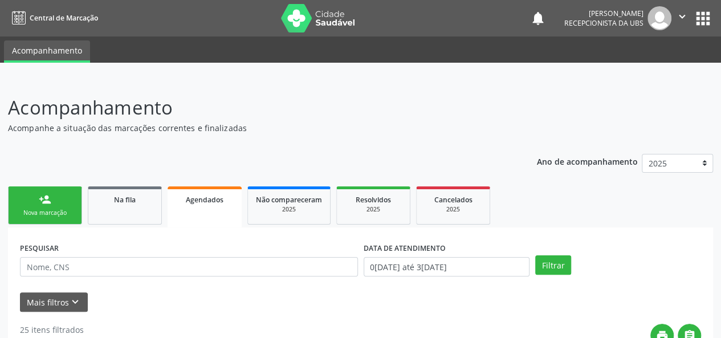
click at [49, 206] on link "person_add Nova marcação" at bounding box center [45, 205] width 74 height 38
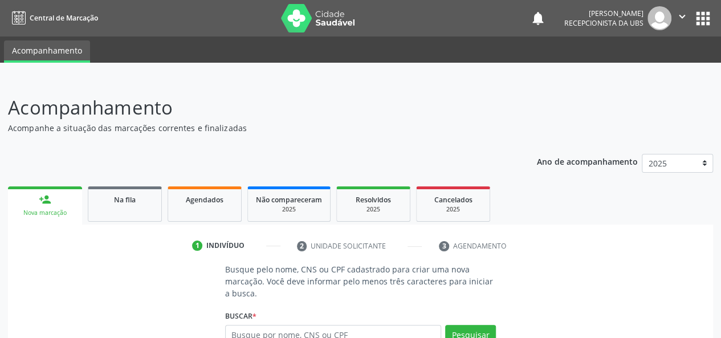
scroll to position [129, 0]
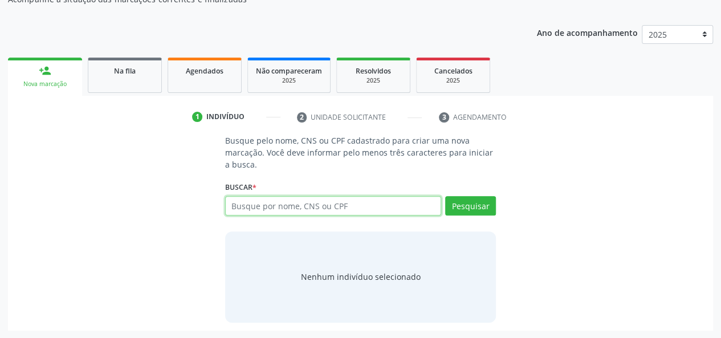
click at [279, 204] on input "text" at bounding box center [333, 205] width 217 height 19
type input "15051856454"
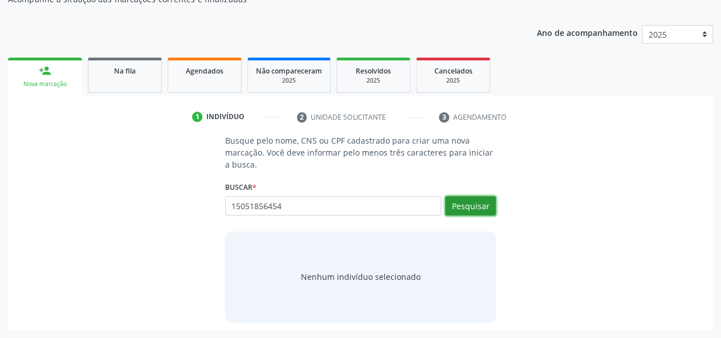
click at [457, 203] on button "Pesquisar" at bounding box center [470, 205] width 51 height 19
type input "15051856454"
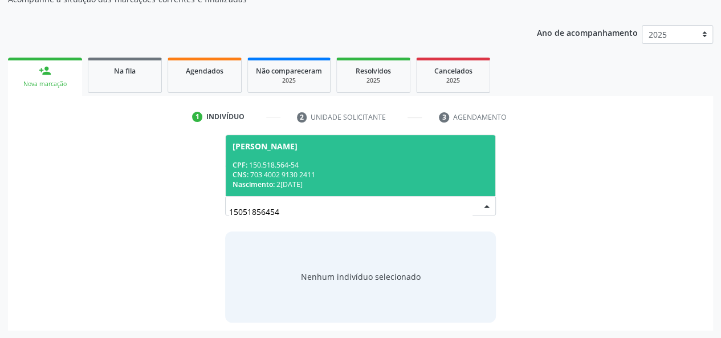
click at [406, 178] on div "CNS: 703 4002 9130 2411" at bounding box center [360, 175] width 256 height 10
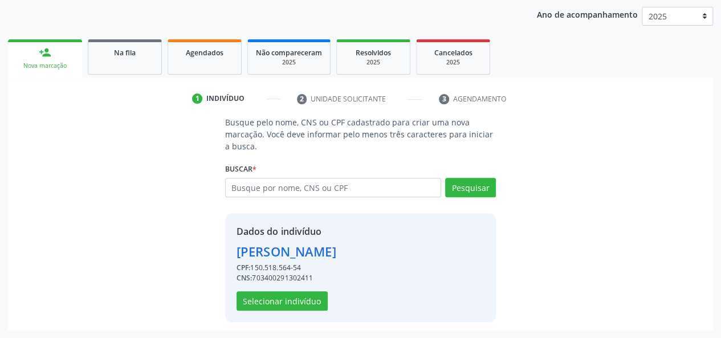
scroll to position [165, 0]
click at [293, 300] on button "Selecionar indivíduo" at bounding box center [281, 300] width 91 height 19
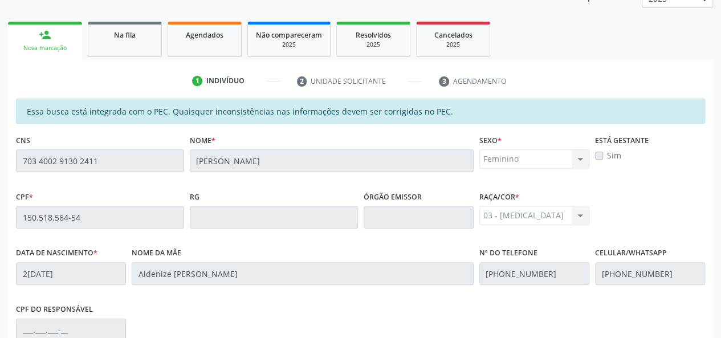
scroll to position [328, 0]
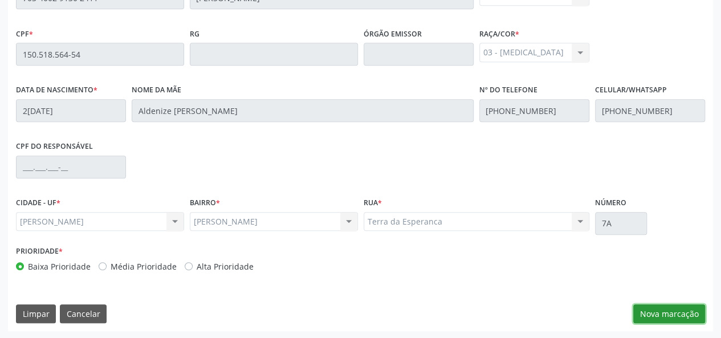
click at [676, 312] on button "Nova marcação" at bounding box center [669, 313] width 72 height 19
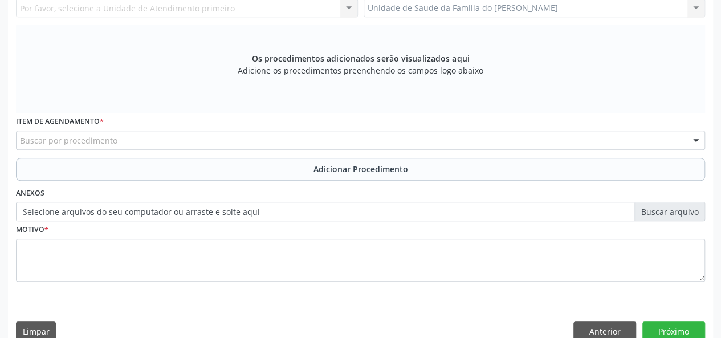
scroll to position [43, 0]
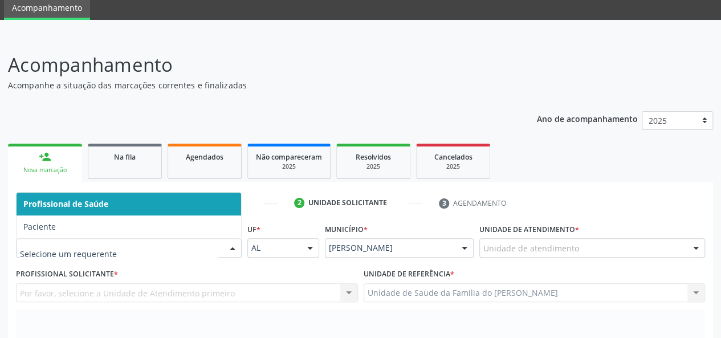
click at [221, 244] on div at bounding box center [129, 247] width 226 height 19
click at [212, 206] on span "Profissional de Saúde" at bounding box center [129, 204] width 224 height 23
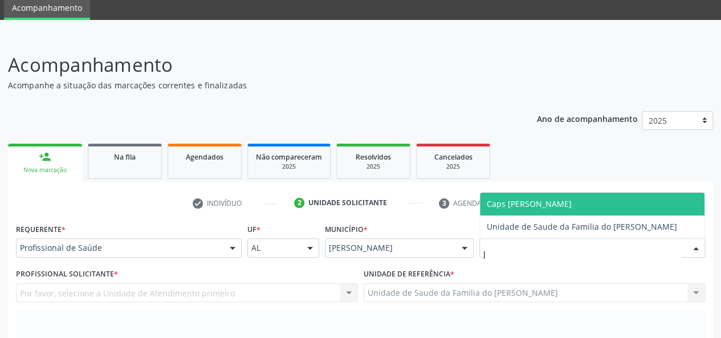
type input "[PERSON_NAME]"
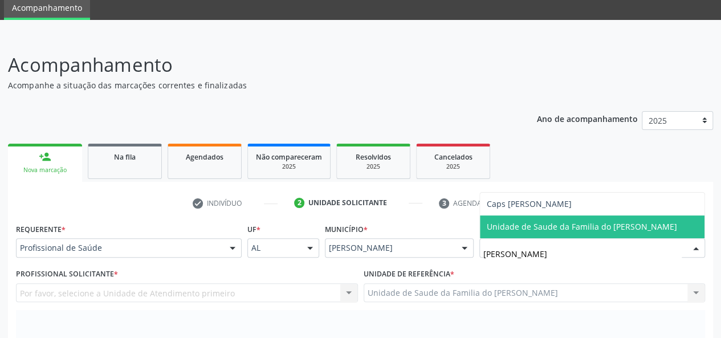
click at [547, 223] on span "Unidade de Saude da Familia do [PERSON_NAME]" at bounding box center [582, 226] width 190 height 11
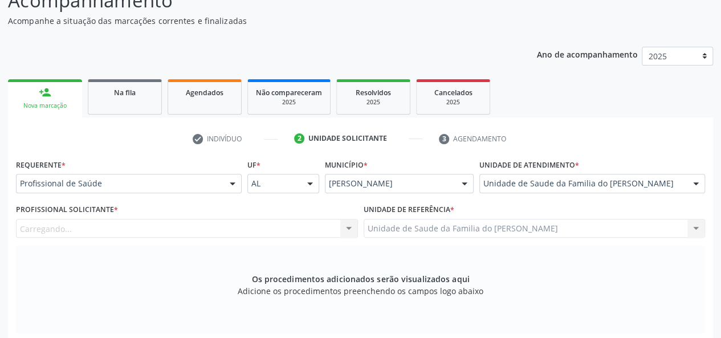
scroll to position [157, 0]
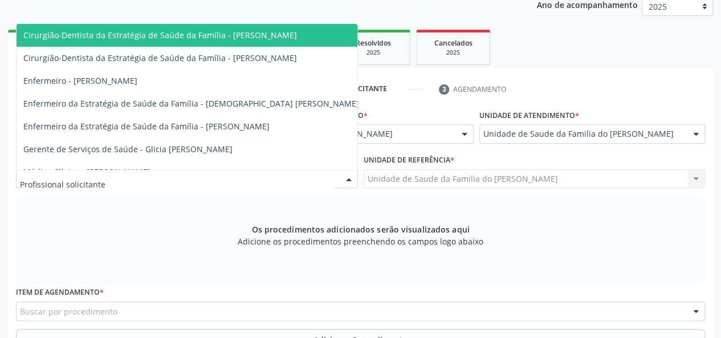
click at [279, 178] on div at bounding box center [187, 178] width 342 height 19
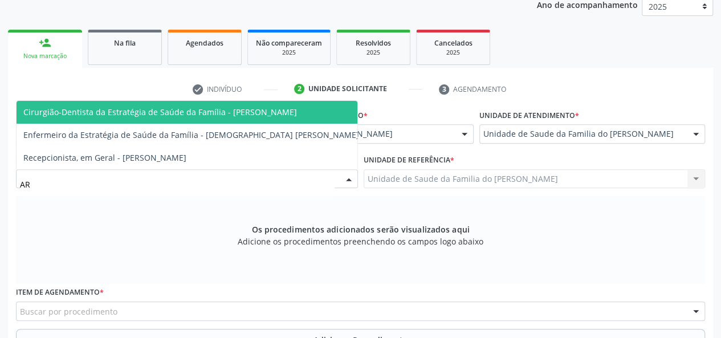
type input "ARI"
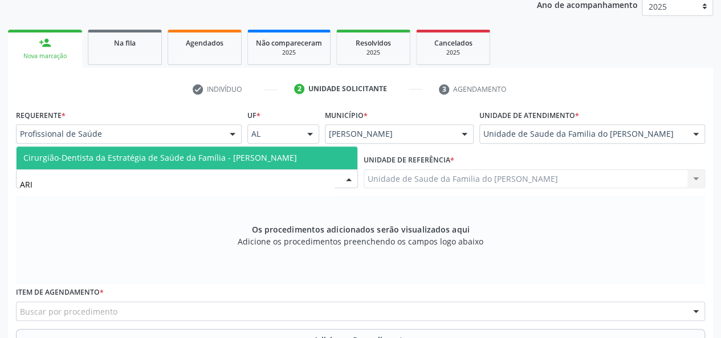
click at [246, 152] on span "Cirurgião-Dentista da Estratégia de Saúde da Família - [PERSON_NAME]" at bounding box center [160, 157] width 274 height 11
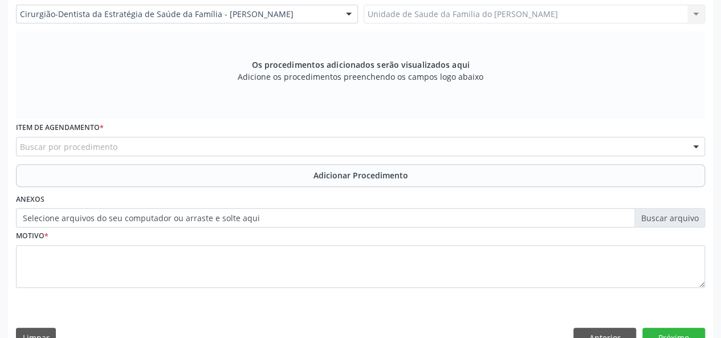
scroll to position [328, 0]
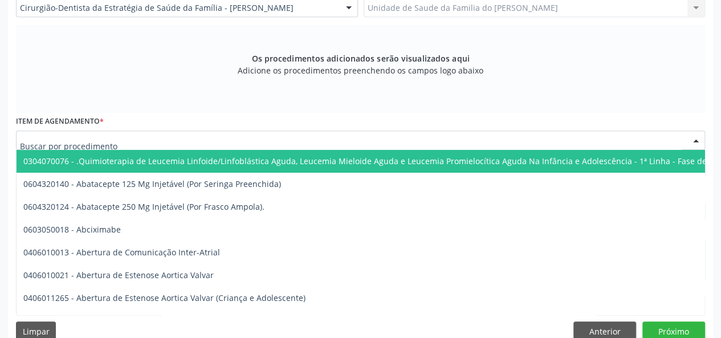
click at [372, 144] on div at bounding box center [360, 139] width 689 height 19
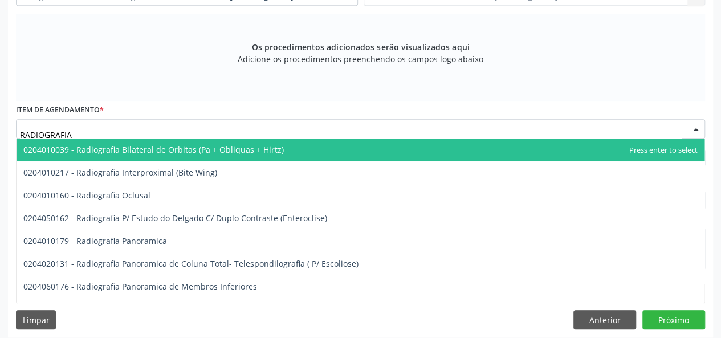
scroll to position [345, 0]
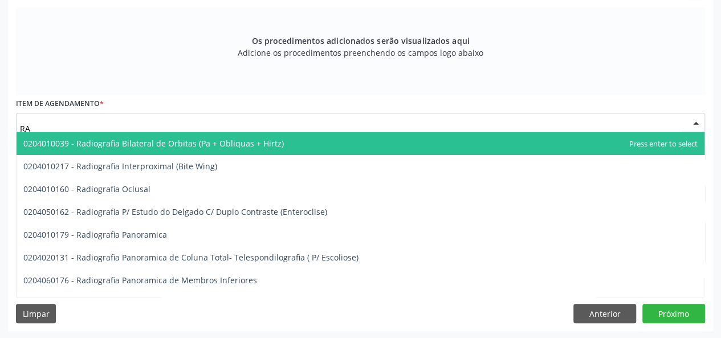
type input "R"
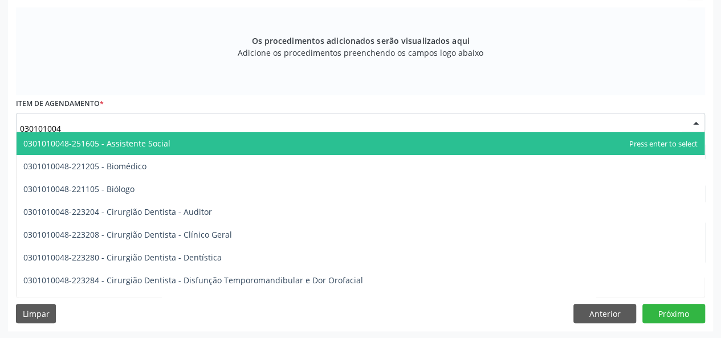
type input "0301010048"
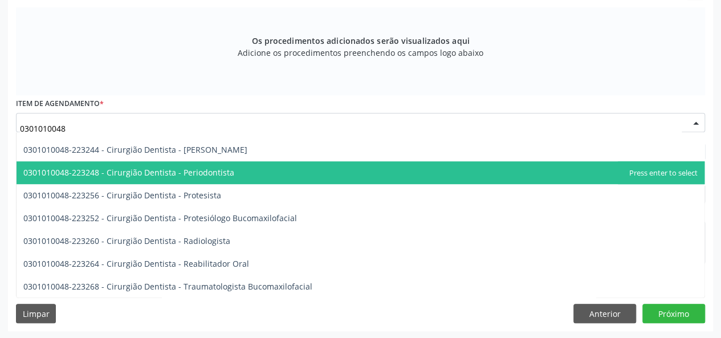
scroll to position [399, 0]
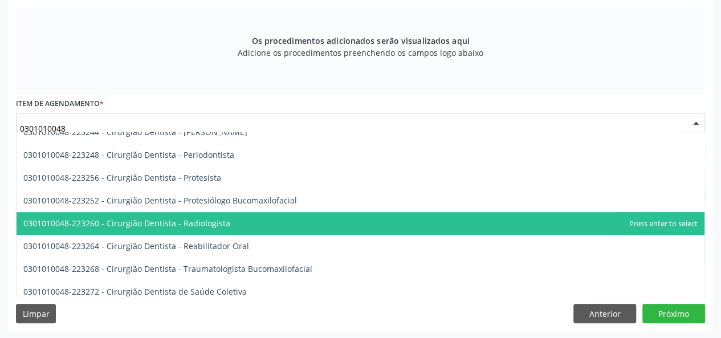
click at [287, 220] on span "0301010048-223260 - Cirurgião Dentista - Radiologista" at bounding box center [361, 223] width 688 height 23
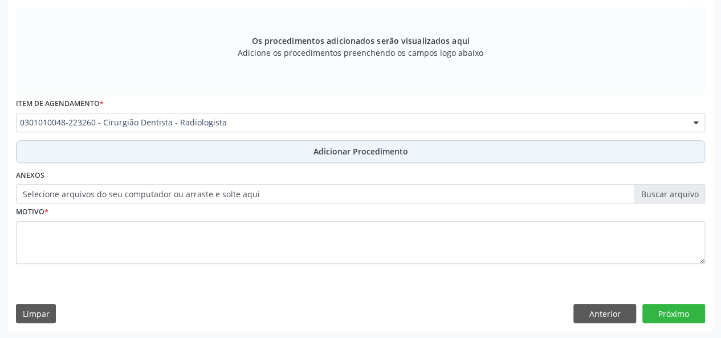
click at [289, 152] on button "Adicionar Procedimento" at bounding box center [360, 151] width 689 height 23
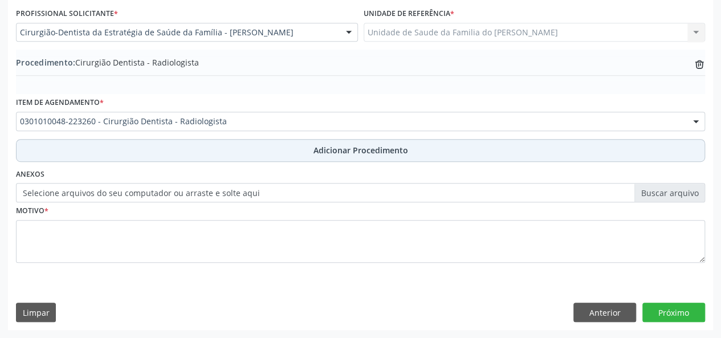
scroll to position [302, 0]
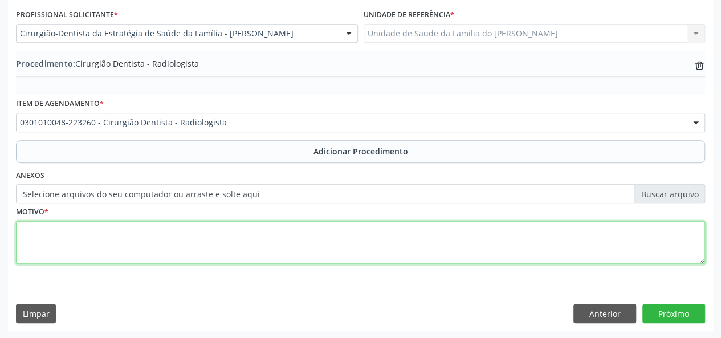
click at [221, 234] on textarea at bounding box center [360, 242] width 689 height 43
type textarea "CEO (RX)"
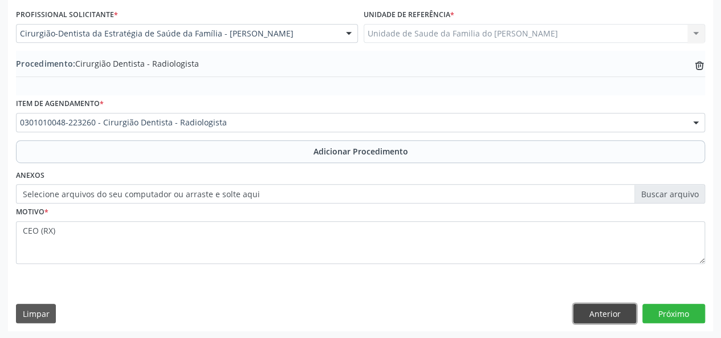
click at [615, 308] on button "Anterior" at bounding box center [604, 313] width 63 height 19
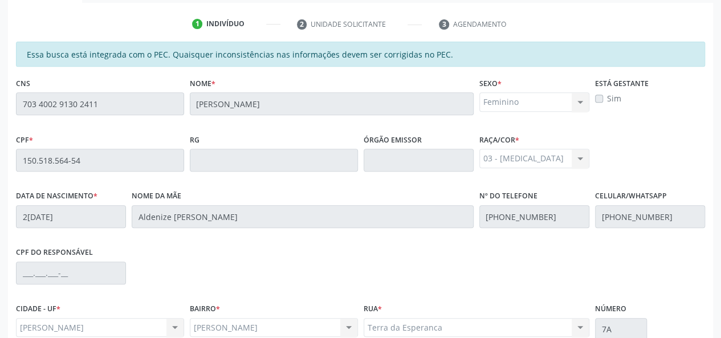
scroll to position [328, 0]
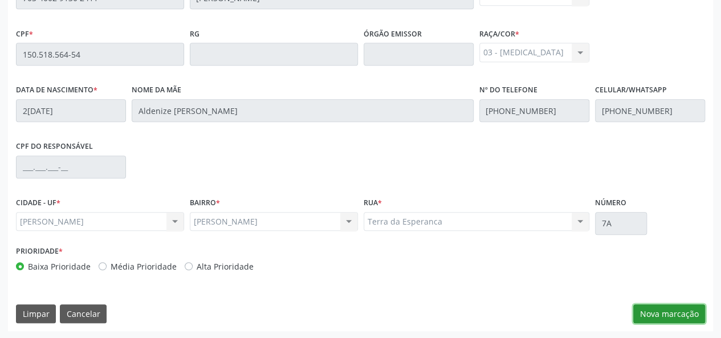
click at [648, 312] on button "Nova marcação" at bounding box center [669, 313] width 72 height 19
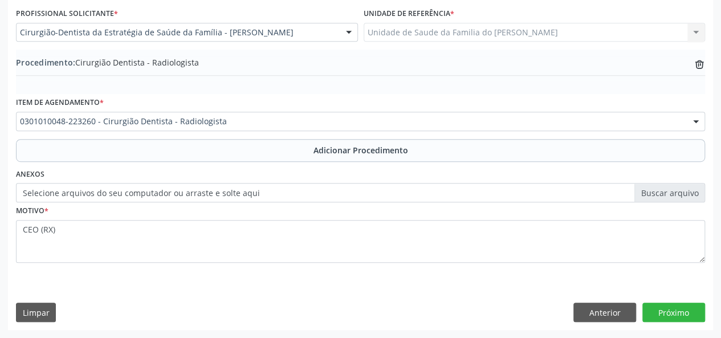
scroll to position [302, 0]
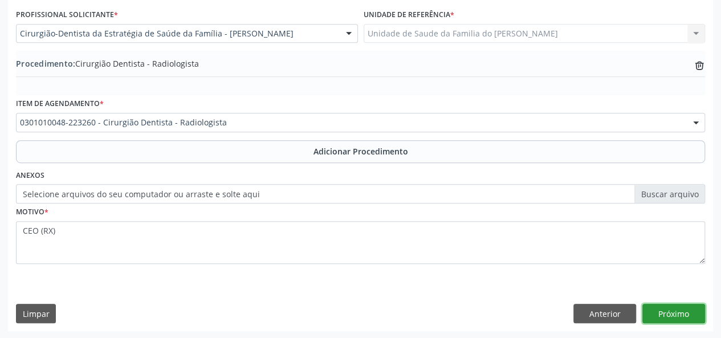
click at [648, 312] on button "Próximo" at bounding box center [673, 313] width 63 height 19
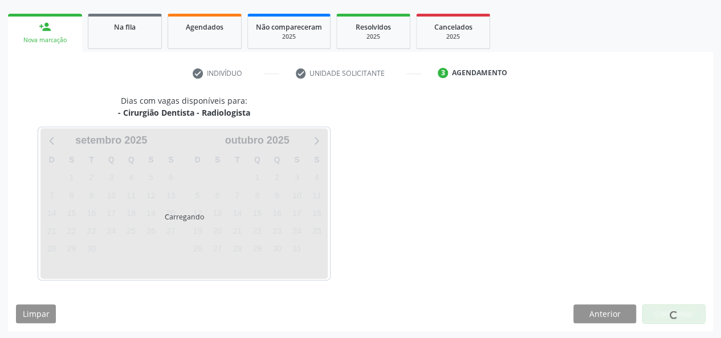
scroll to position [206, 0]
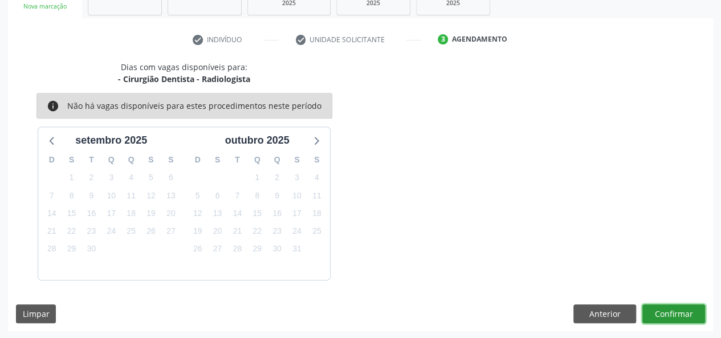
click at [649, 312] on button "Confirmar" at bounding box center [673, 313] width 63 height 19
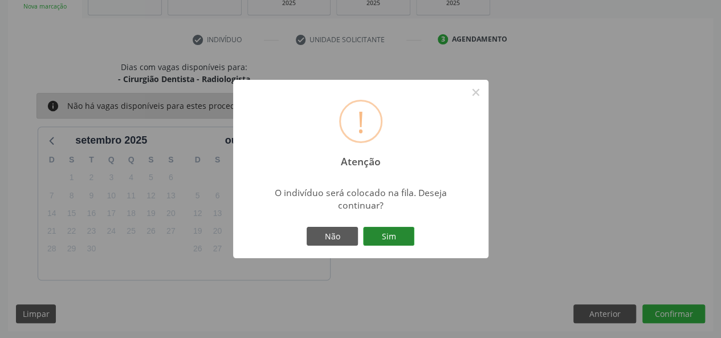
click at [365, 234] on button "Sim" at bounding box center [388, 236] width 51 height 19
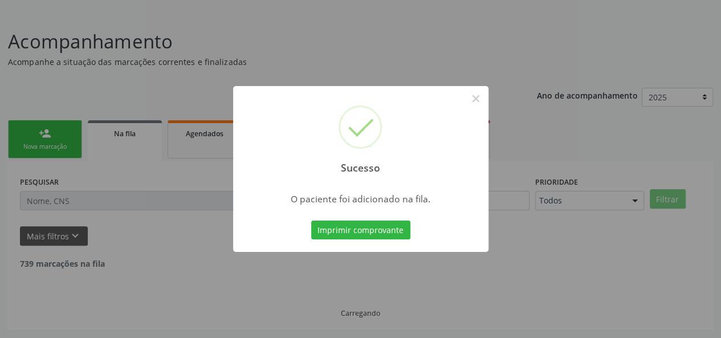
scroll to position [54, 0]
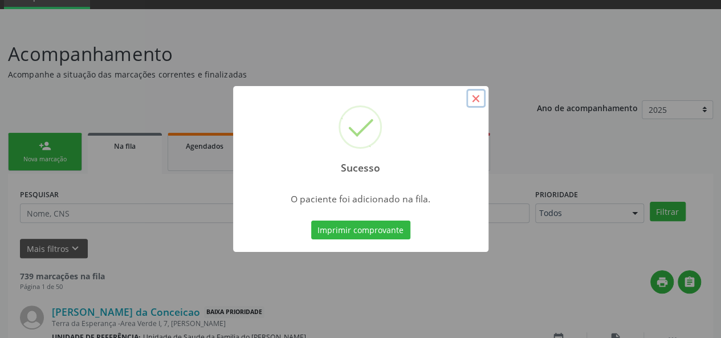
click at [473, 96] on button "×" at bounding box center [475, 98] width 19 height 19
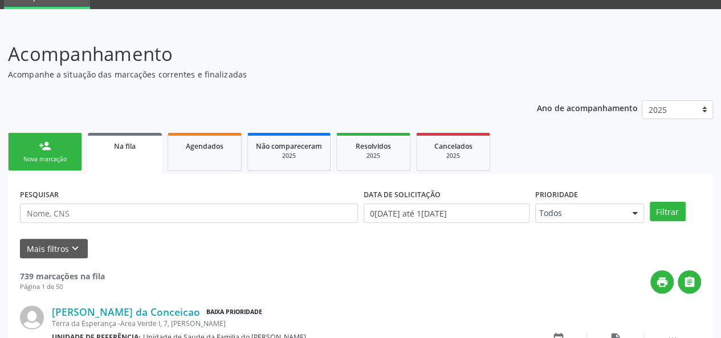
click at [113, 146] on div "Na fila" at bounding box center [125, 146] width 58 height 12
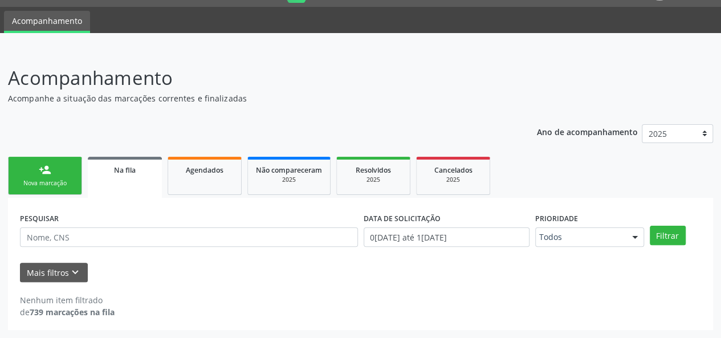
scroll to position [29, 0]
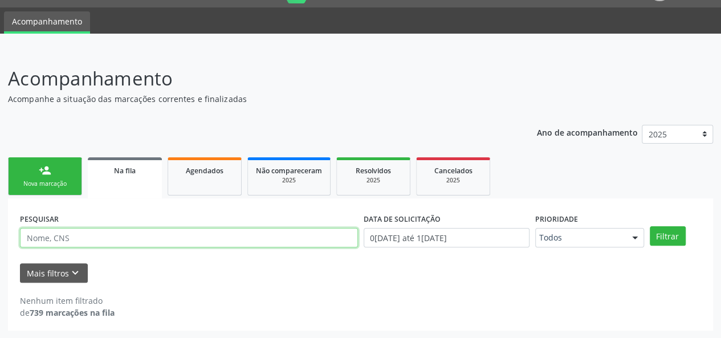
paste input "703 4002 9130 2411"
type input "703 4002 9130 2411"
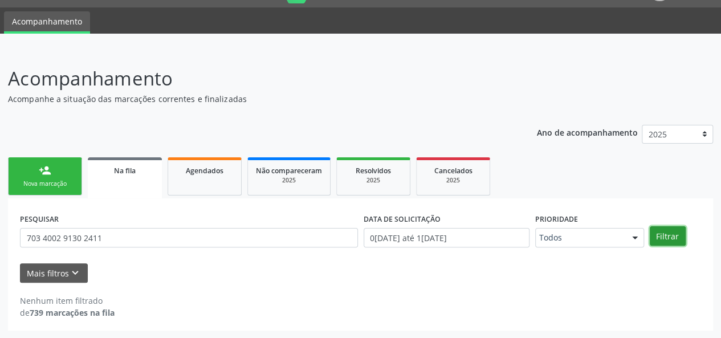
click at [668, 235] on button "Filtrar" at bounding box center [668, 235] width 36 height 19
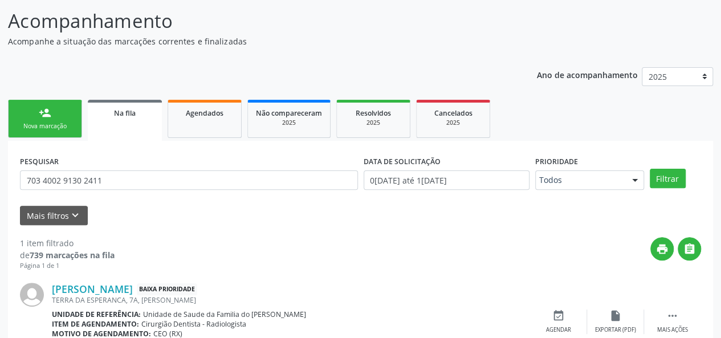
scroll to position [140, 0]
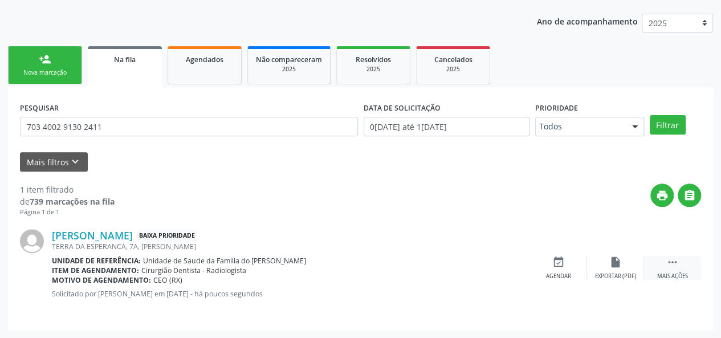
click at [670, 264] on icon "" at bounding box center [672, 262] width 13 height 13
click at [617, 274] on div "Editar" at bounding box center [615, 276] width 18 height 8
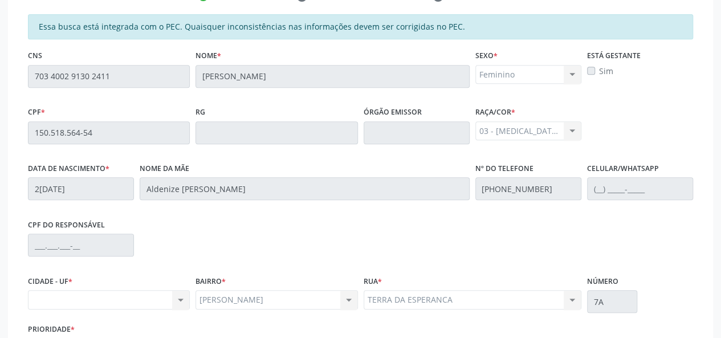
scroll to position [343, 0]
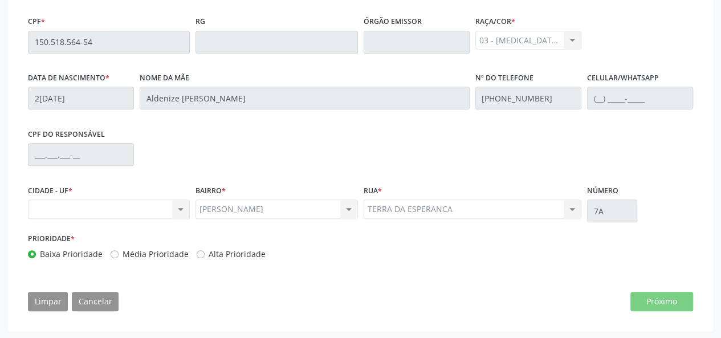
click at [179, 207] on div "Nenhum resultado encontrado para: " " Não há nenhuma opção para ser exibida." at bounding box center [109, 208] width 162 height 19
click at [179, 208] on div "Nenhum resultado encontrado para: " " Não há nenhuma opção para ser exibida." at bounding box center [109, 208] width 162 height 19
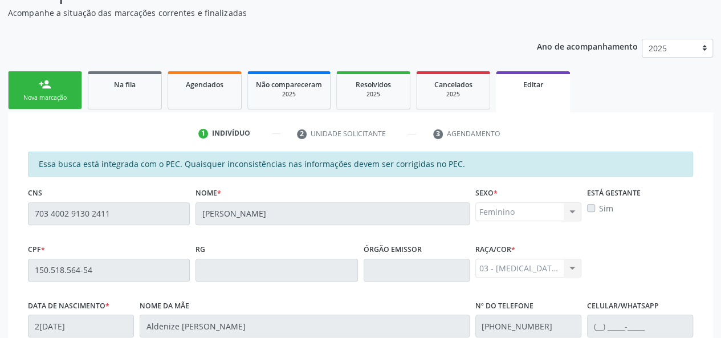
scroll to position [1, 0]
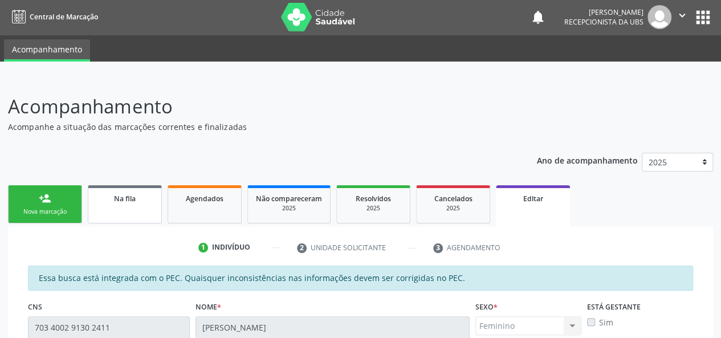
click at [140, 206] on link "Na fila" at bounding box center [125, 204] width 74 height 38
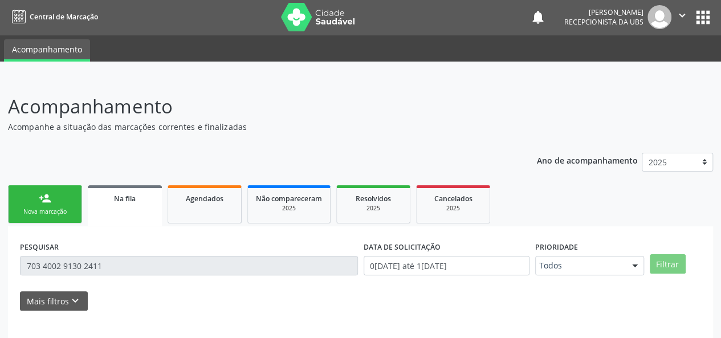
click at [121, 218] on link "Na fila" at bounding box center [125, 205] width 74 height 41
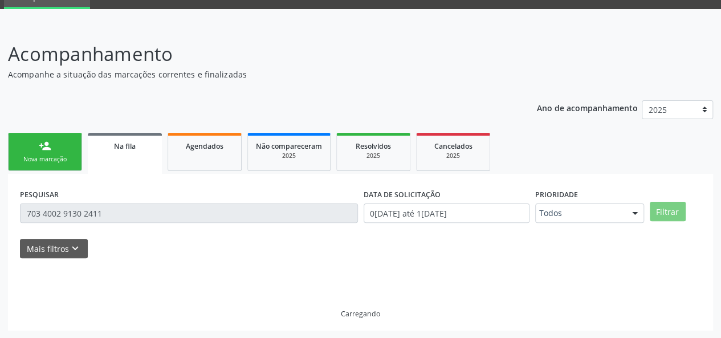
scroll to position [54, 0]
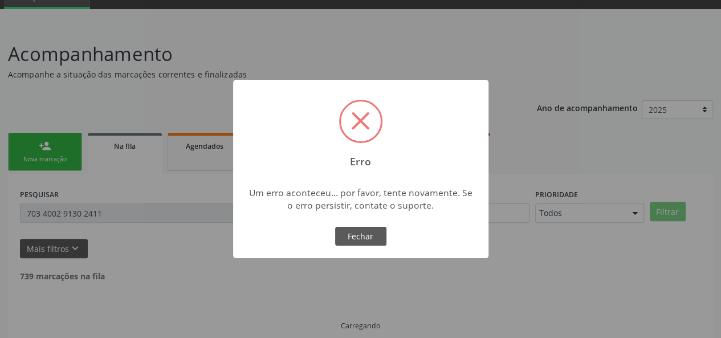
click at [673, 209] on body "Central de Marcação notifications [PERSON_NAME] Recepcionista da UBS  Configur…" at bounding box center [360, 115] width 721 height 338
click at [366, 236] on button "Fechar" at bounding box center [360, 236] width 51 height 19
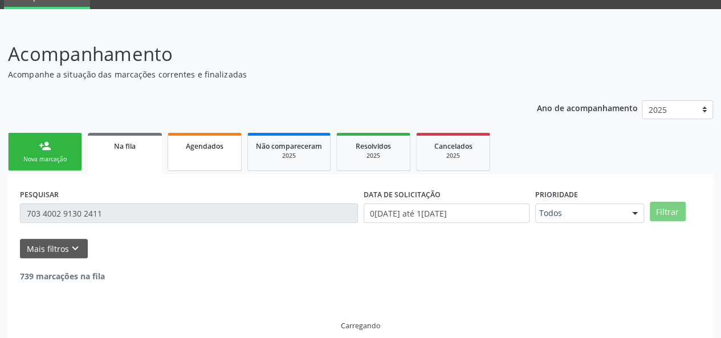
click at [224, 145] on div "Agendados" at bounding box center [204, 146] width 57 height 12
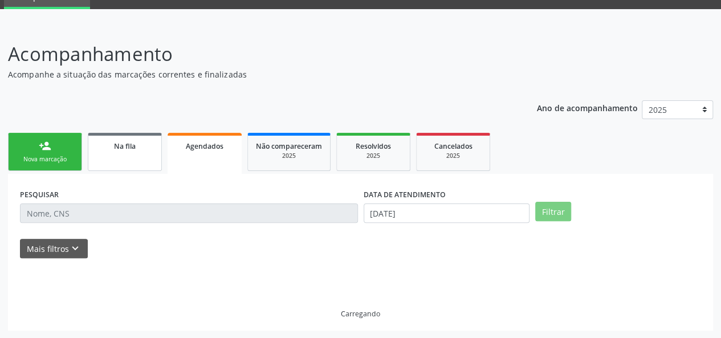
click at [150, 160] on link "Na fila" at bounding box center [125, 152] width 74 height 38
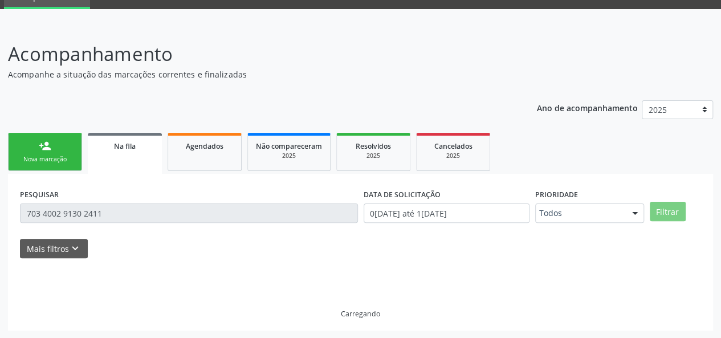
click at [107, 157] on link "Na fila" at bounding box center [125, 153] width 74 height 41
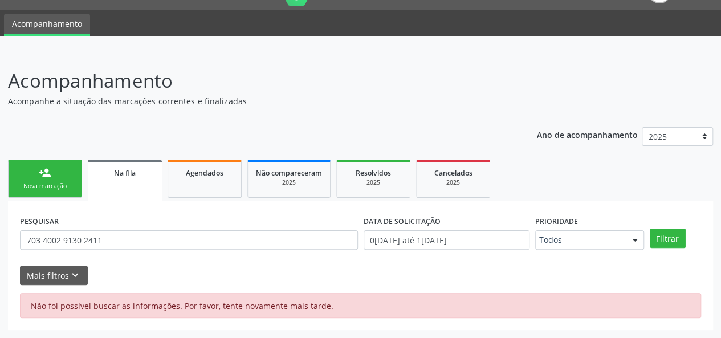
scroll to position [26, 0]
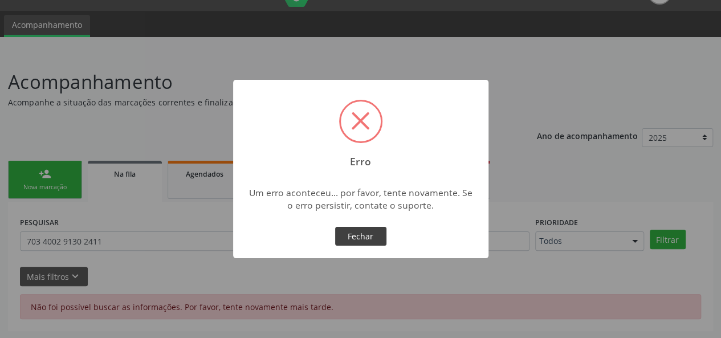
click at [352, 231] on button "Fechar" at bounding box center [360, 236] width 51 height 19
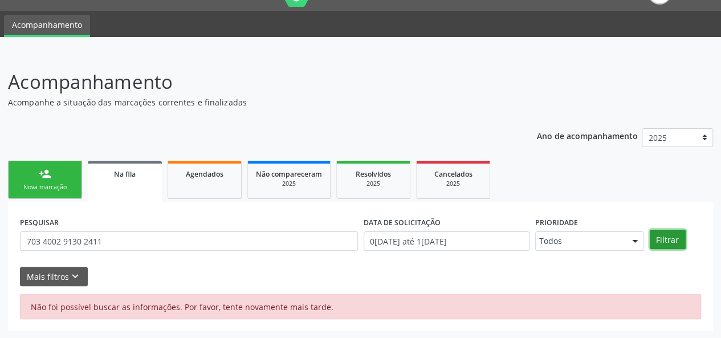
click at [657, 240] on button "Filtrar" at bounding box center [668, 239] width 36 height 19
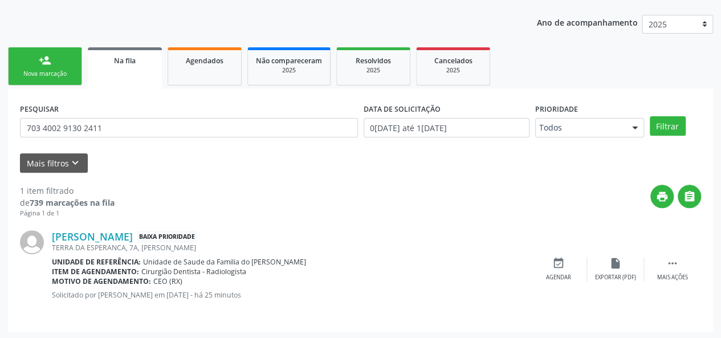
scroll to position [140, 0]
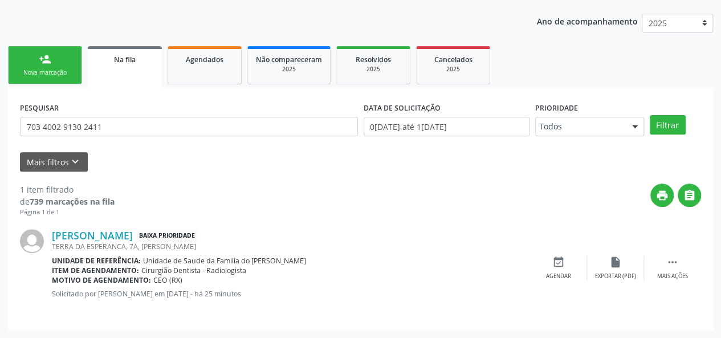
click at [34, 63] on link "person_add Nova marcação" at bounding box center [45, 65] width 74 height 38
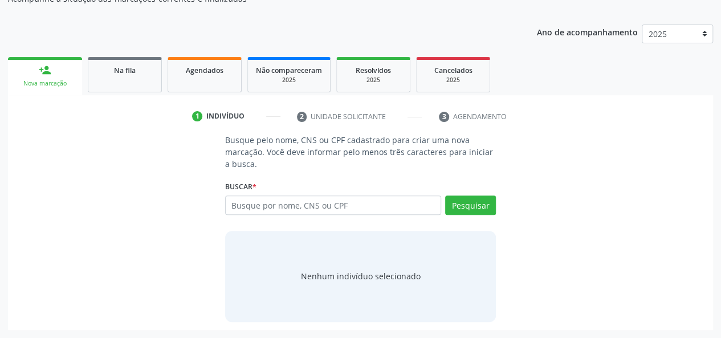
scroll to position [129, 0]
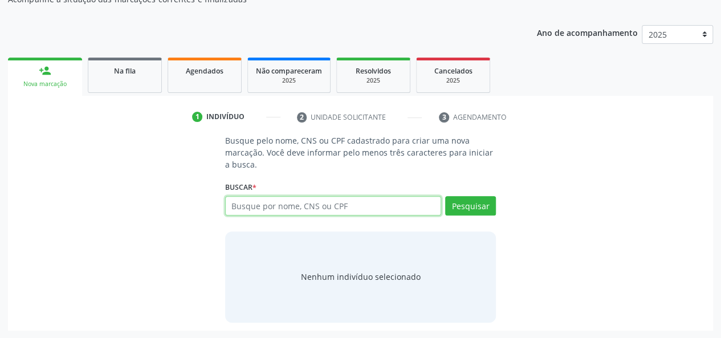
click at [249, 208] on input "text" at bounding box center [333, 205] width 217 height 19
click at [122, 68] on span "Na fila" at bounding box center [125, 71] width 22 height 10
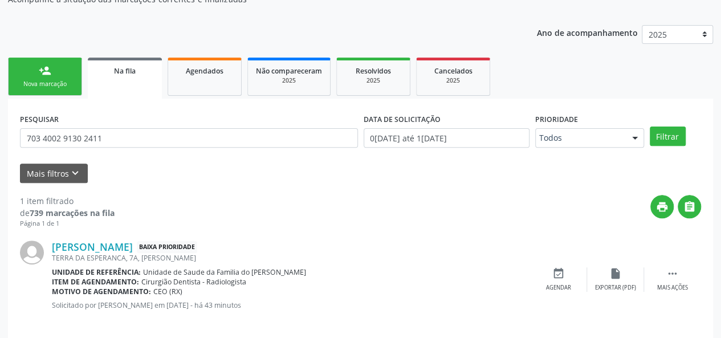
scroll to position [140, 0]
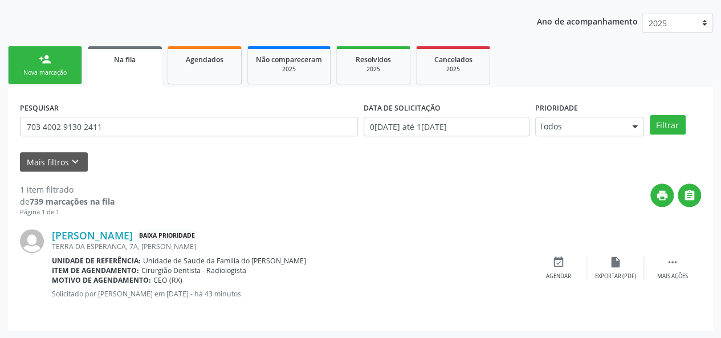
click at [42, 64] on div "person_add" at bounding box center [45, 59] width 13 height 13
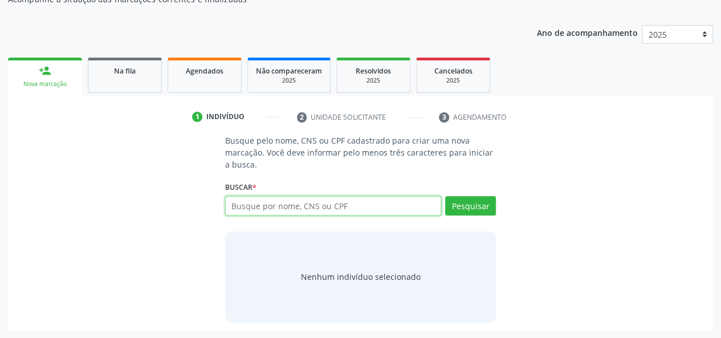
click at [328, 204] on input "text" at bounding box center [333, 205] width 217 height 19
click at [298, 202] on input "text" at bounding box center [333, 205] width 217 height 19
click at [254, 205] on input "text" at bounding box center [333, 205] width 217 height 19
type input "16824691402"
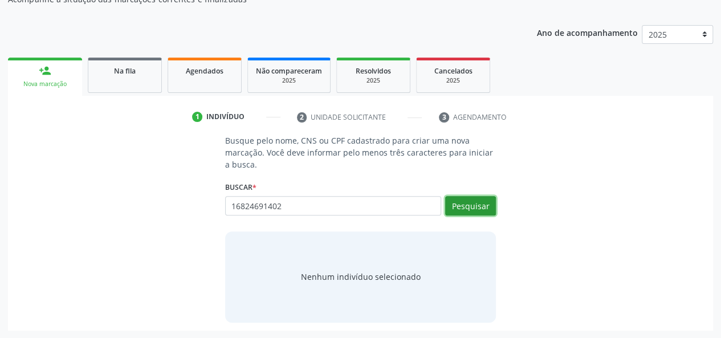
click at [481, 208] on button "Pesquisar" at bounding box center [470, 205] width 51 height 19
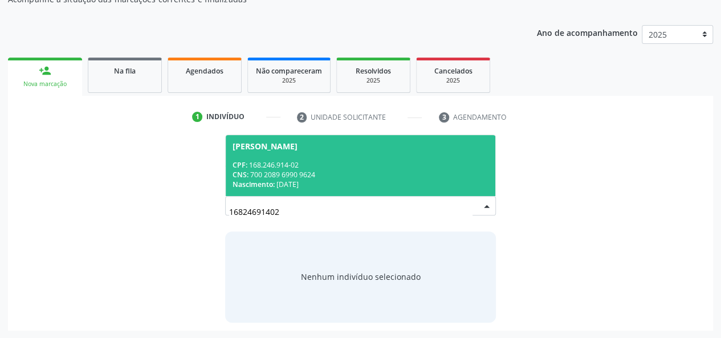
click at [332, 157] on span "[PERSON_NAME] CPF: 168.246.914-02 CNS: 700 2089 6990 9624 Nascimento: 1[DATE]" at bounding box center [361, 165] width 270 height 61
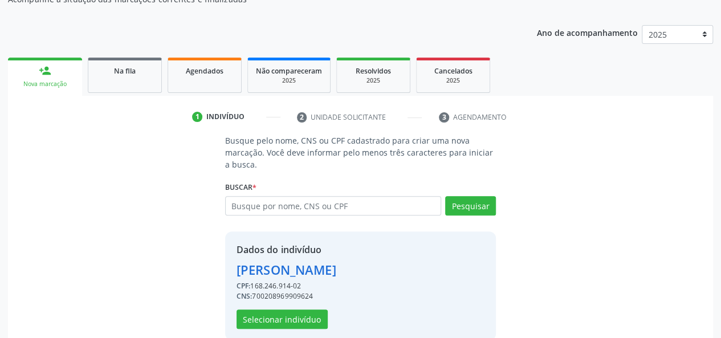
scroll to position [146, 0]
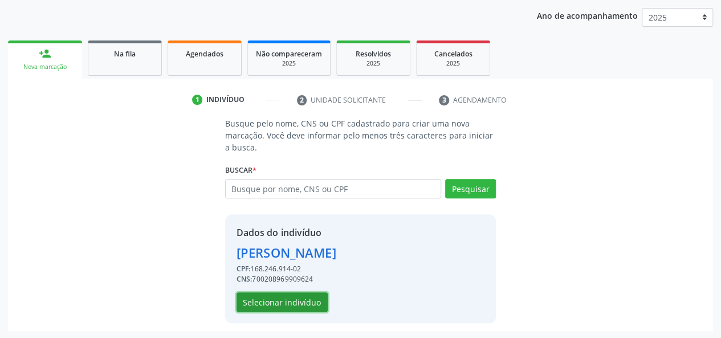
click at [270, 298] on button "Selecionar indivíduo" at bounding box center [281, 301] width 91 height 19
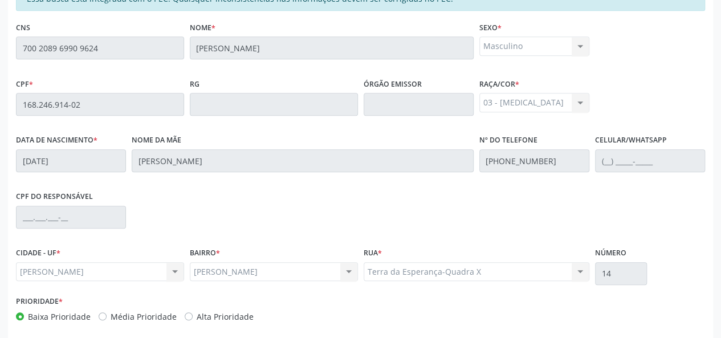
scroll to position [328, 0]
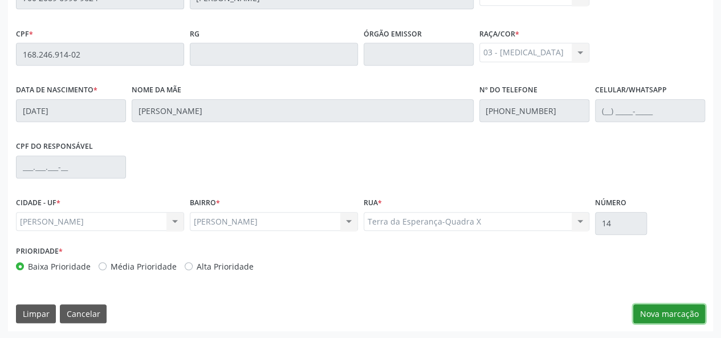
click at [653, 317] on button "Nova marcação" at bounding box center [669, 313] width 72 height 19
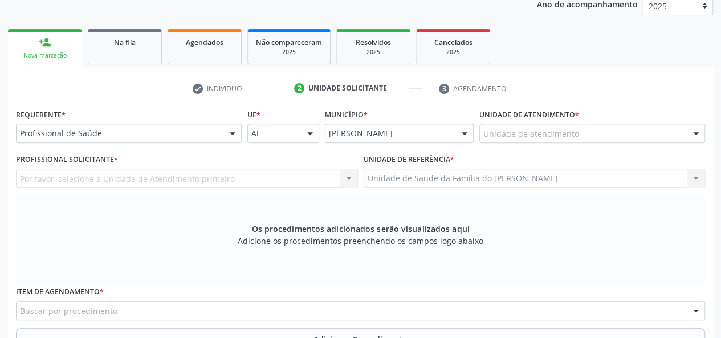
scroll to position [157, 0]
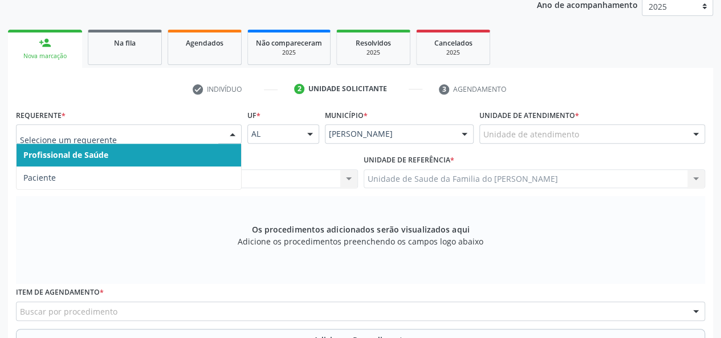
click at [230, 130] on div at bounding box center [232, 134] width 17 height 19
click at [190, 152] on span "Profissional de Saúde" at bounding box center [129, 155] width 224 height 23
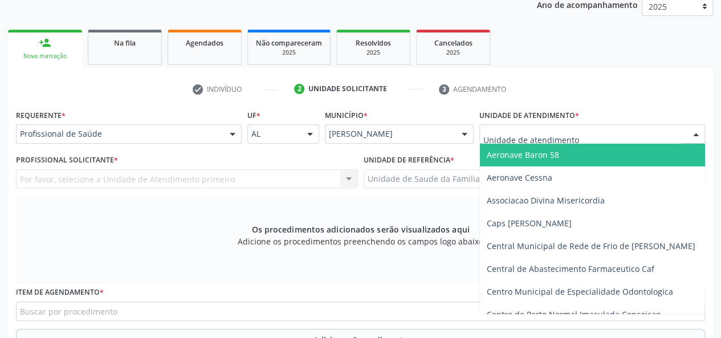
type input "J"
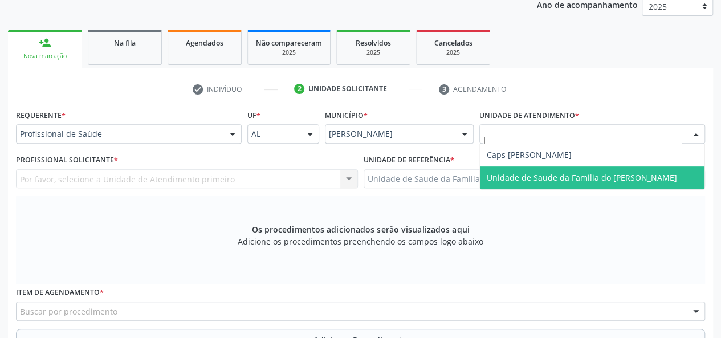
click at [536, 175] on span "Unidade de Saude da Familia do [PERSON_NAME]" at bounding box center [582, 177] width 190 height 11
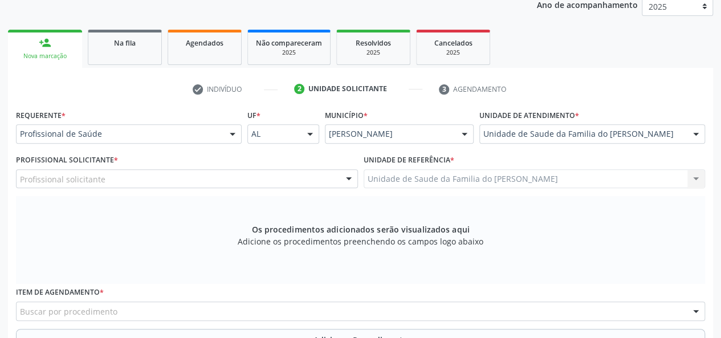
click at [348, 177] on div at bounding box center [348, 179] width 17 height 19
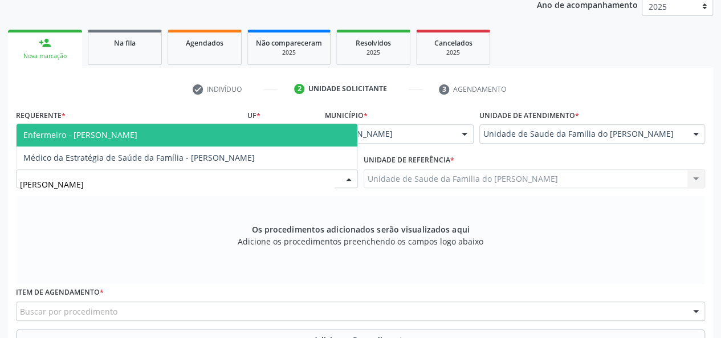
type input "JOR"
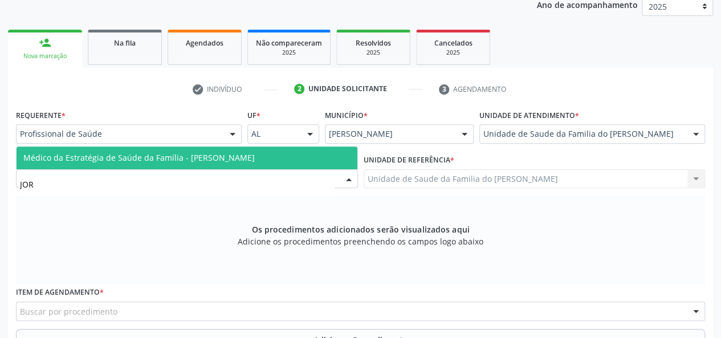
click at [255, 156] on span "Médico da Estratégia de Saúde da Família - [PERSON_NAME]" at bounding box center [138, 157] width 231 height 11
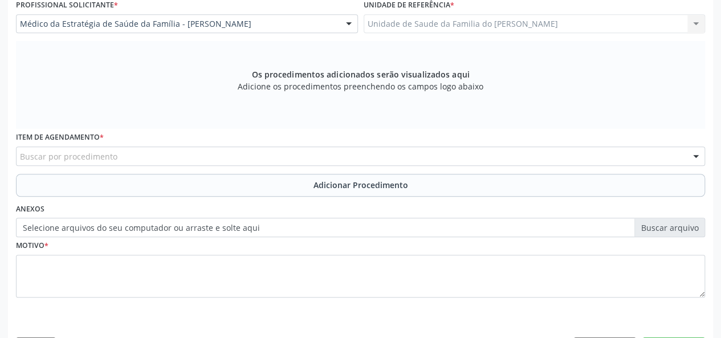
scroll to position [328, 0]
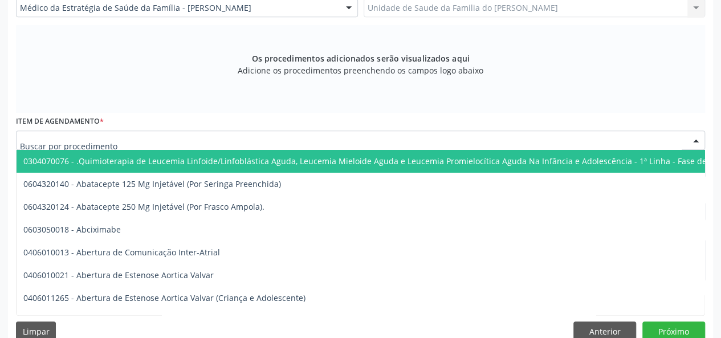
click at [300, 144] on div at bounding box center [360, 139] width 689 height 19
type input "C"
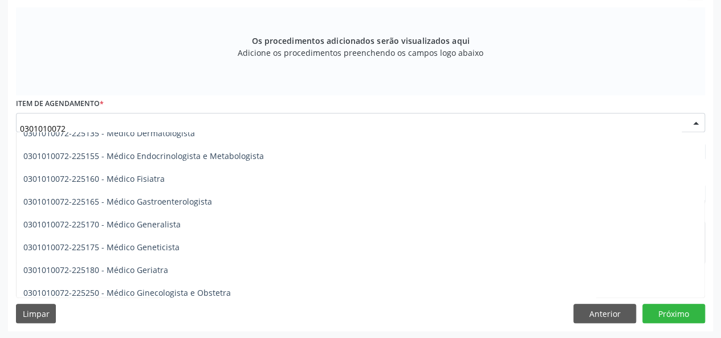
scroll to position [399, 0]
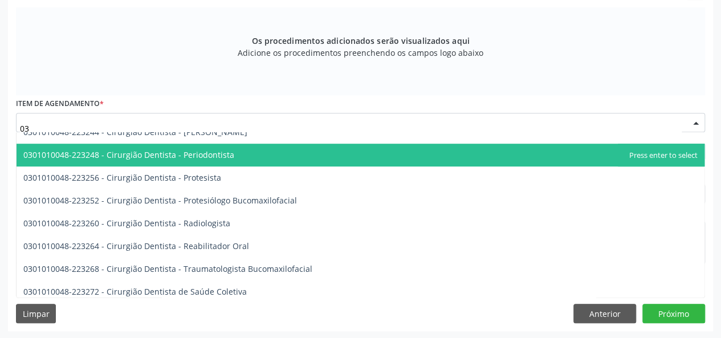
type input "0"
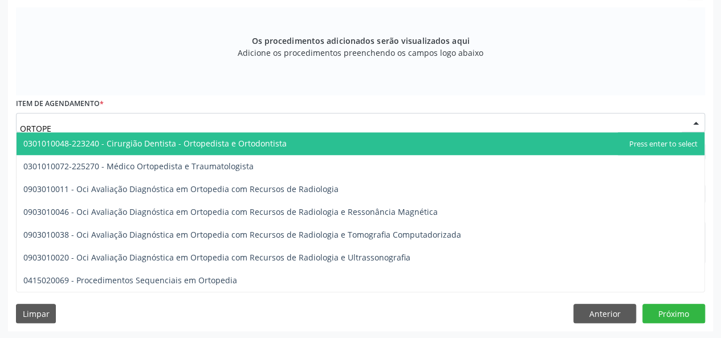
scroll to position [0, 0]
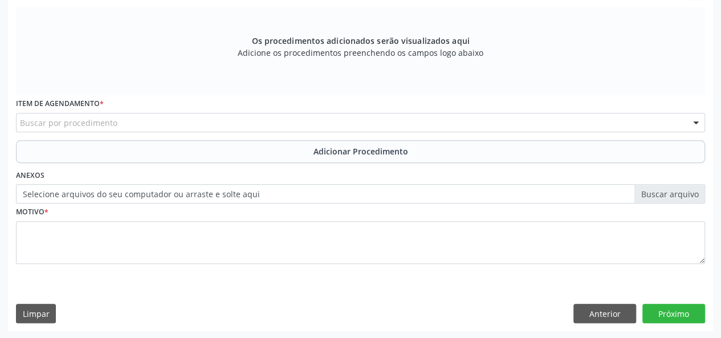
click at [232, 123] on div "Buscar por procedimento" at bounding box center [360, 122] width 689 height 19
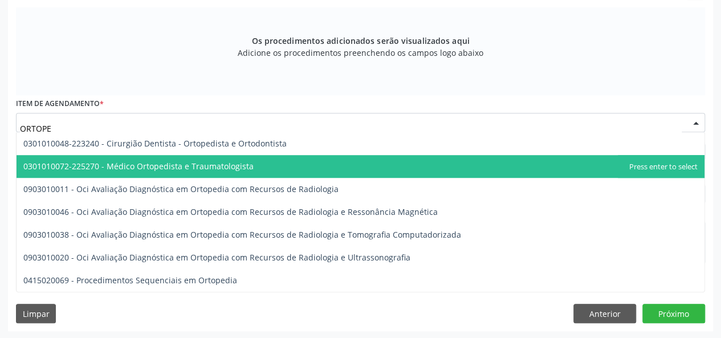
type input "ORTOPED"
click at [239, 166] on span "0301010072-225270 - Médico Ortopedista e Traumatologista" at bounding box center [138, 166] width 230 height 11
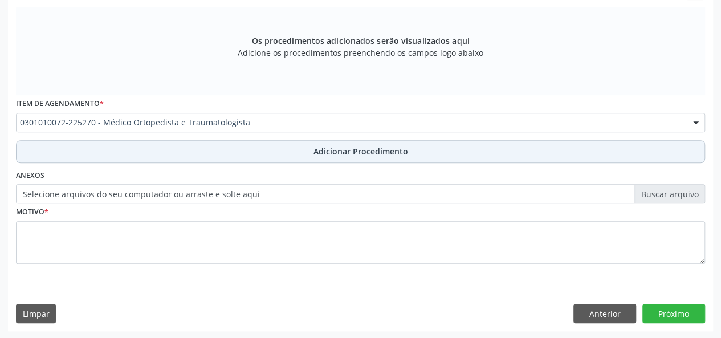
click at [238, 149] on button "Adicionar Procedimento" at bounding box center [360, 151] width 689 height 23
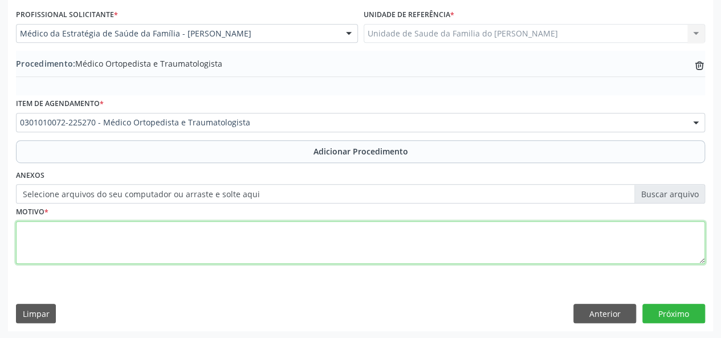
click at [205, 246] on textarea at bounding box center [360, 242] width 689 height 43
click at [28, 227] on textarea "PE TORTO CONGENITO" at bounding box center [360, 242] width 689 height 43
click at [82, 231] on textarea "PÉ TORTO CONGENITO" at bounding box center [360, 242] width 689 height 43
type textarea "PÉ TORTO CONGENITO"
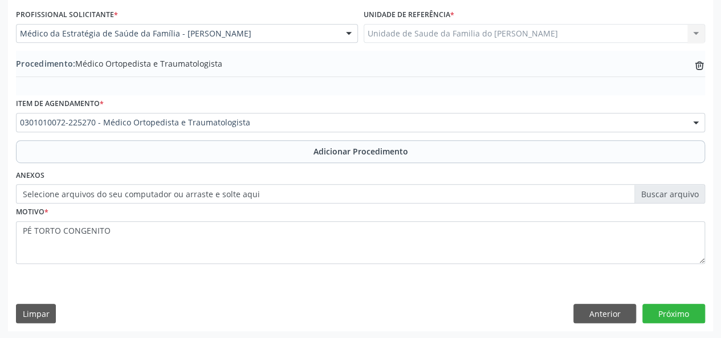
drag, startPoint x: 82, startPoint y: 231, endPoint x: 272, endPoint y: 285, distance: 197.9
click at [272, 285] on div "Requerente * Profissional de Saúde Profissional de Saúde Paciente Nenhum result…" at bounding box center [360, 145] width 705 height 369
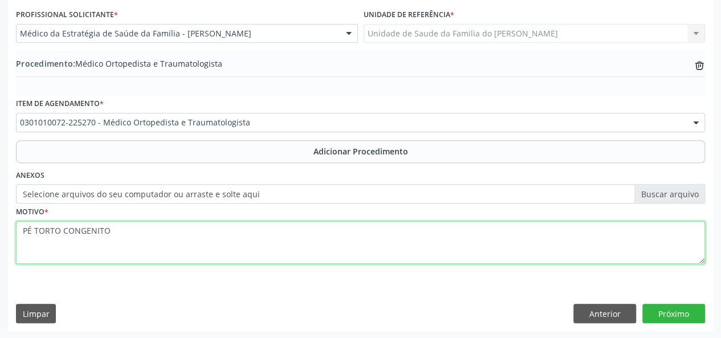
click at [140, 234] on textarea "PÉ TORTO CONGENITO" at bounding box center [360, 242] width 689 height 43
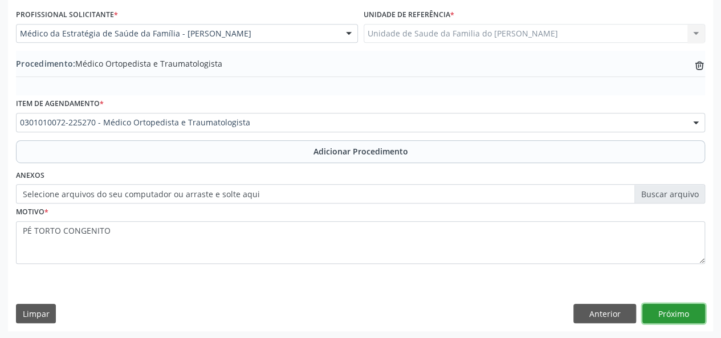
click at [673, 313] on button "Próximo" at bounding box center [673, 313] width 63 height 19
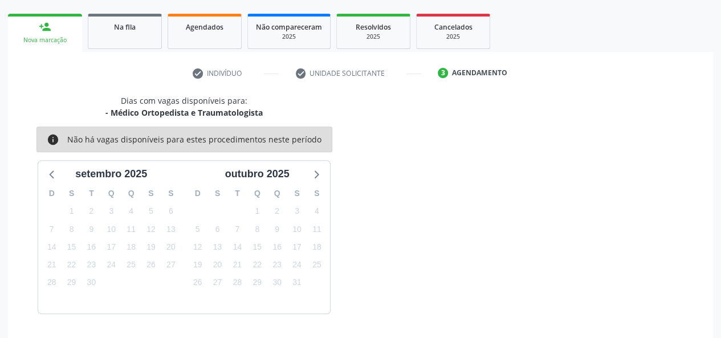
scroll to position [206, 0]
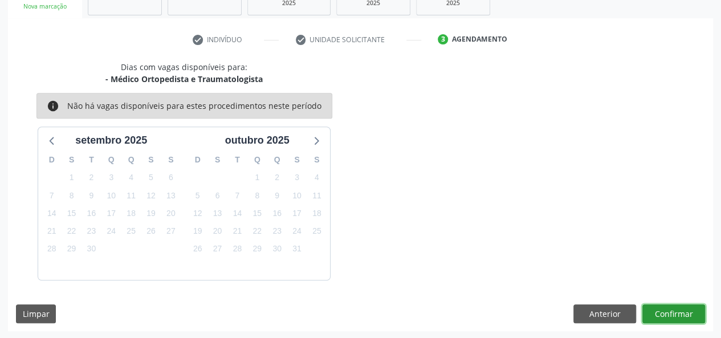
click at [664, 312] on button "Confirmar" at bounding box center [673, 313] width 63 height 19
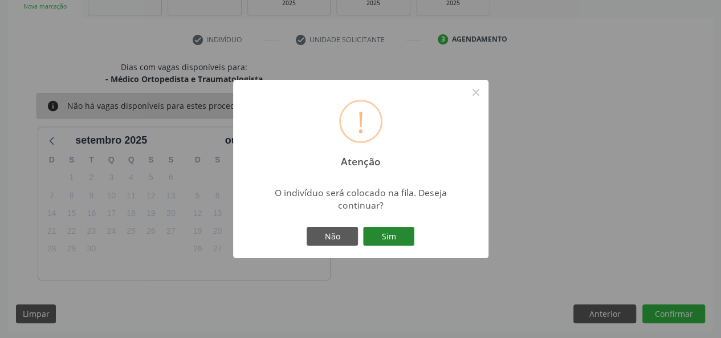
click at [385, 235] on button "Sim" at bounding box center [388, 236] width 51 height 19
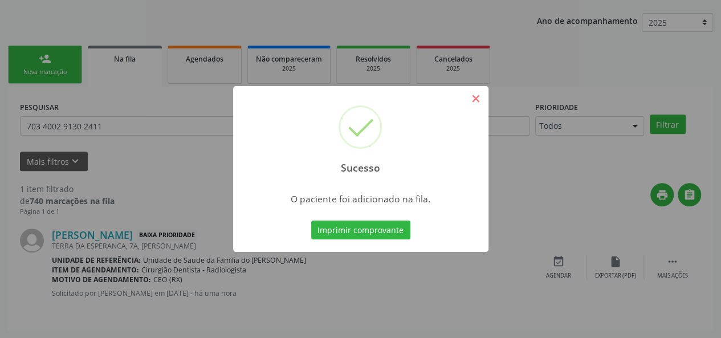
scroll to position [54, 0]
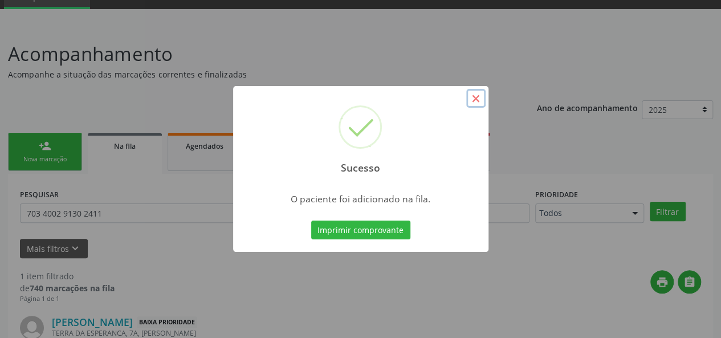
click at [475, 99] on button "×" at bounding box center [475, 98] width 19 height 19
